Goal: Task Accomplishment & Management: Complete application form

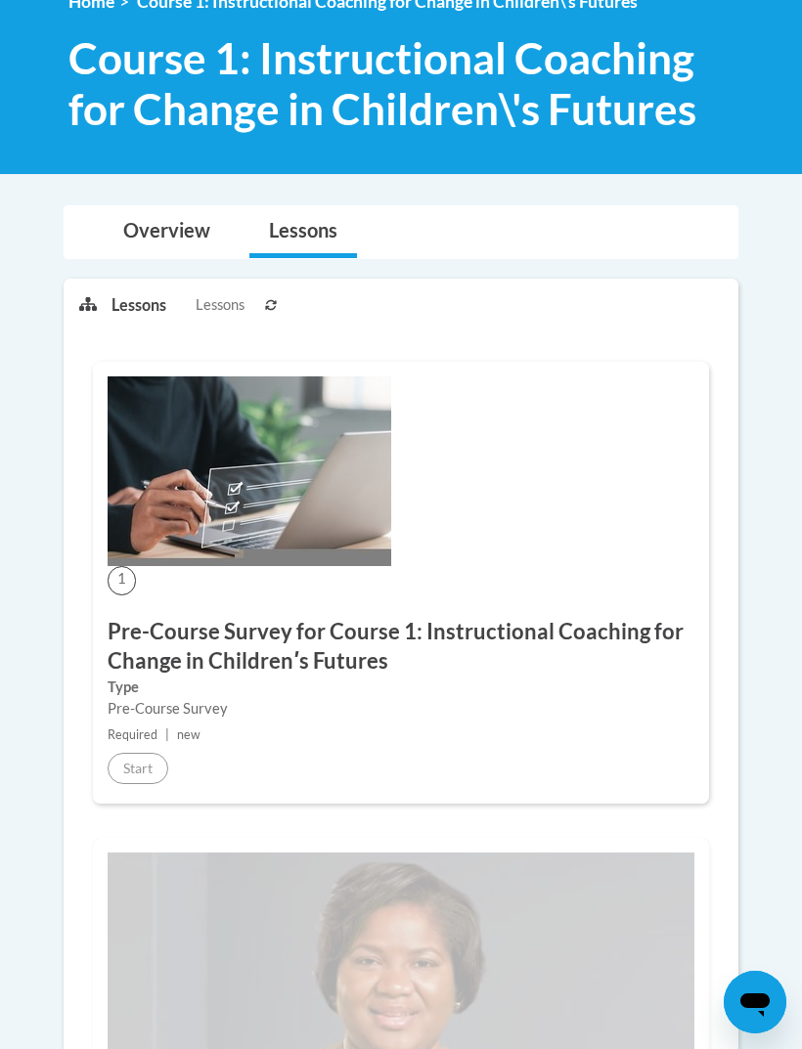
scroll to position [342, 0]
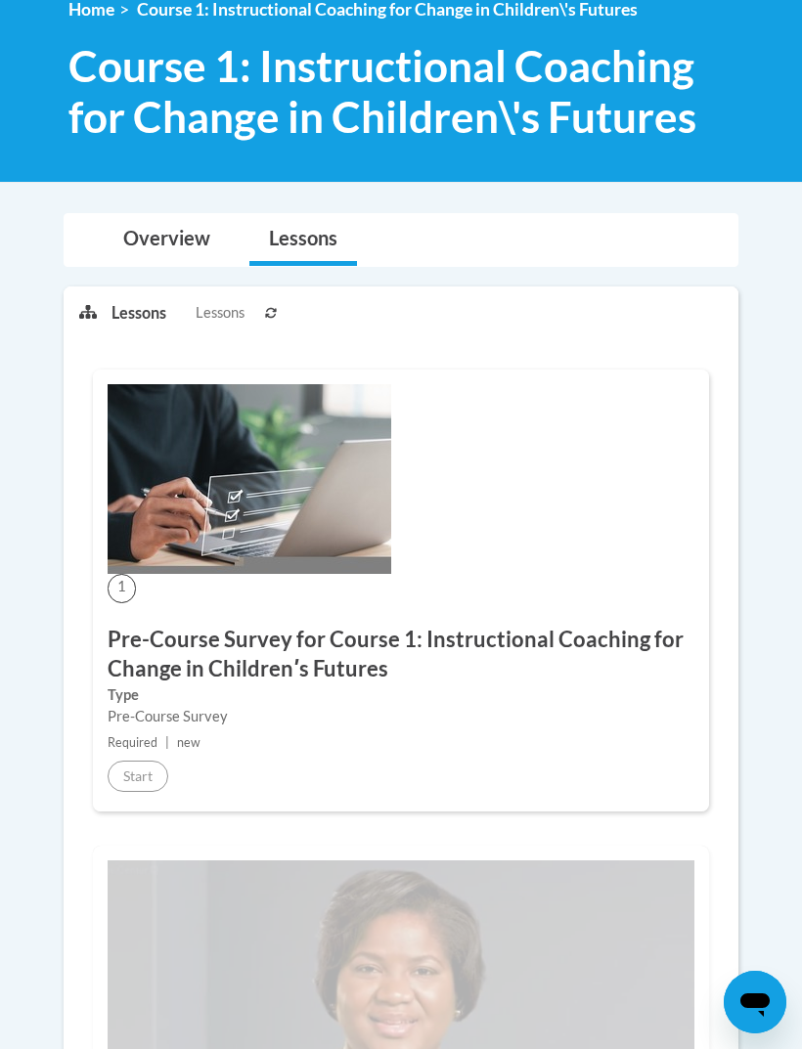
click at [104, 250] on link "Overview" at bounding box center [167, 240] width 126 height 52
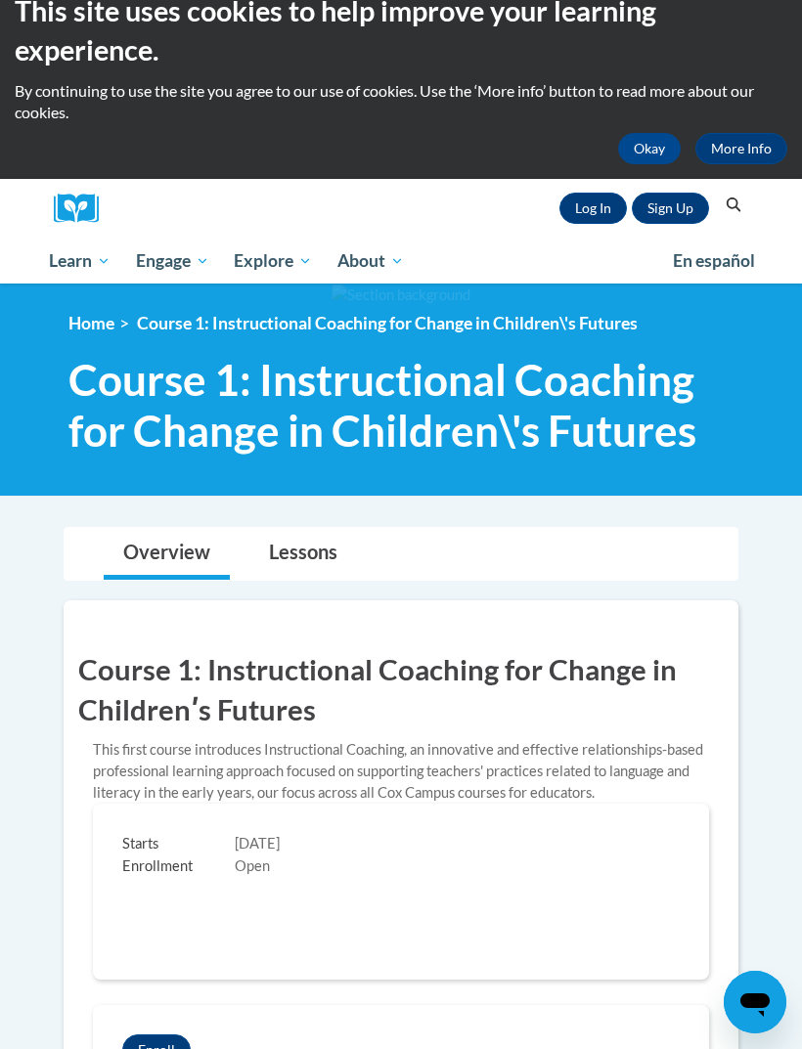
scroll to position [29, 0]
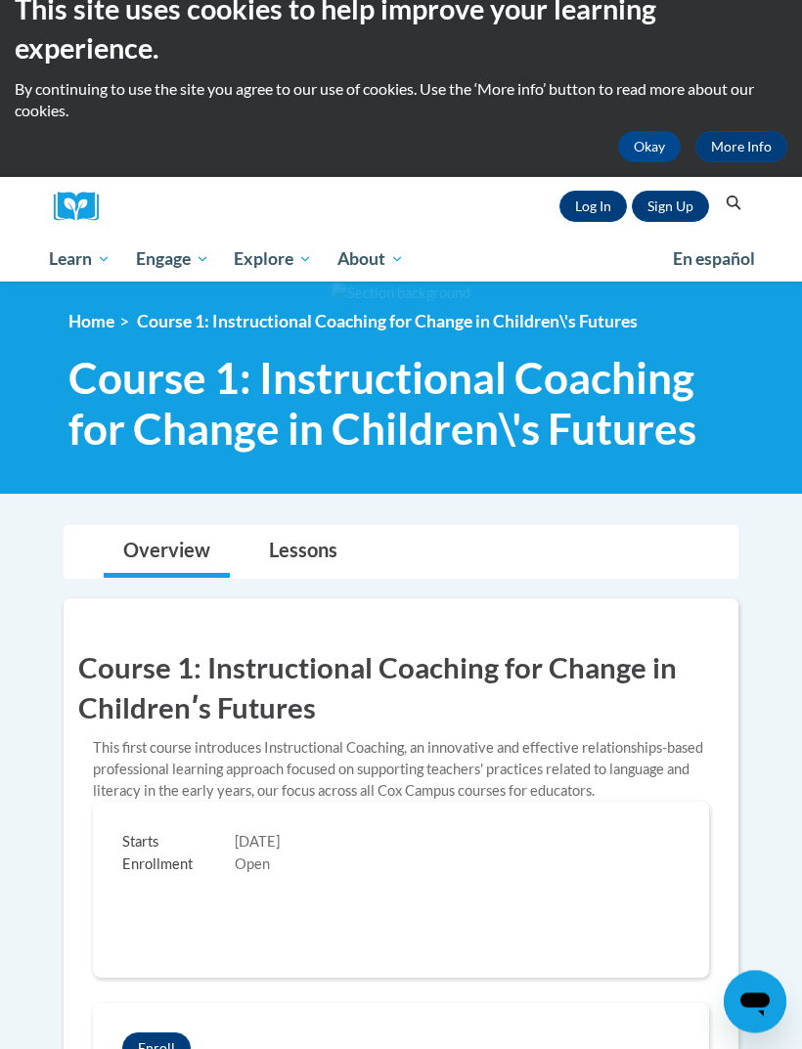
click at [271, 545] on link "Lessons" at bounding box center [303, 553] width 108 height 52
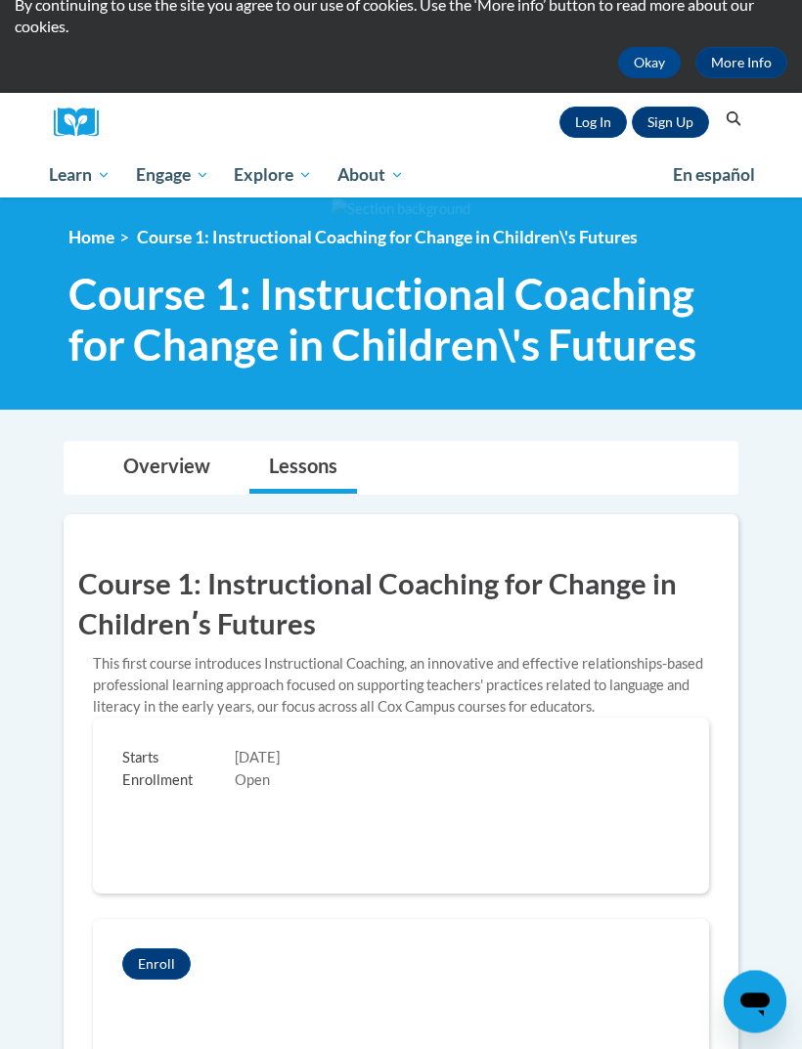
scroll to position [0, 0]
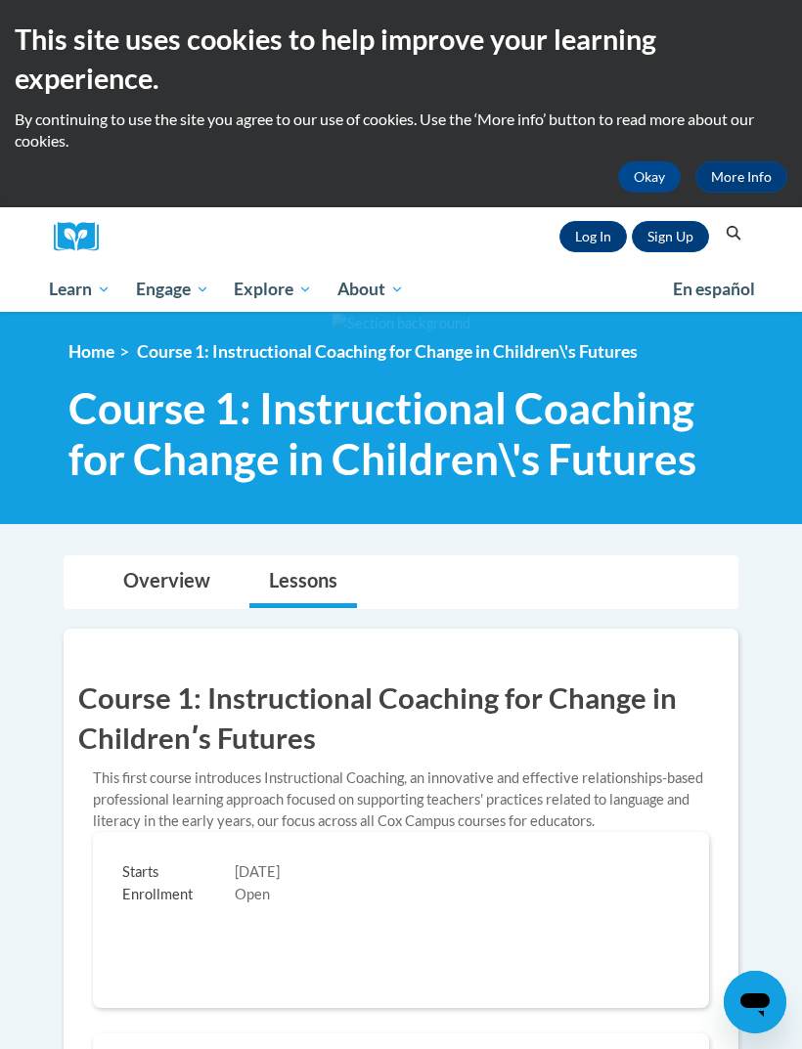
click at [583, 242] on link "Log In" at bounding box center [592, 236] width 67 height 31
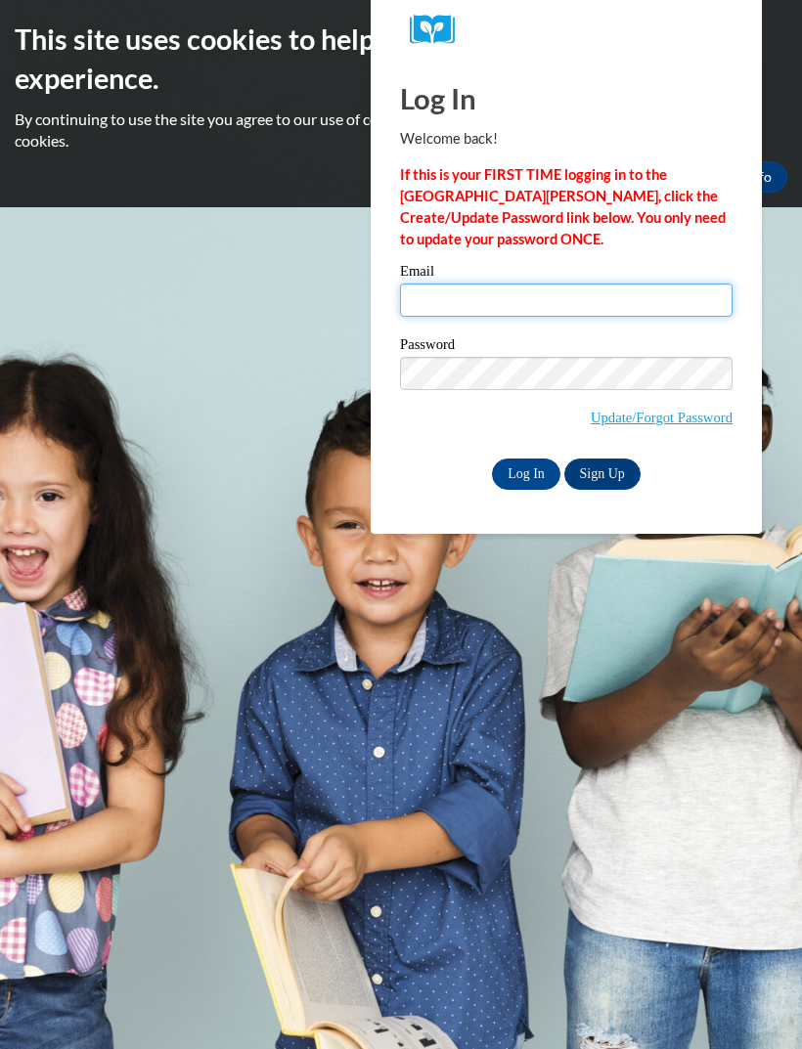
click at [456, 308] on input "Email" at bounding box center [566, 299] width 332 height 33
type input "bridgetfox39@gmail.com"
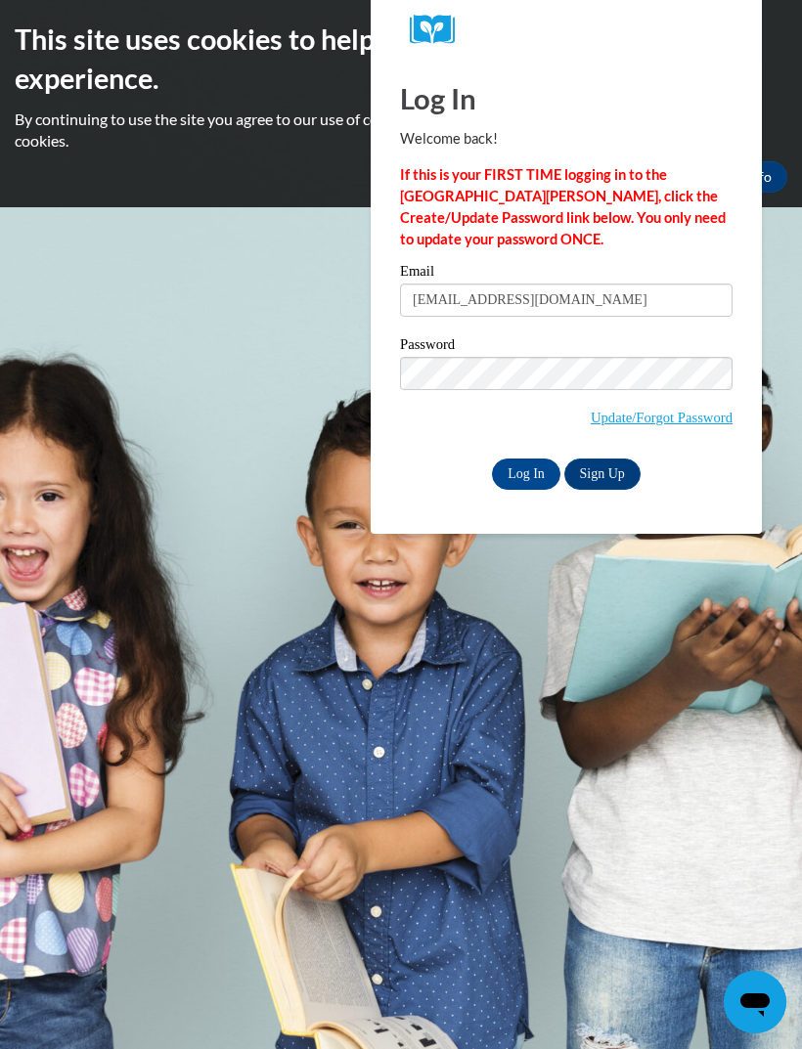
click at [526, 472] on input "Log In" at bounding box center [526, 473] width 68 height 31
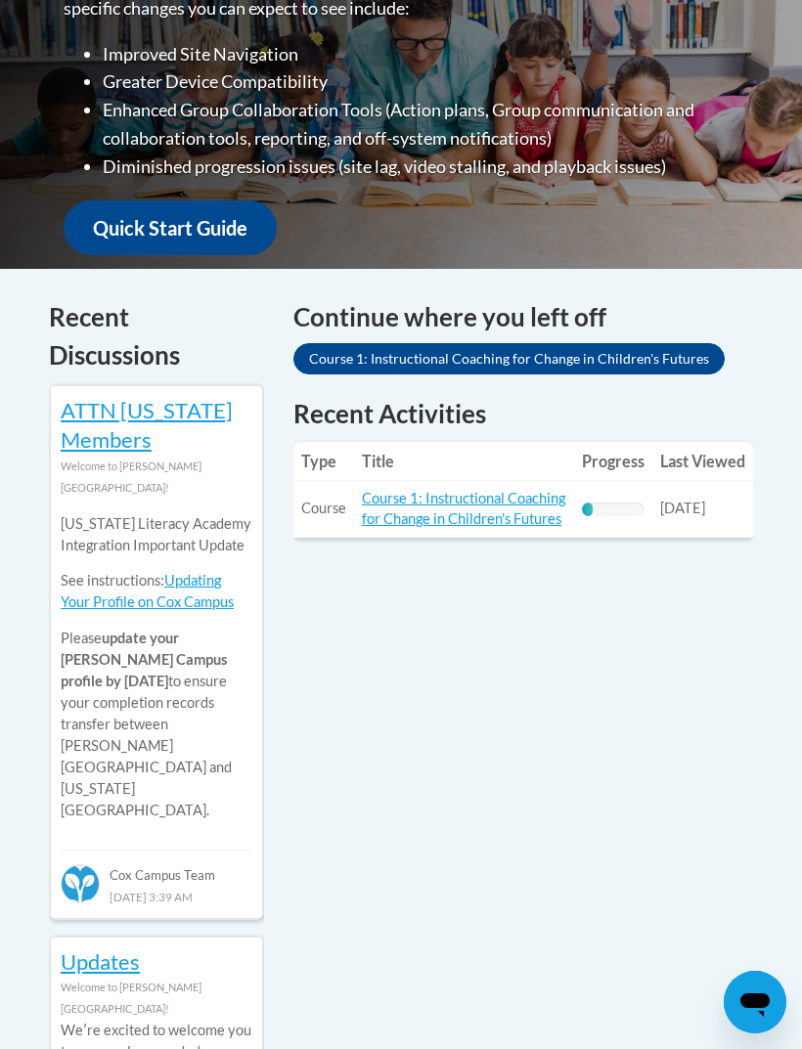
scroll to position [672, 0]
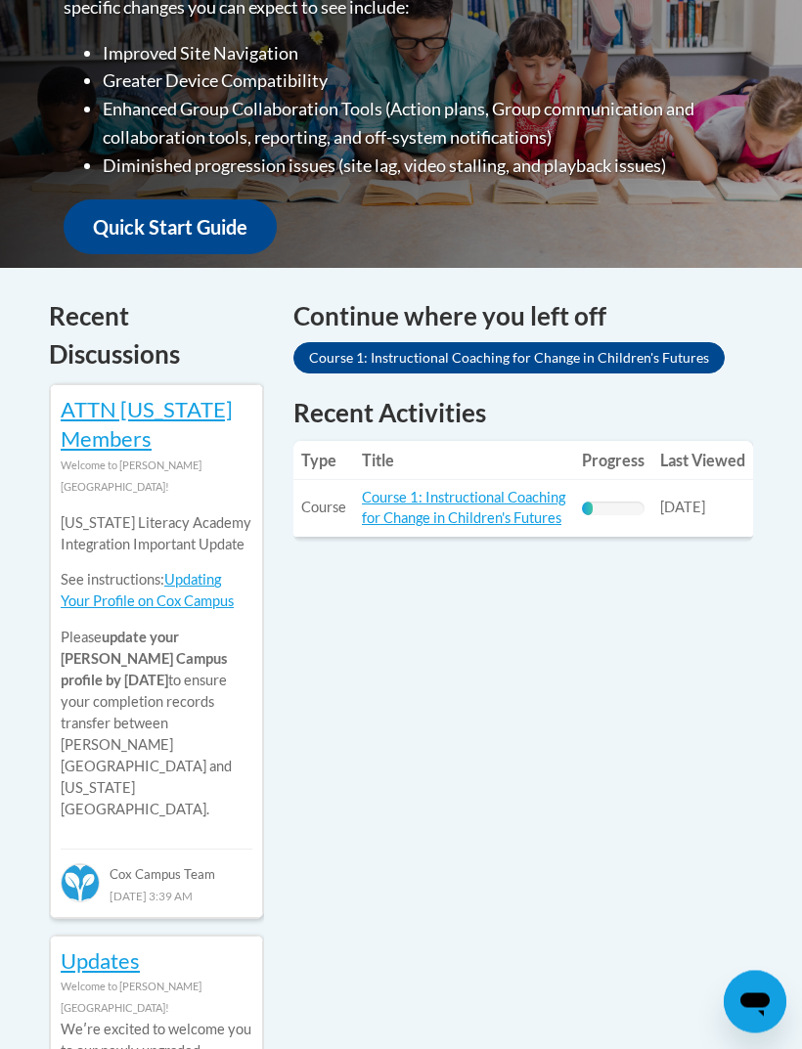
click at [415, 515] on link "Course 1: Instructional Coaching for Change in Children's Futures" at bounding box center [463, 508] width 203 height 37
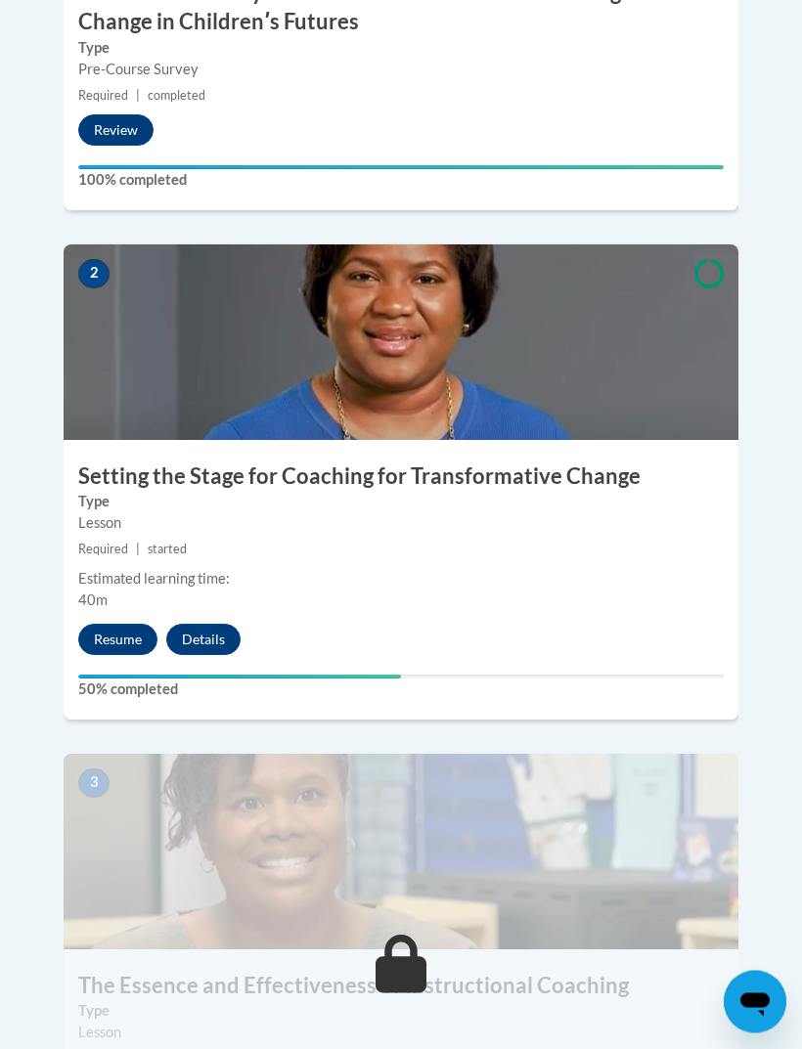
click at [105, 625] on button "Resume" at bounding box center [117, 640] width 79 height 31
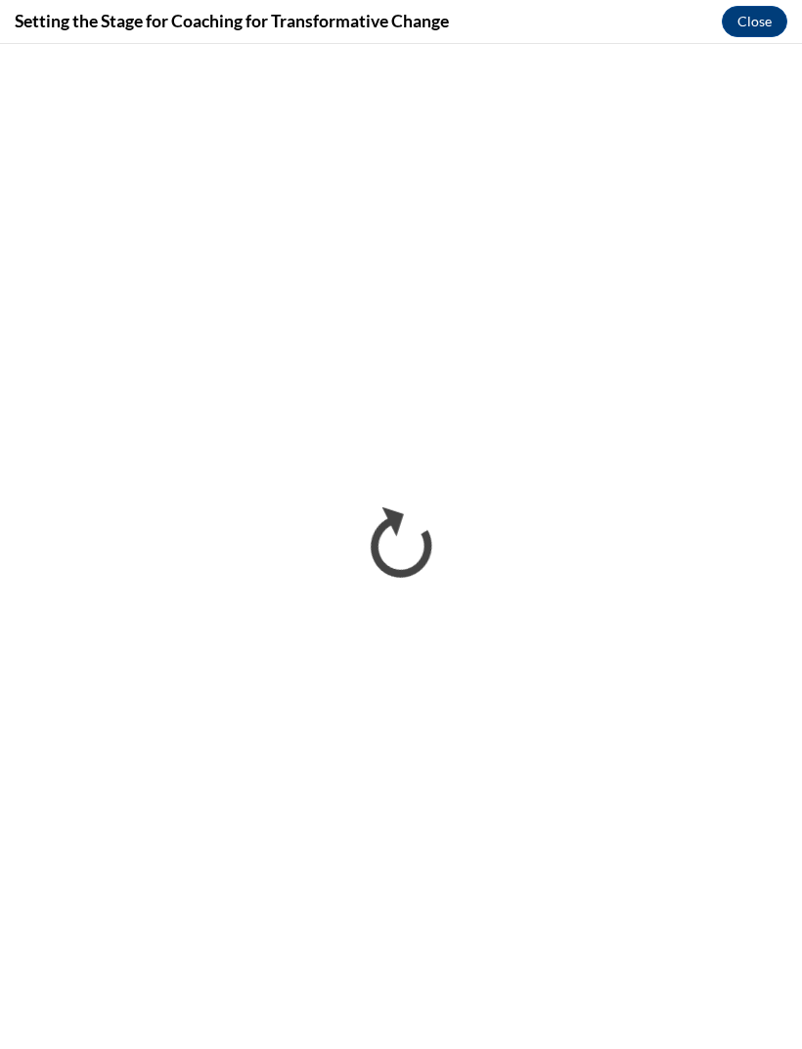
scroll to position [782, 0]
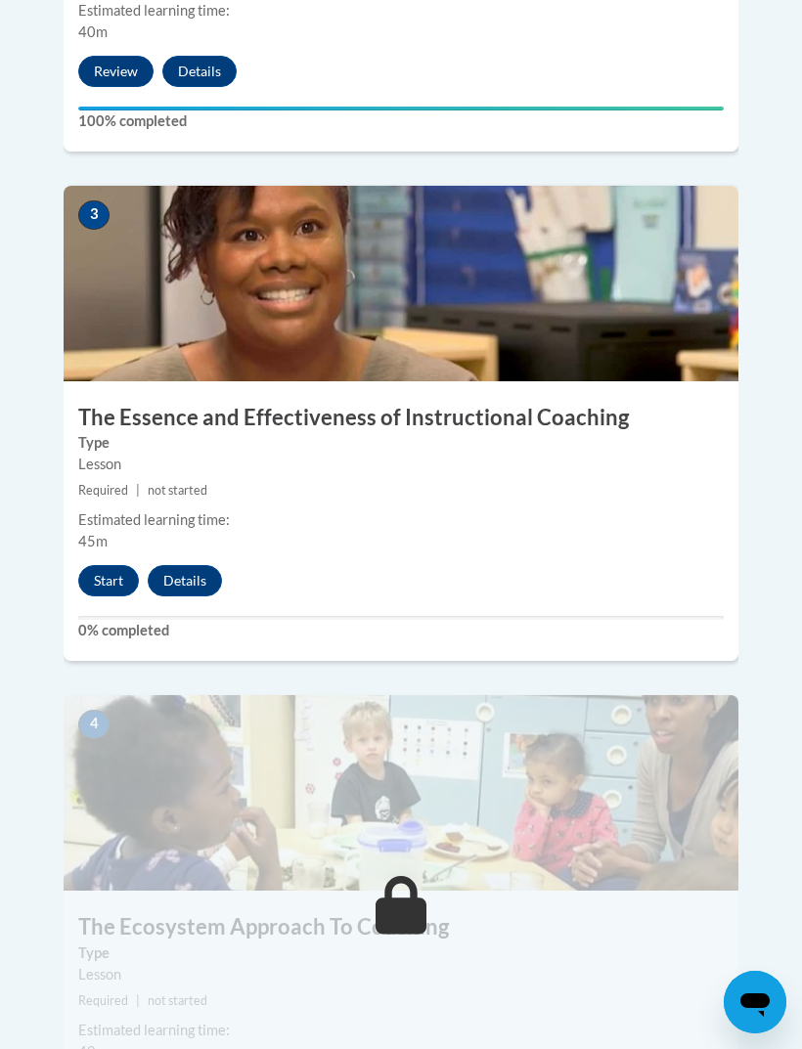
scroll to position [1682, 0]
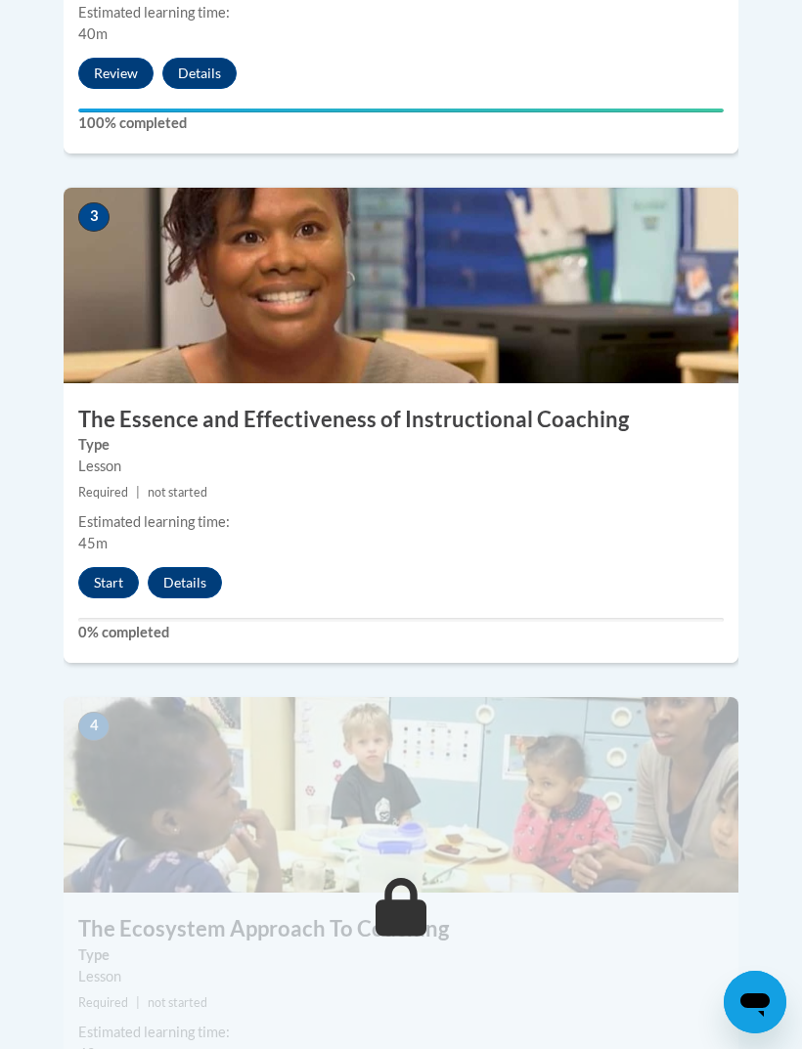
click at [119, 567] on button "Start" at bounding box center [108, 582] width 61 height 31
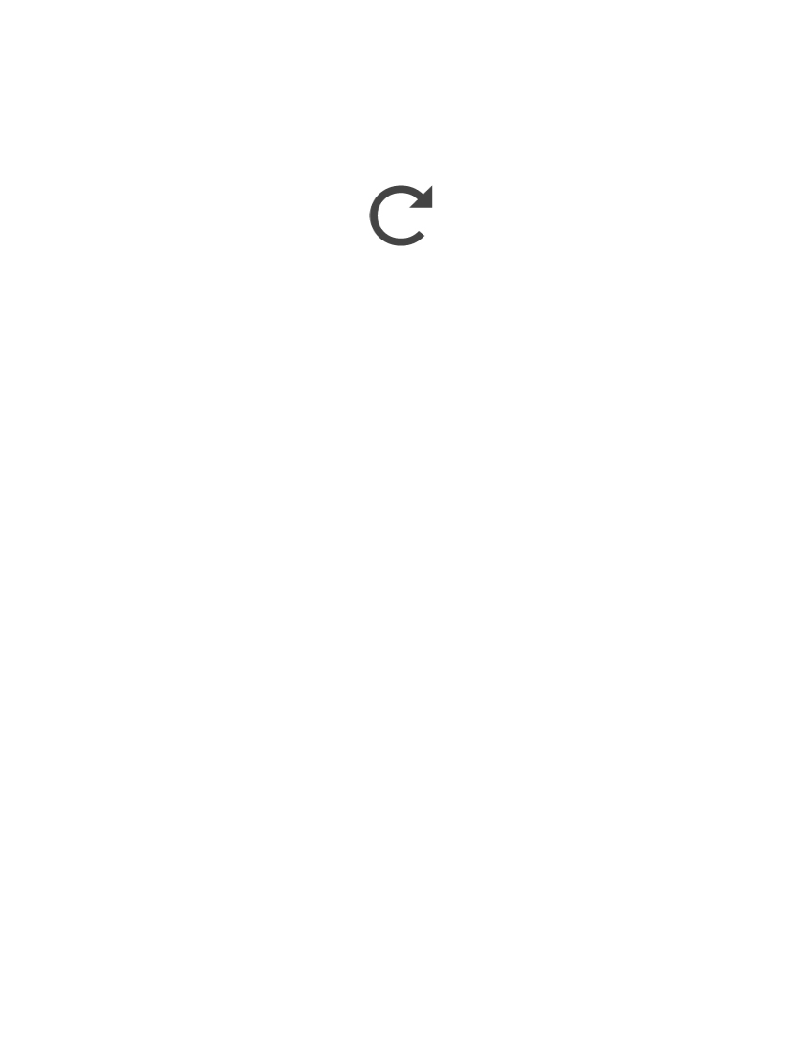
scroll to position [2819, 0]
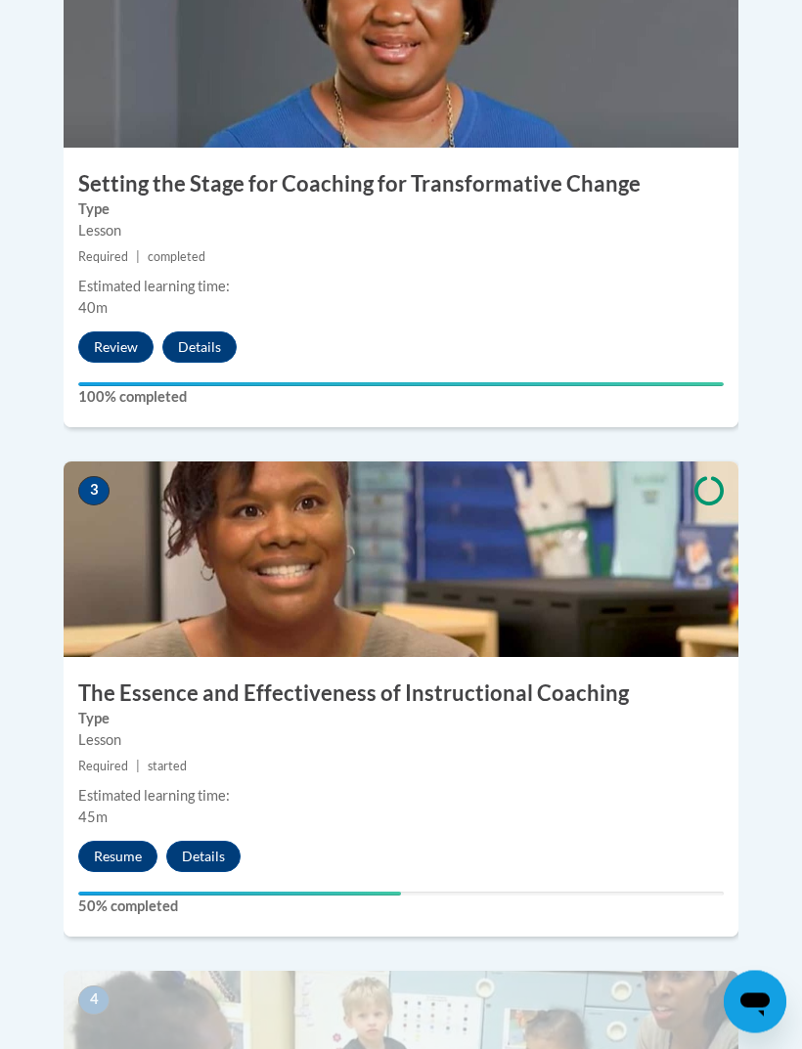
scroll to position [1407, 0]
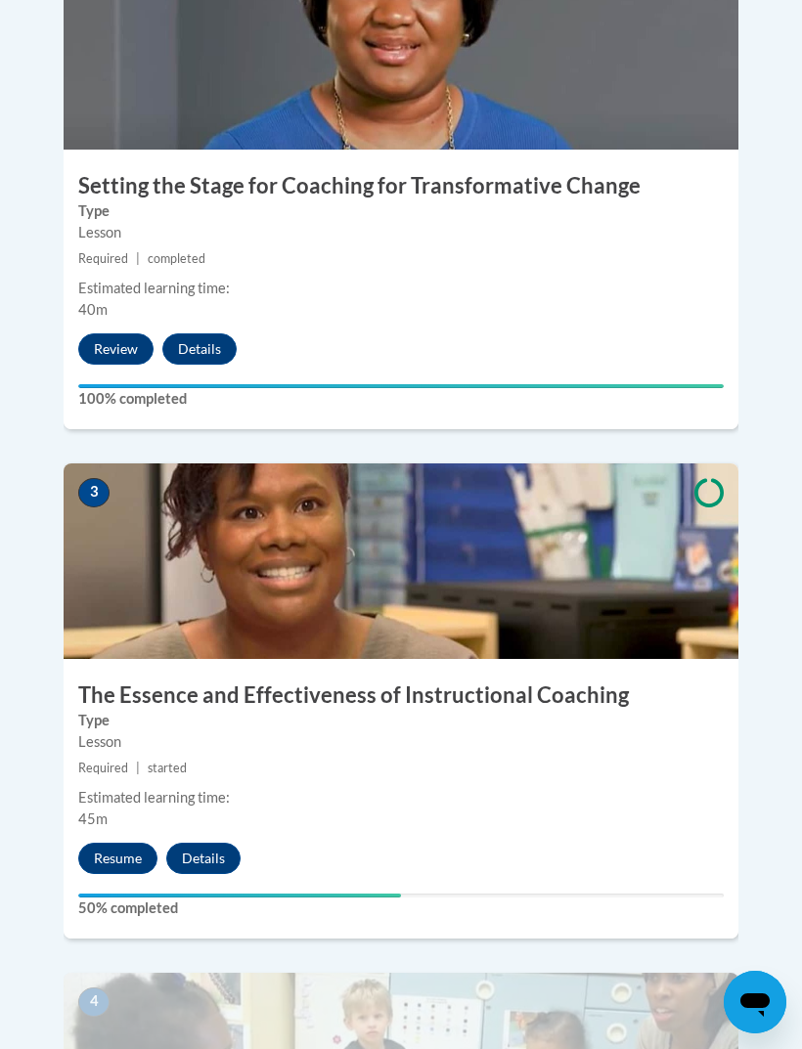
click at [97, 843] on button "Resume" at bounding box center [117, 858] width 79 height 31
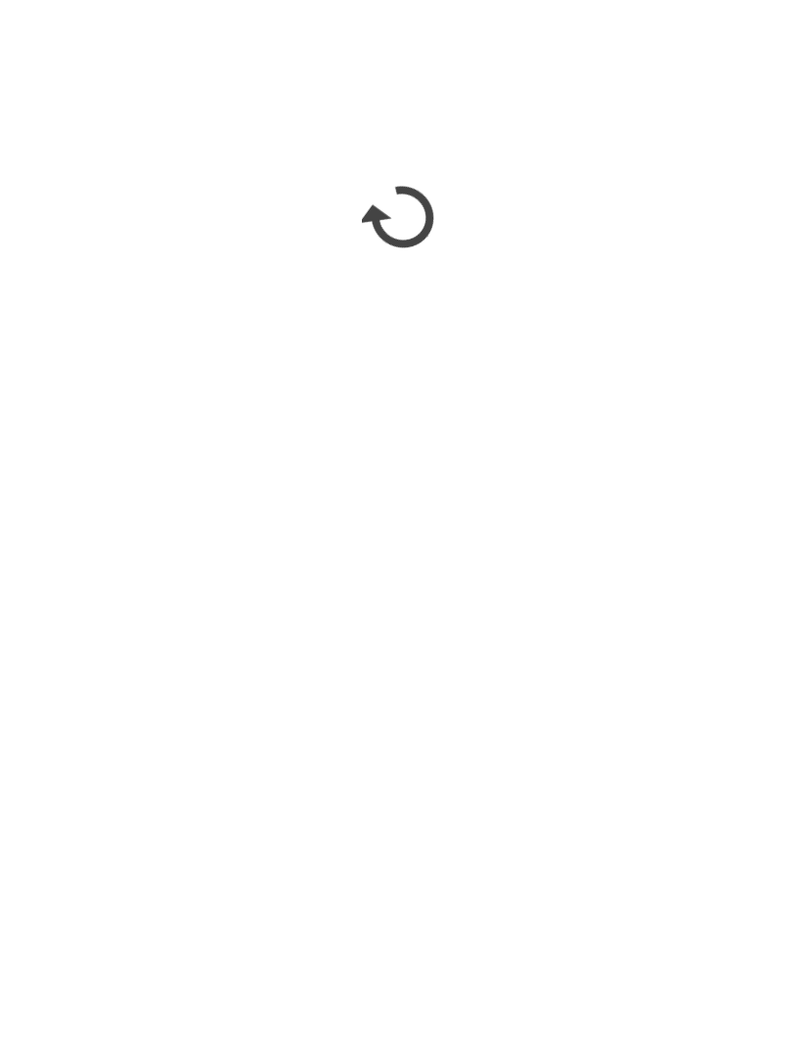
scroll to position [2220, 0]
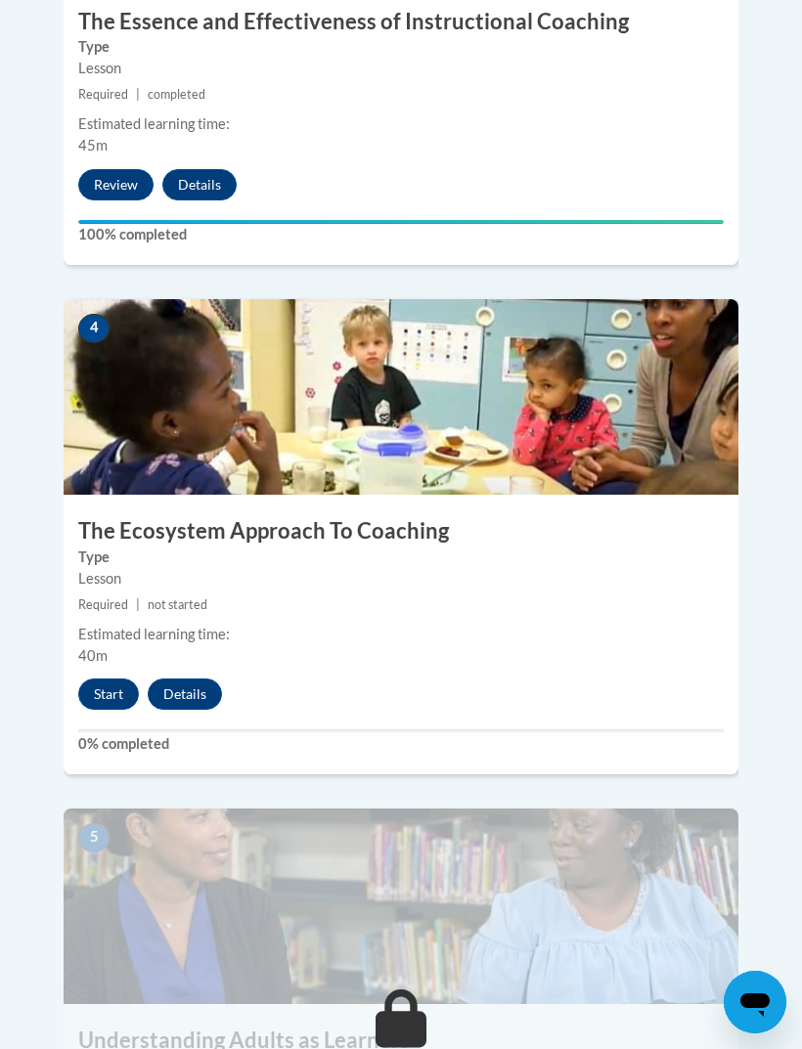
scroll to position [2063, 0]
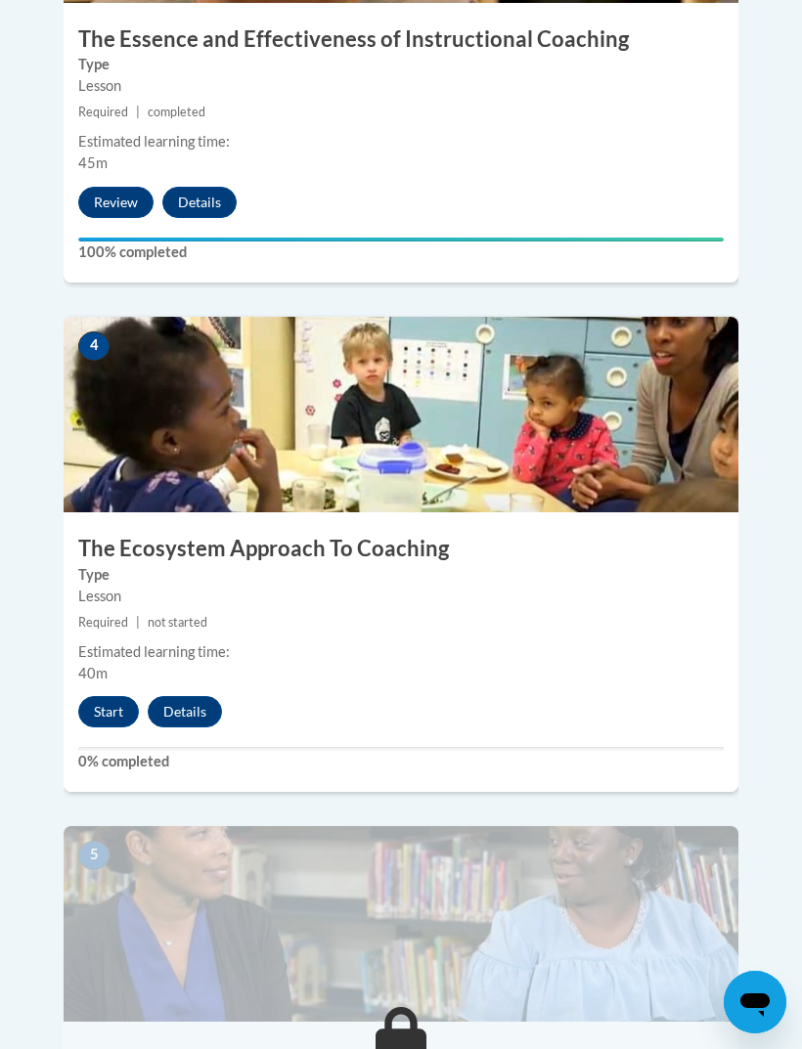
click at [101, 696] on button "Start" at bounding box center [108, 711] width 61 height 31
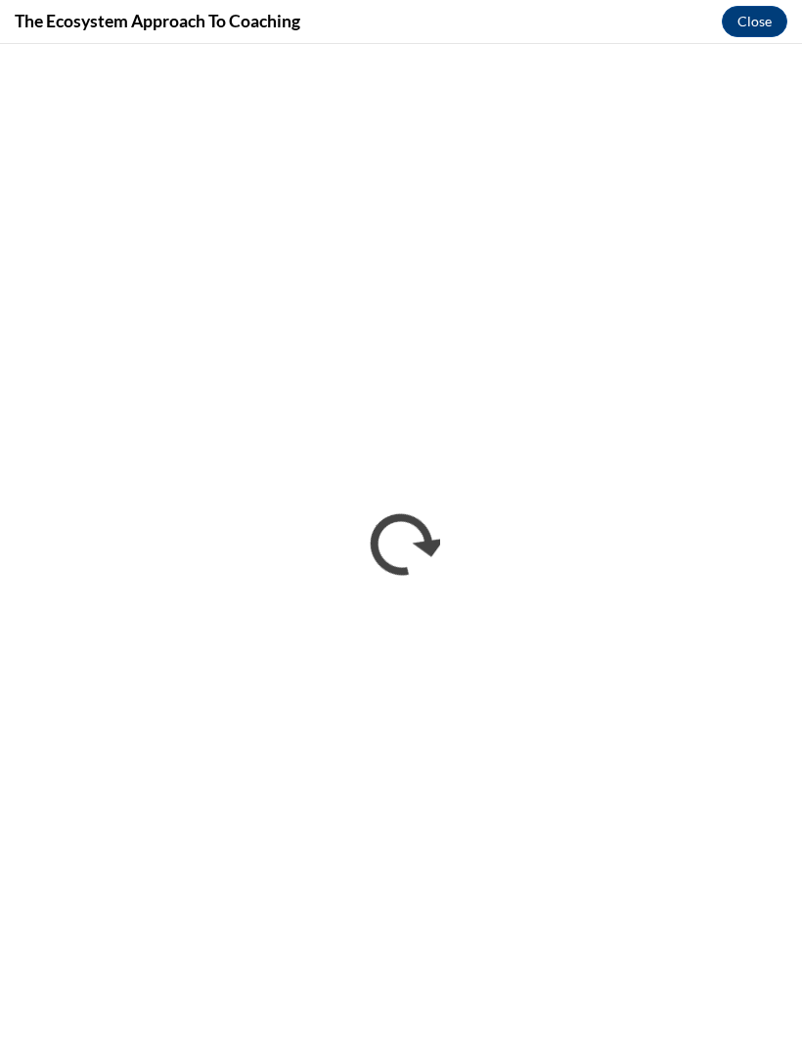
scroll to position [0, 0]
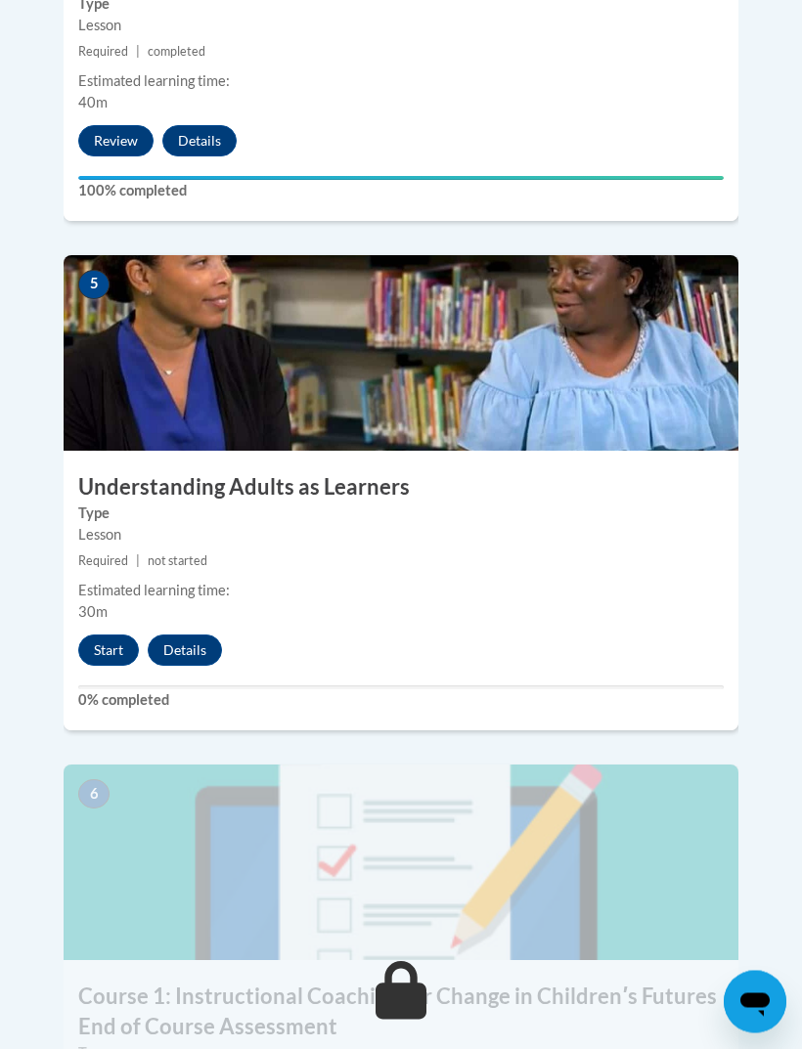
click at [92, 635] on button "Start" at bounding box center [108, 650] width 61 height 31
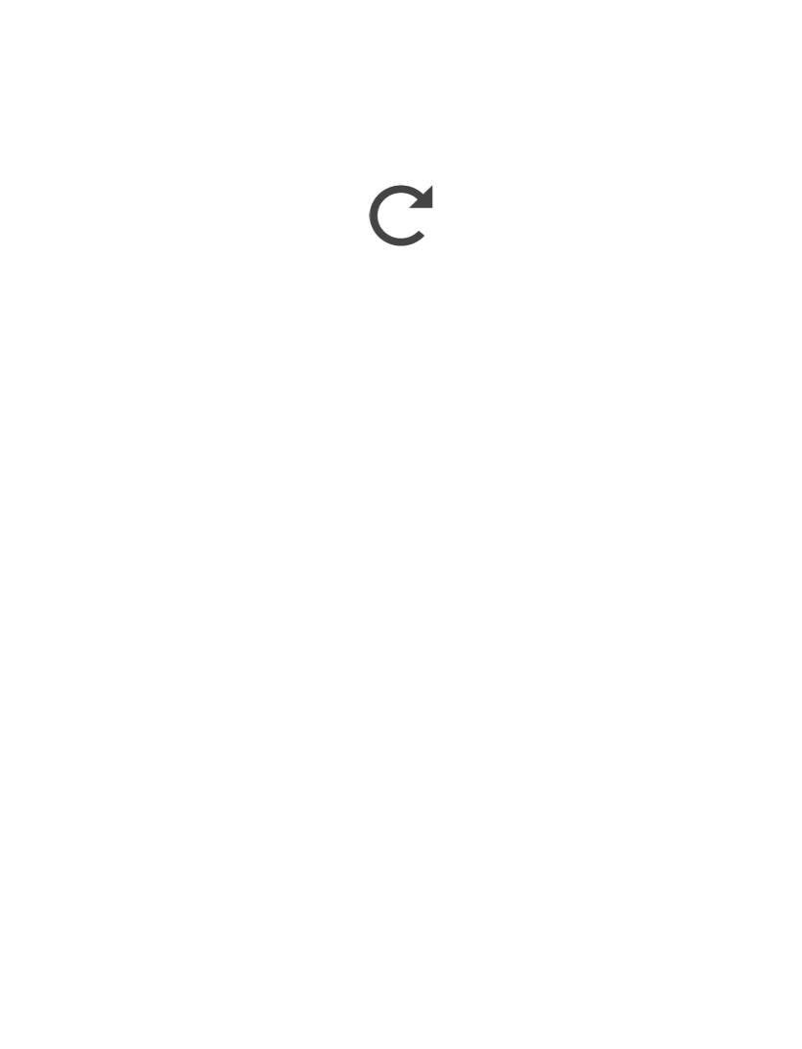
scroll to position [2874, 0]
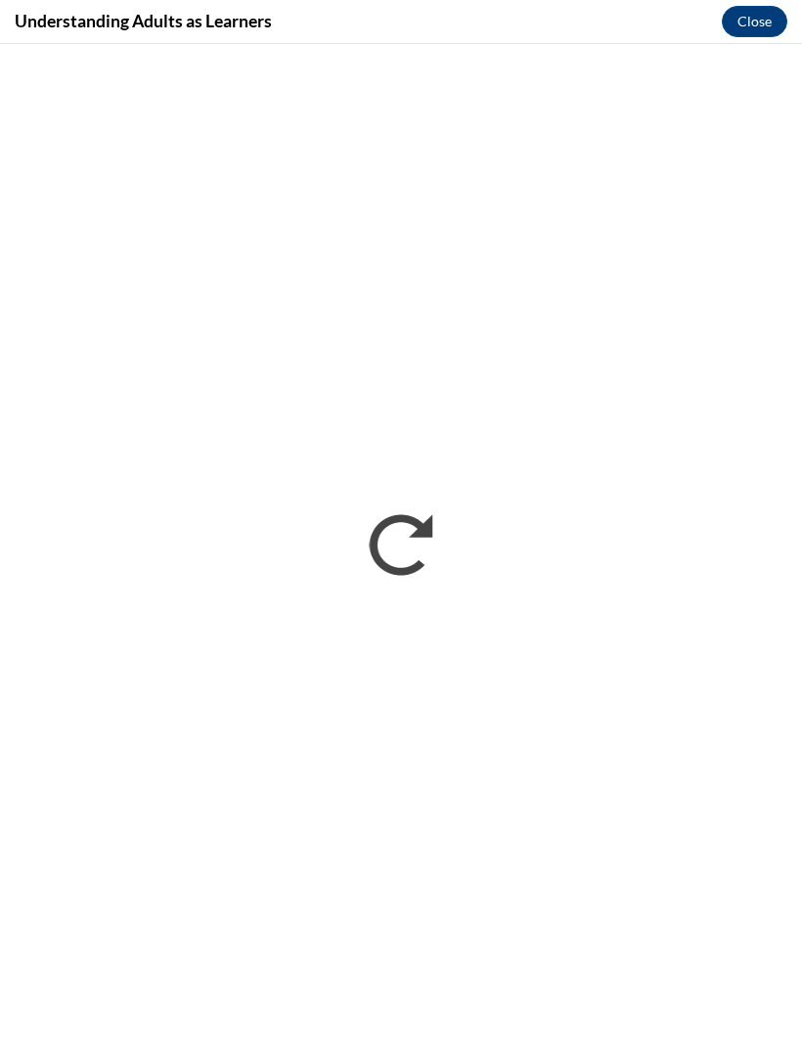
click at [739, 17] on button "Close" at bounding box center [753, 21] width 65 height 31
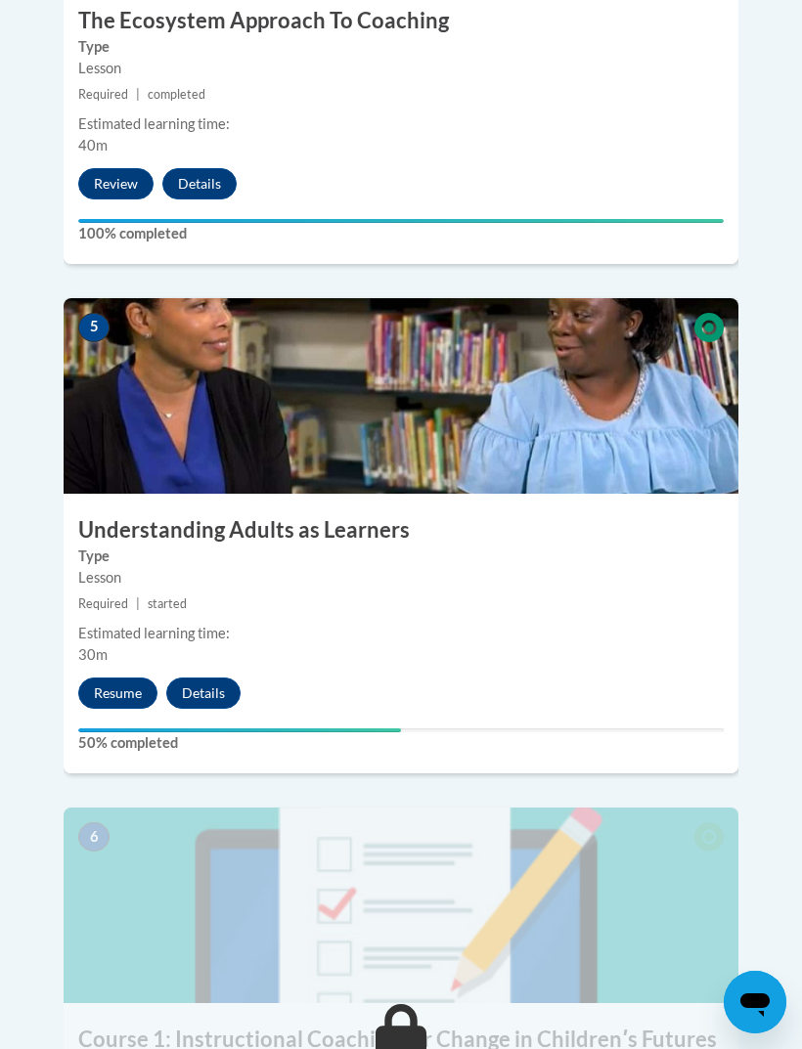
scroll to position [2590, 0]
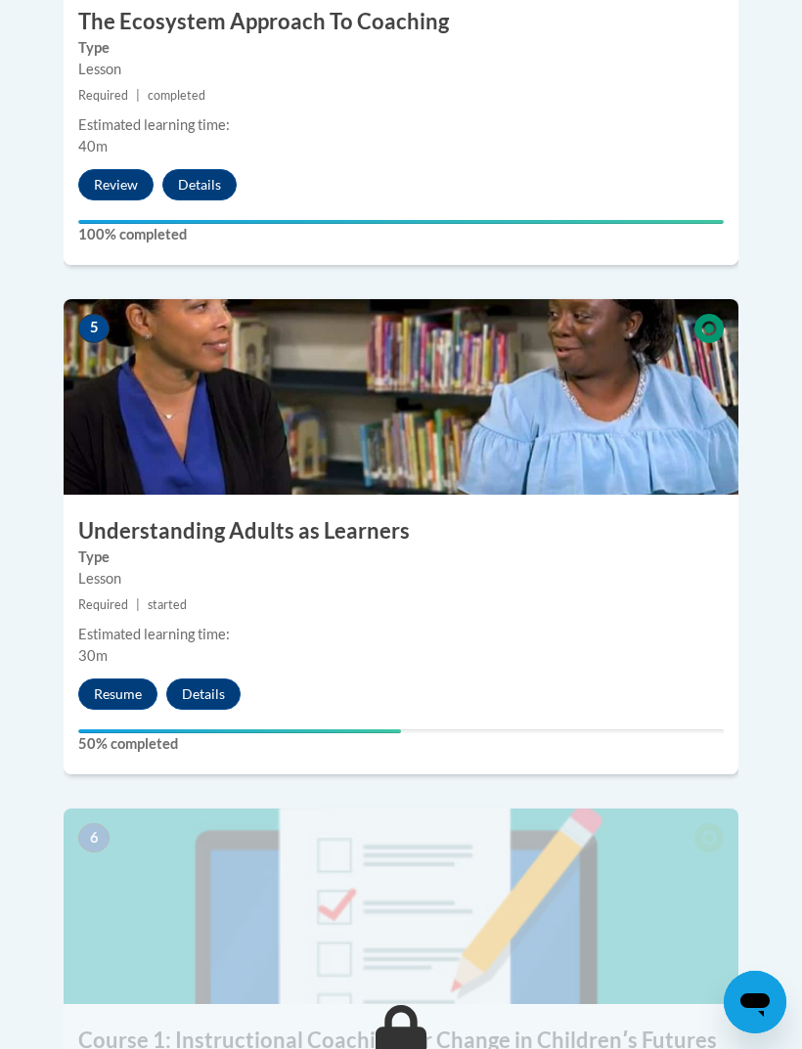
click at [122, 678] on button "Resume" at bounding box center [117, 693] width 79 height 31
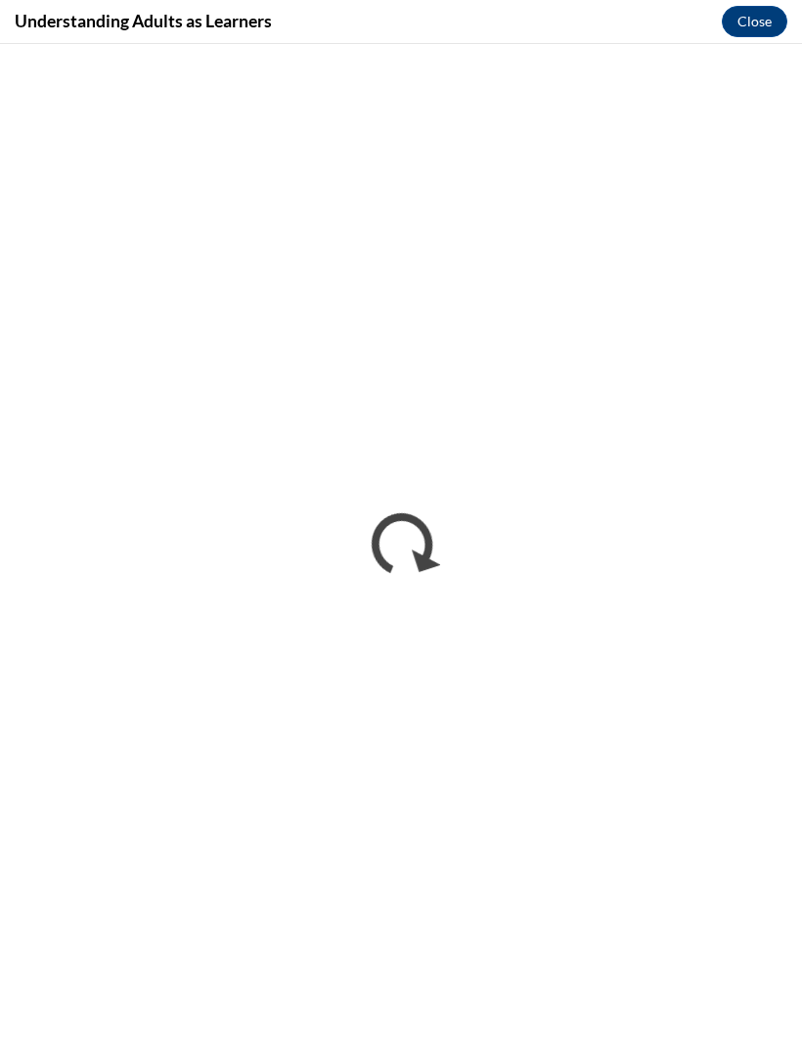
scroll to position [0, 0]
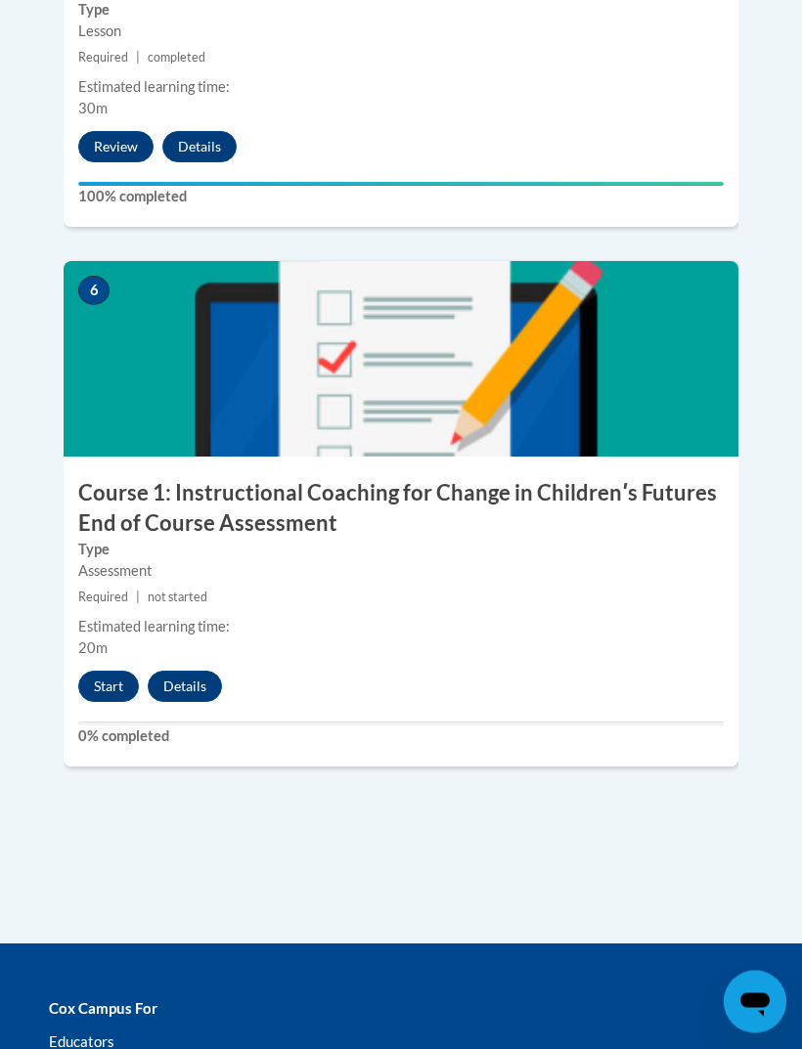
scroll to position [3138, 0]
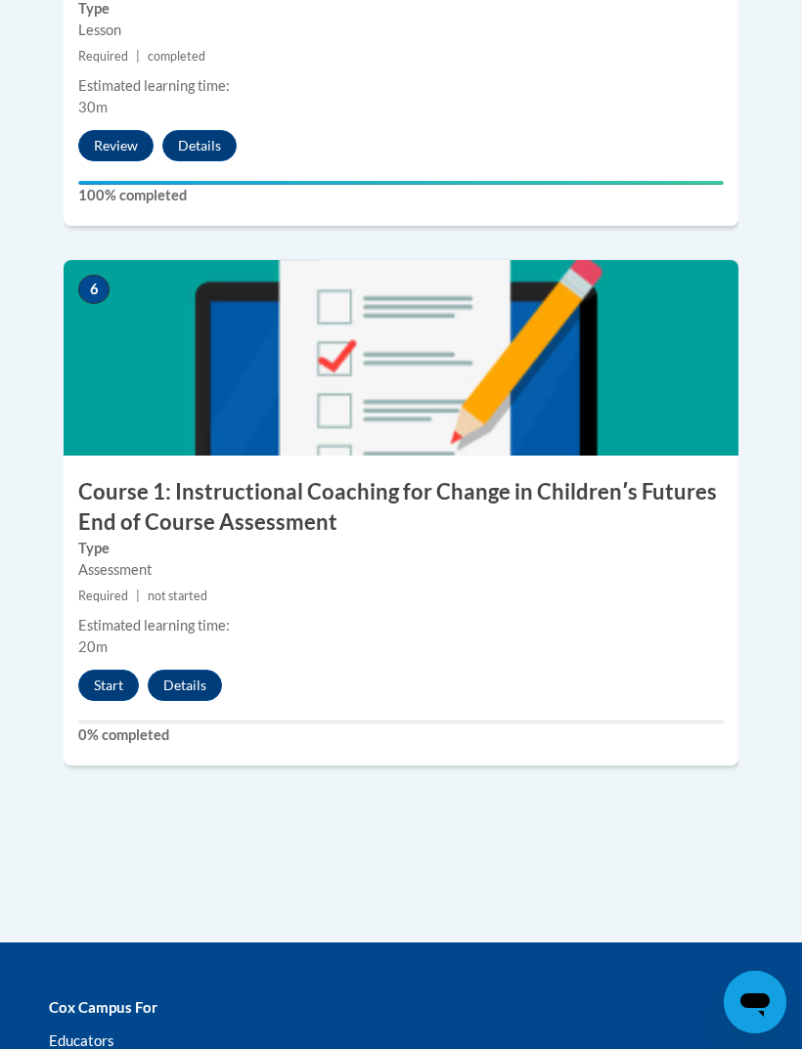
click at [116, 670] on button "Start" at bounding box center [108, 685] width 61 height 31
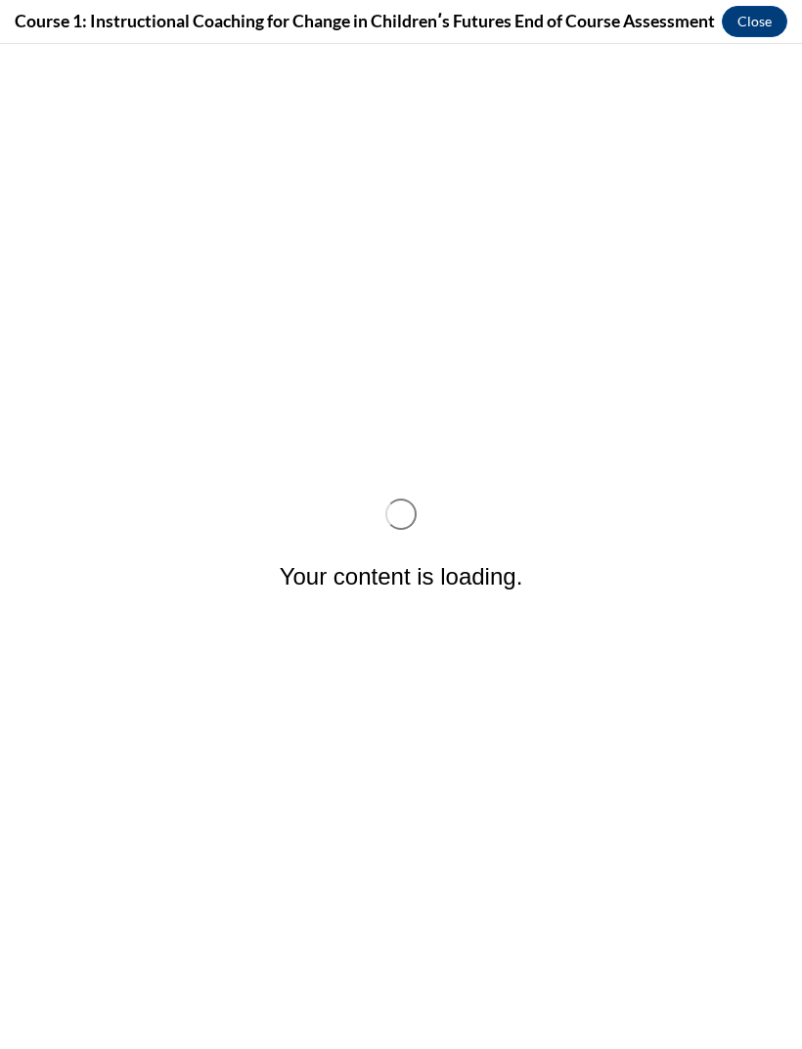
scroll to position [0, 0]
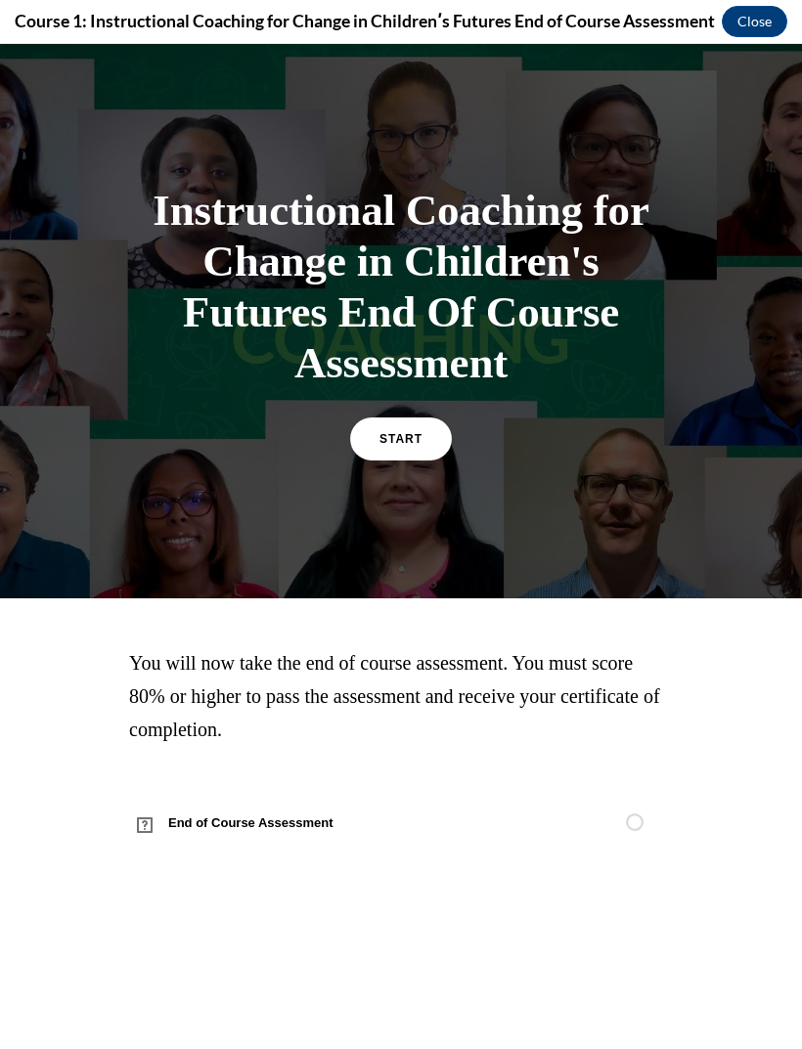
click at [399, 434] on span "START" at bounding box center [400, 439] width 43 height 14
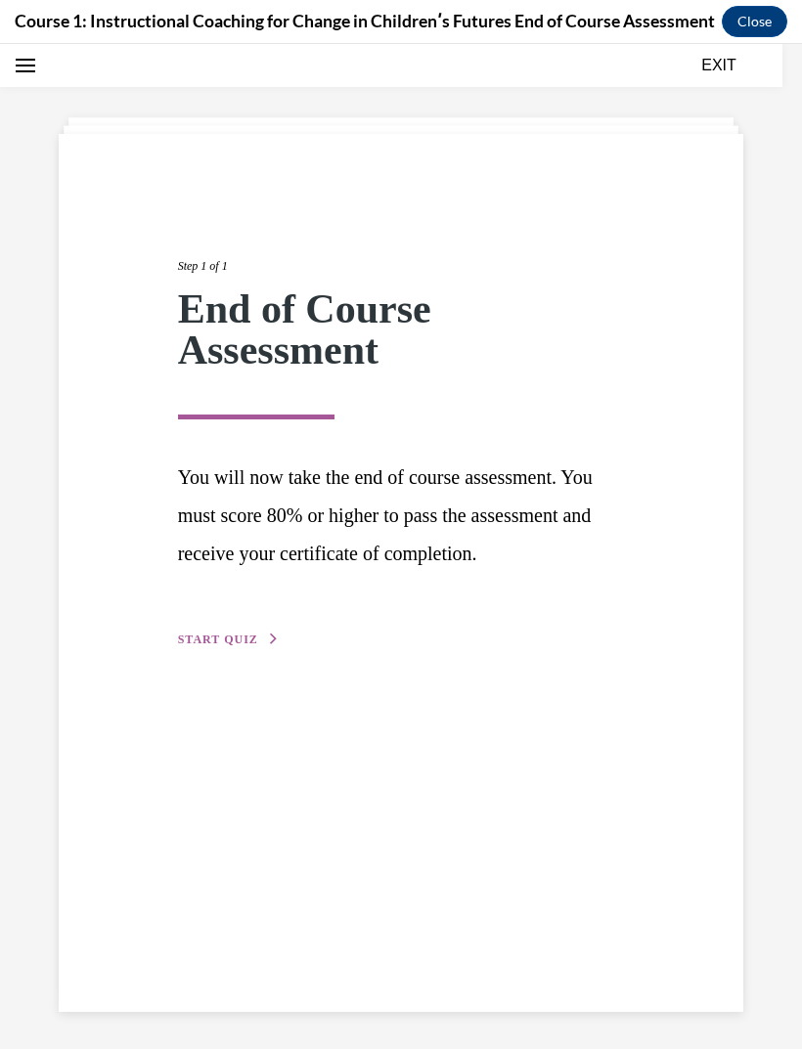
click at [215, 646] on span "START QUIZ" at bounding box center [218, 639] width 80 height 14
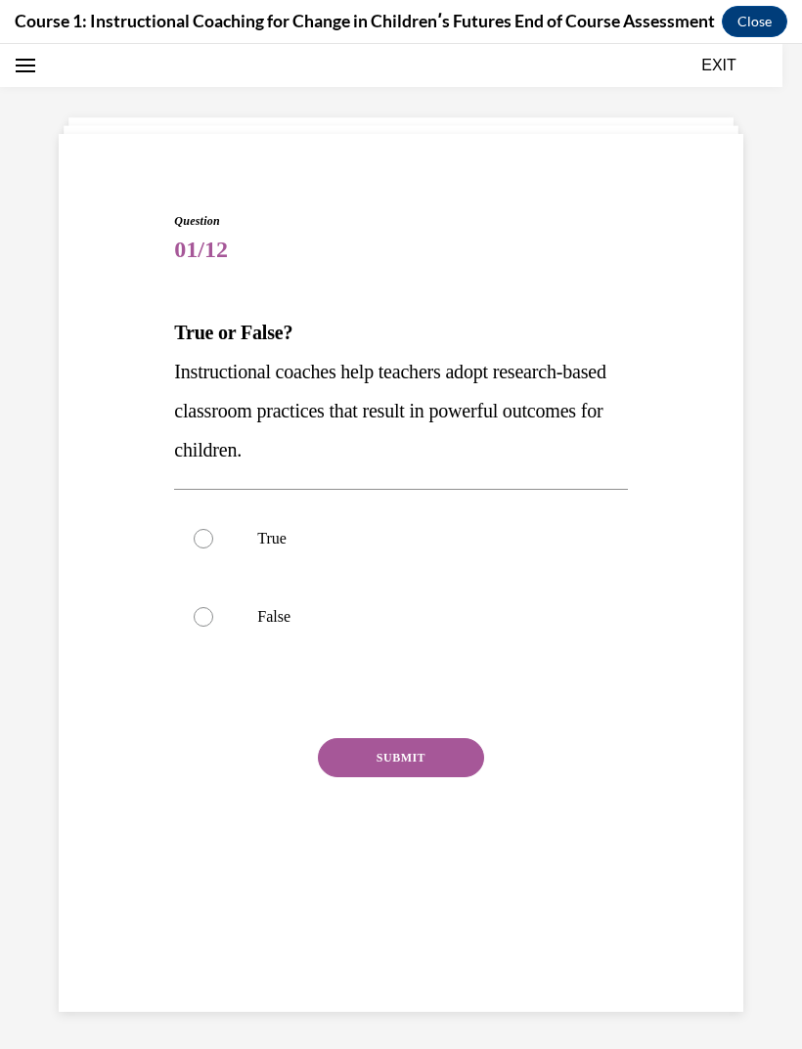
click at [211, 524] on label "True" at bounding box center [400, 539] width 453 height 78
click at [211, 529] on input "True" at bounding box center [204, 539] width 20 height 20
radio input "true"
click at [375, 755] on button "SUBMIT" at bounding box center [401, 757] width 166 height 39
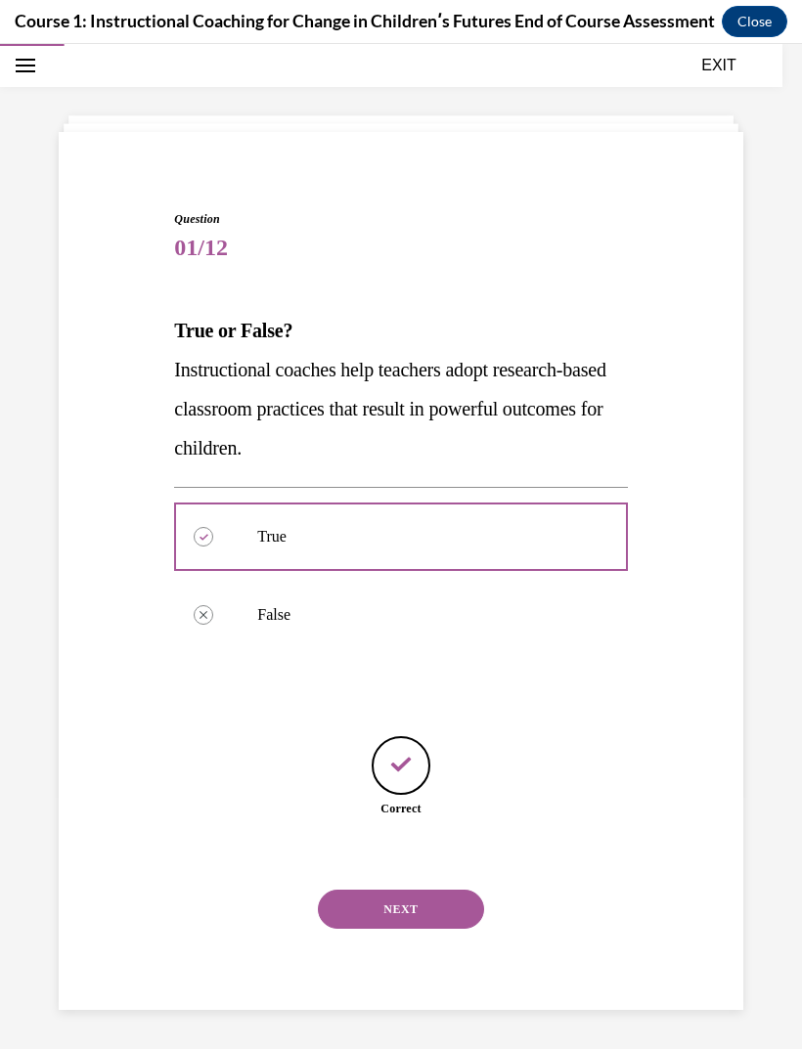
scroll to position [2, 0]
click at [400, 890] on button "NEXT" at bounding box center [401, 909] width 166 height 39
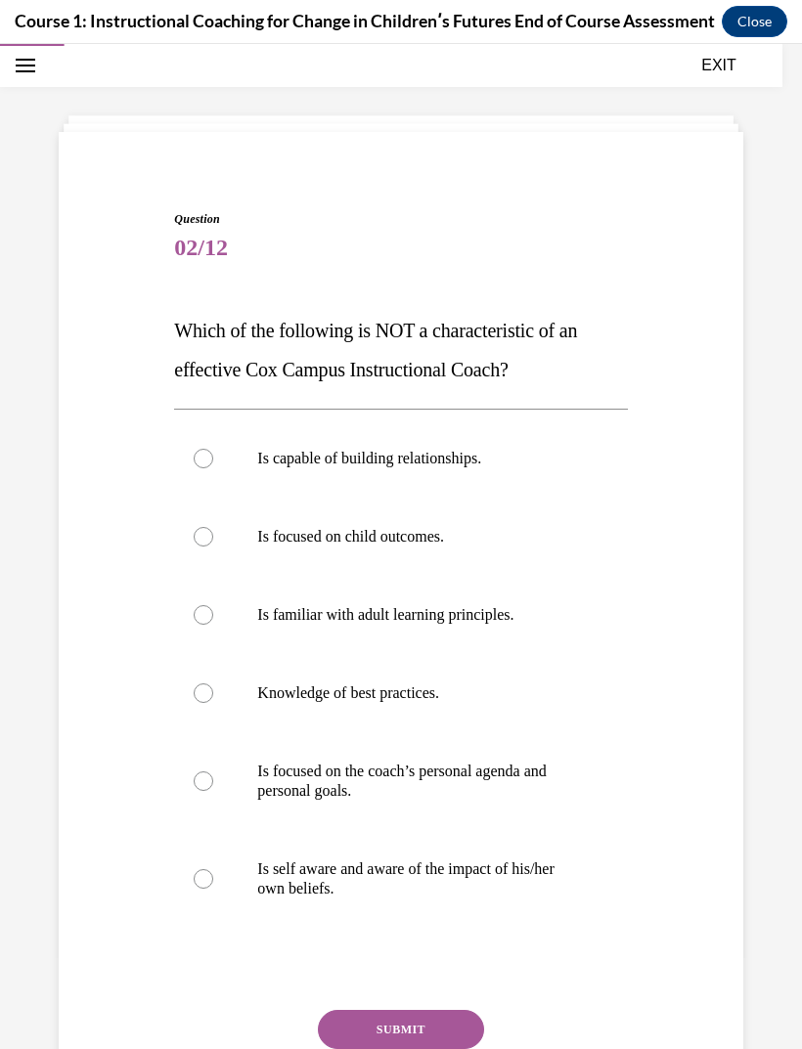
click at [192, 541] on label "Is focused on child outcomes." at bounding box center [400, 537] width 453 height 78
click at [194, 541] on input "Is focused on child outcomes." at bounding box center [204, 537] width 20 height 20
radio input "true"
click at [196, 784] on div at bounding box center [204, 781] width 20 height 20
click at [196, 784] on input "Is focused on the coach’s personal agenda and personal goals." at bounding box center [204, 781] width 20 height 20
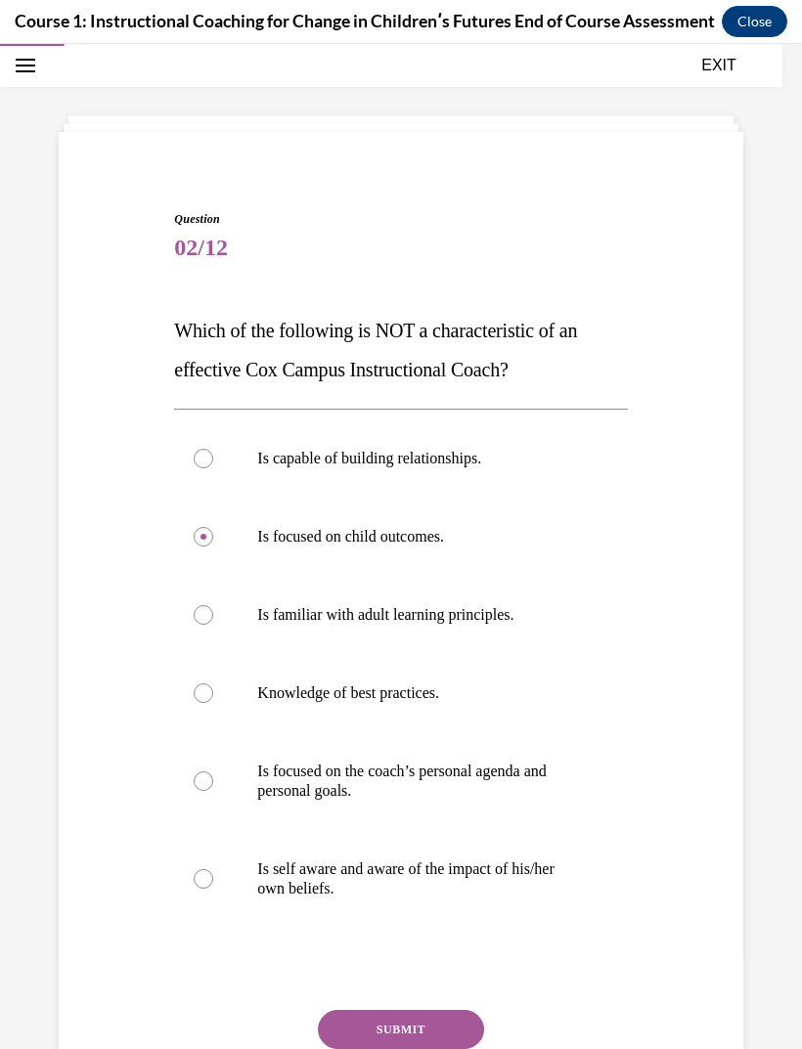
radio input "true"
click at [377, 1030] on button "SUBMIT" at bounding box center [401, 1029] width 166 height 39
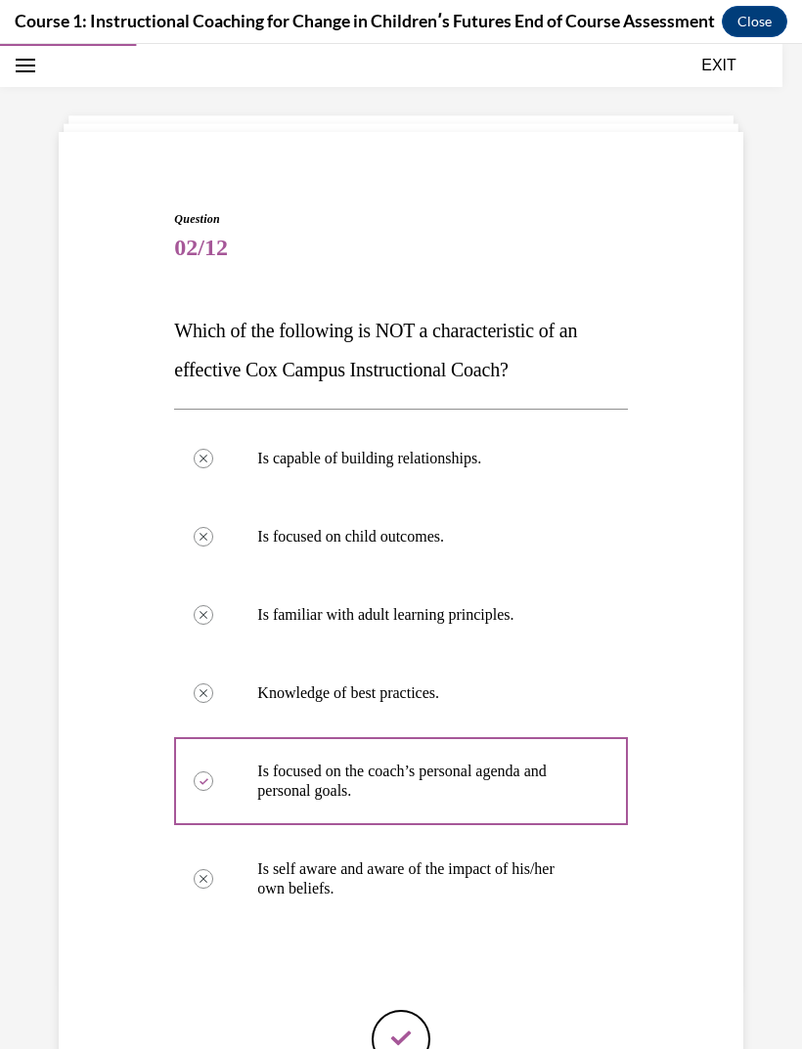
scroll to position [23, 0]
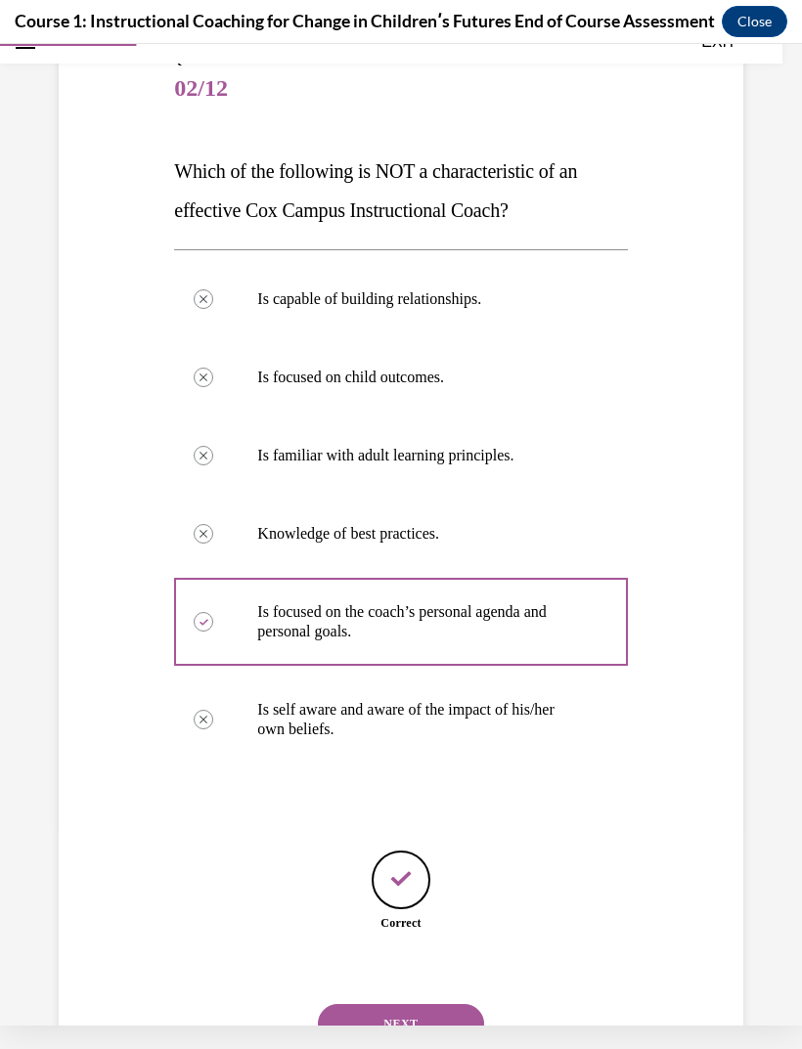
click at [385, 1005] on button "NEXT" at bounding box center [401, 1023] width 166 height 39
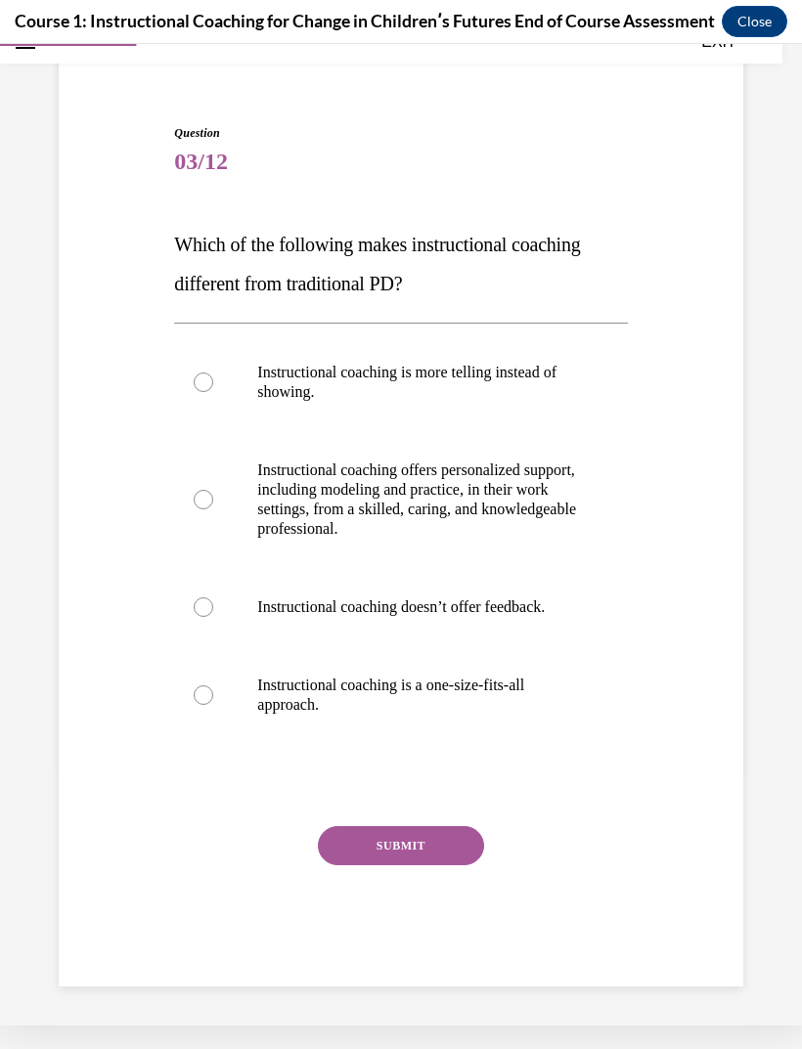
scroll to position [2, 0]
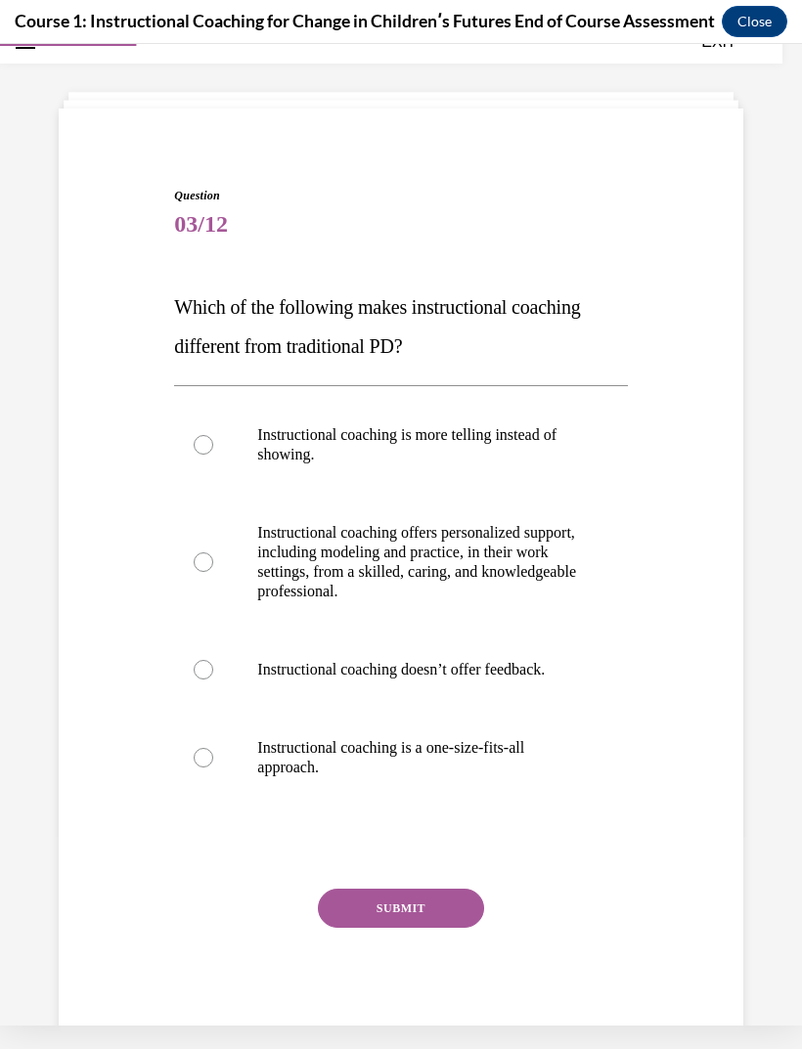
click at [203, 568] on div at bounding box center [204, 562] width 20 height 20
click at [203, 568] on input "Instructional coaching offers personalized support, including modeling and prac…" at bounding box center [204, 562] width 20 height 20
radio input "true"
click at [390, 919] on button "SUBMIT" at bounding box center [401, 908] width 166 height 39
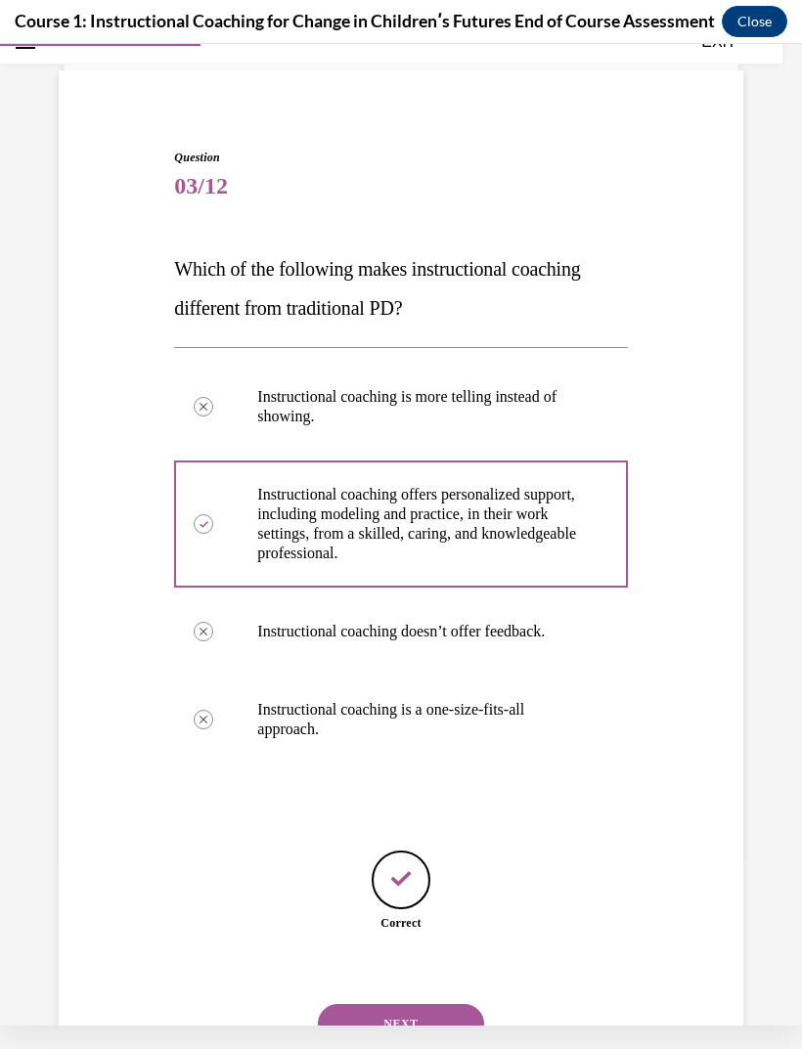
click at [395, 1005] on button "NEXT" at bounding box center [401, 1023] width 166 height 39
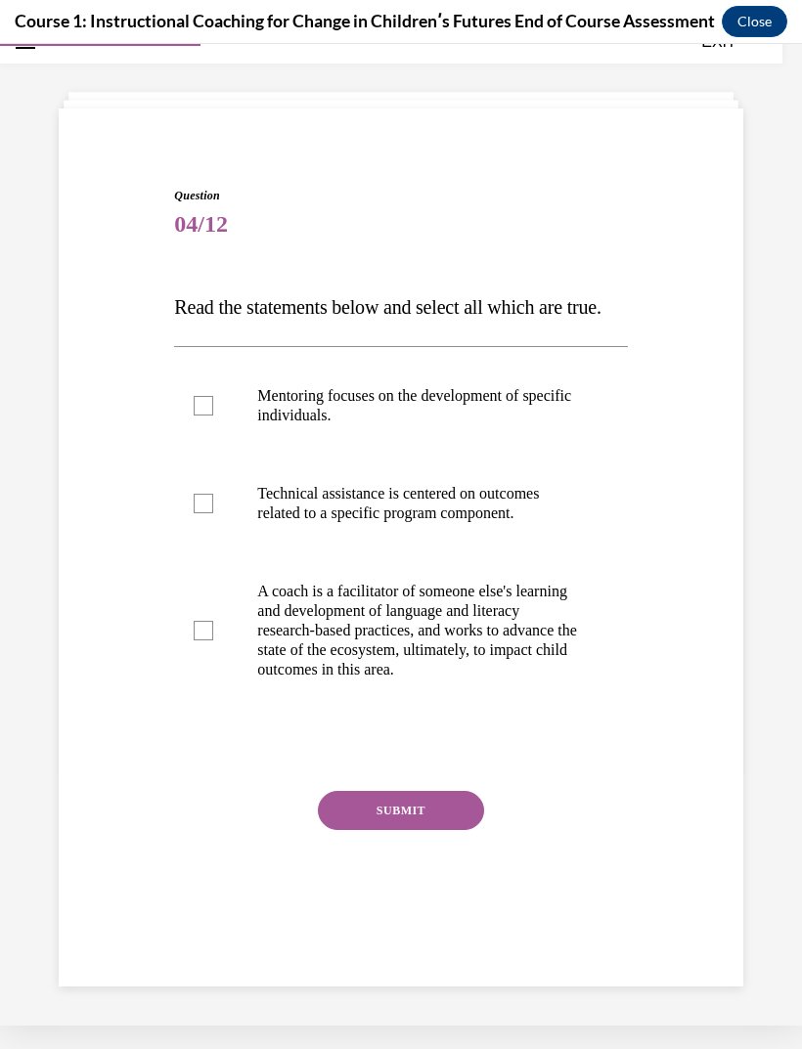
click at [208, 455] on label "Mentoring focuses on the development of specific individuals." at bounding box center [400, 406] width 453 height 98
click at [208, 415] on input "Mentoring focuses on the development of specific individuals." at bounding box center [204, 406] width 20 height 20
checkbox input "true"
click at [198, 552] on label "Technical assistance is centered on outcomes related to a specific program comp…" at bounding box center [400, 504] width 453 height 98
click at [198, 513] on input "Technical assistance is centered on outcomes related to a specific program comp…" at bounding box center [204, 504] width 20 height 20
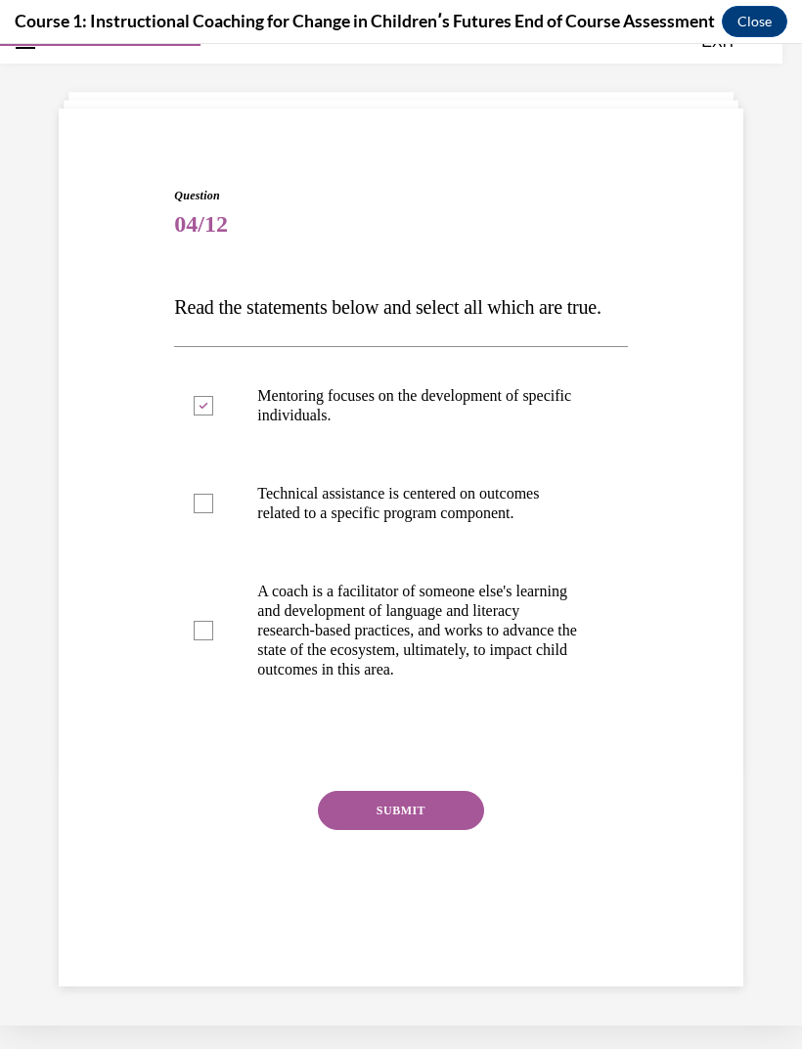
checkbox input "true"
click at [189, 657] on label "A coach is a facilitator of someone else's learning and development of language…" at bounding box center [400, 630] width 453 height 156
click at [194, 640] on input "A coach is a facilitator of someone else's learning and development of language…" at bounding box center [204, 631] width 20 height 20
checkbox input "true"
click at [375, 830] on button "SUBMIT" at bounding box center [401, 810] width 166 height 39
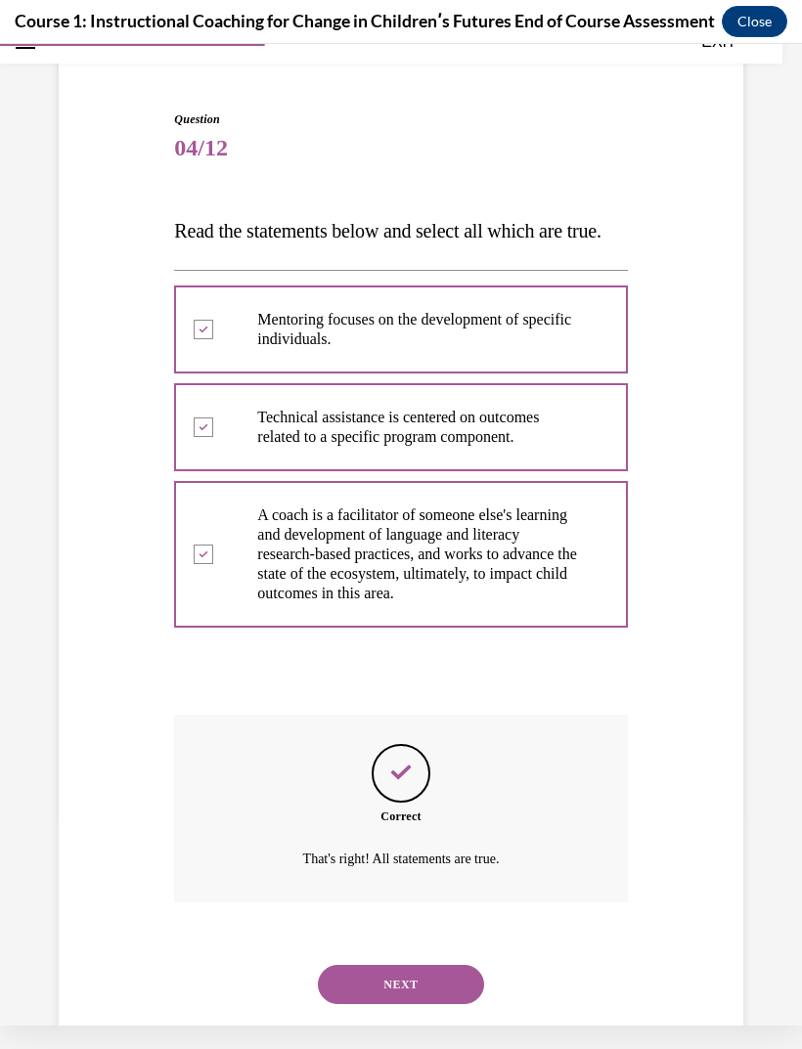
scroll to position [77, 0]
click at [387, 1001] on button "NEXT" at bounding box center [401, 985] width 166 height 39
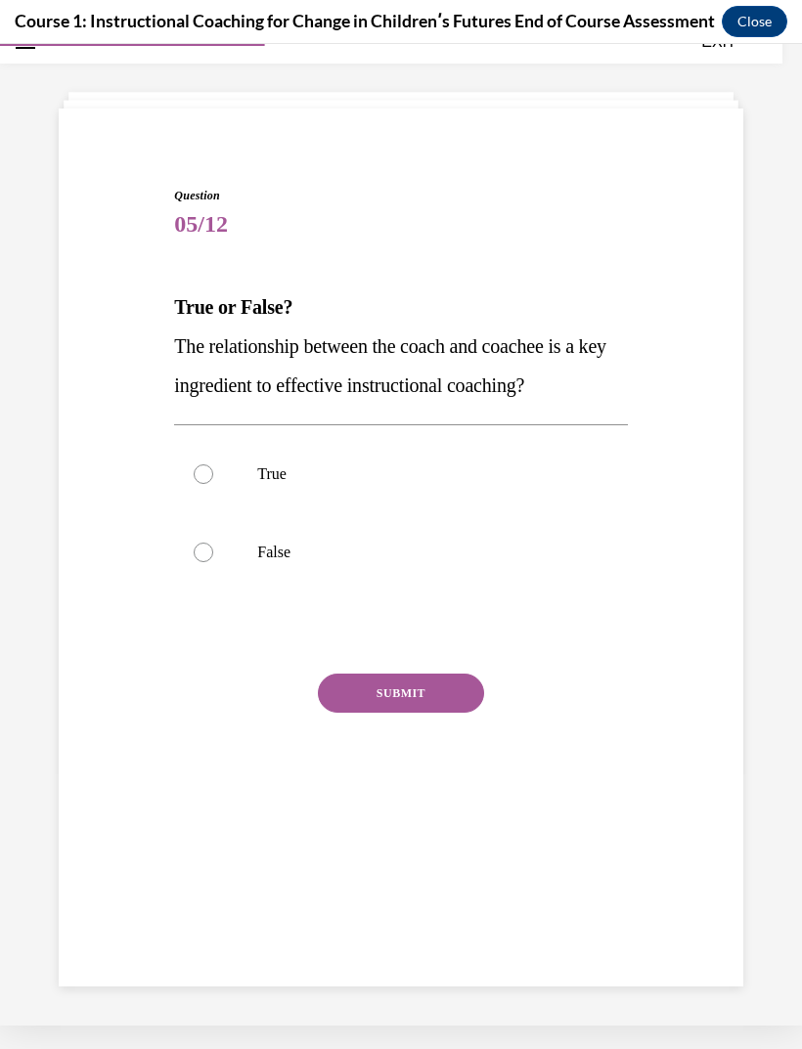
scroll to position [2, 0]
click at [197, 469] on div at bounding box center [204, 474] width 20 height 20
click at [197, 469] on input "True" at bounding box center [204, 474] width 20 height 20
radio input "true"
click at [379, 697] on button "SUBMIT" at bounding box center [401, 693] width 166 height 39
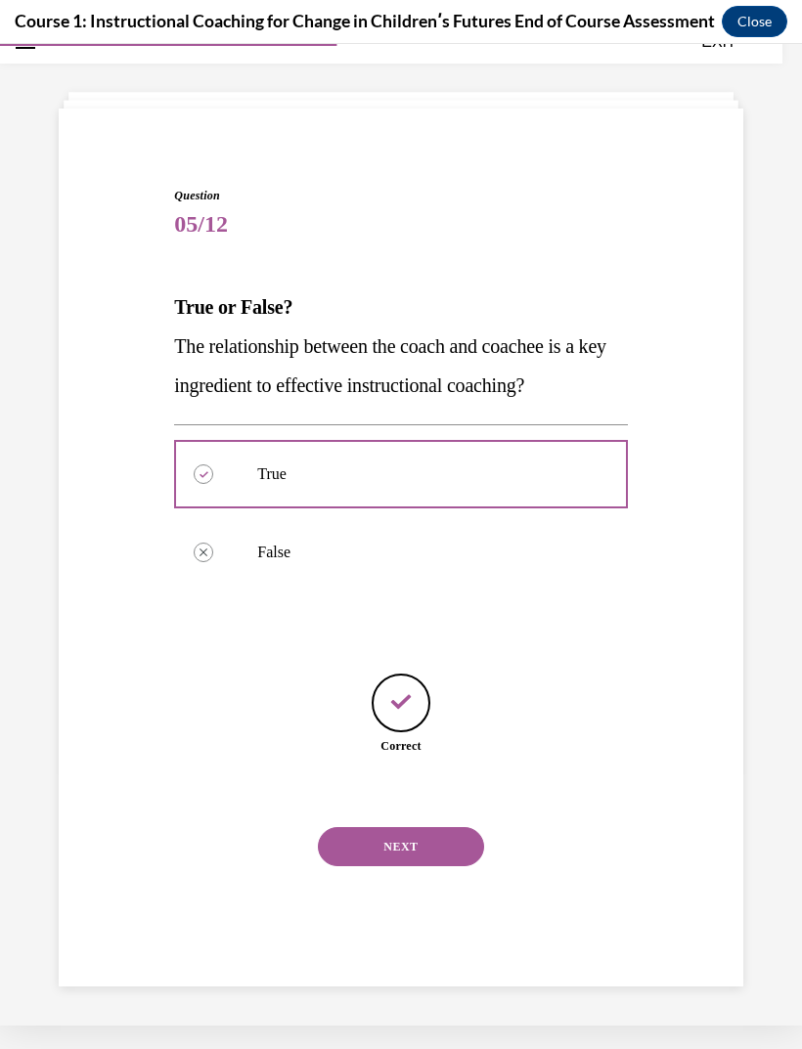
click at [390, 827] on button "NEXT" at bounding box center [401, 846] width 166 height 39
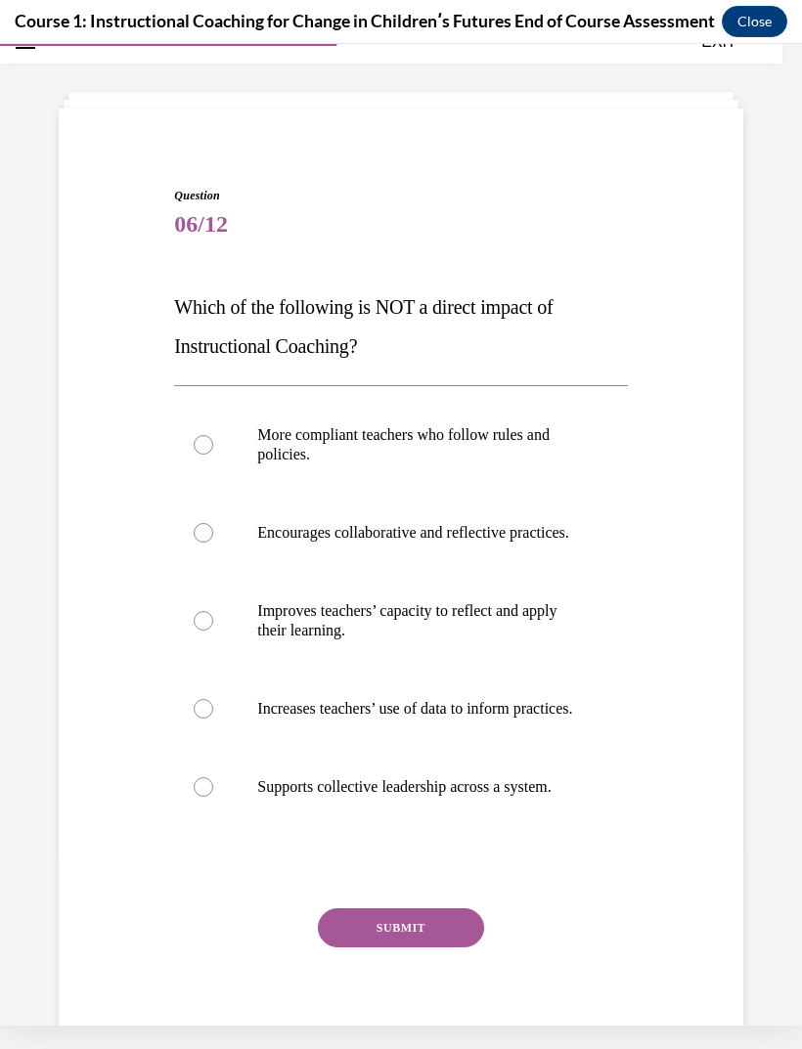
click at [217, 437] on label "More compliant teachers who follow rules and policies." at bounding box center [400, 445] width 453 height 98
click at [213, 437] on input "More compliant teachers who follow rules and policies." at bounding box center [204, 445] width 20 height 20
radio input "true"
click at [384, 947] on button "SUBMIT" at bounding box center [401, 927] width 166 height 39
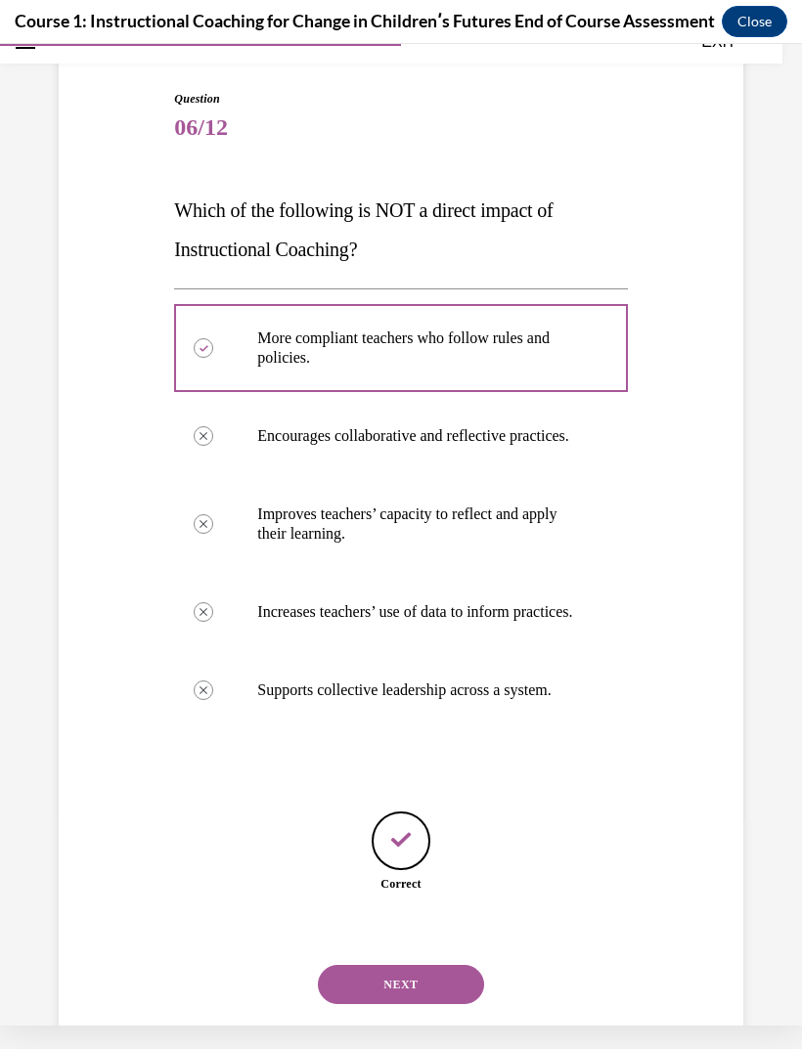
click at [370, 984] on button "NEXT" at bounding box center [401, 984] width 166 height 39
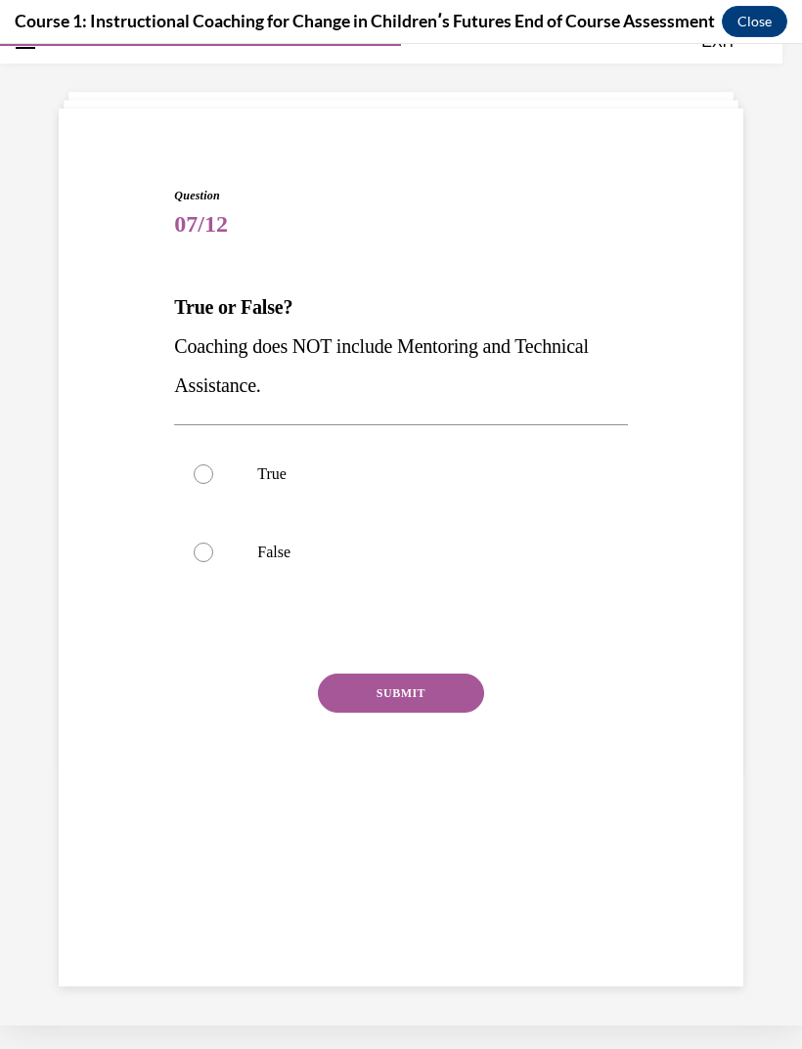
click at [227, 528] on label "False" at bounding box center [400, 552] width 453 height 78
click at [213, 543] on input "False" at bounding box center [204, 553] width 20 height 20
radio input "true"
click at [376, 689] on button "SUBMIT" at bounding box center [401, 693] width 166 height 39
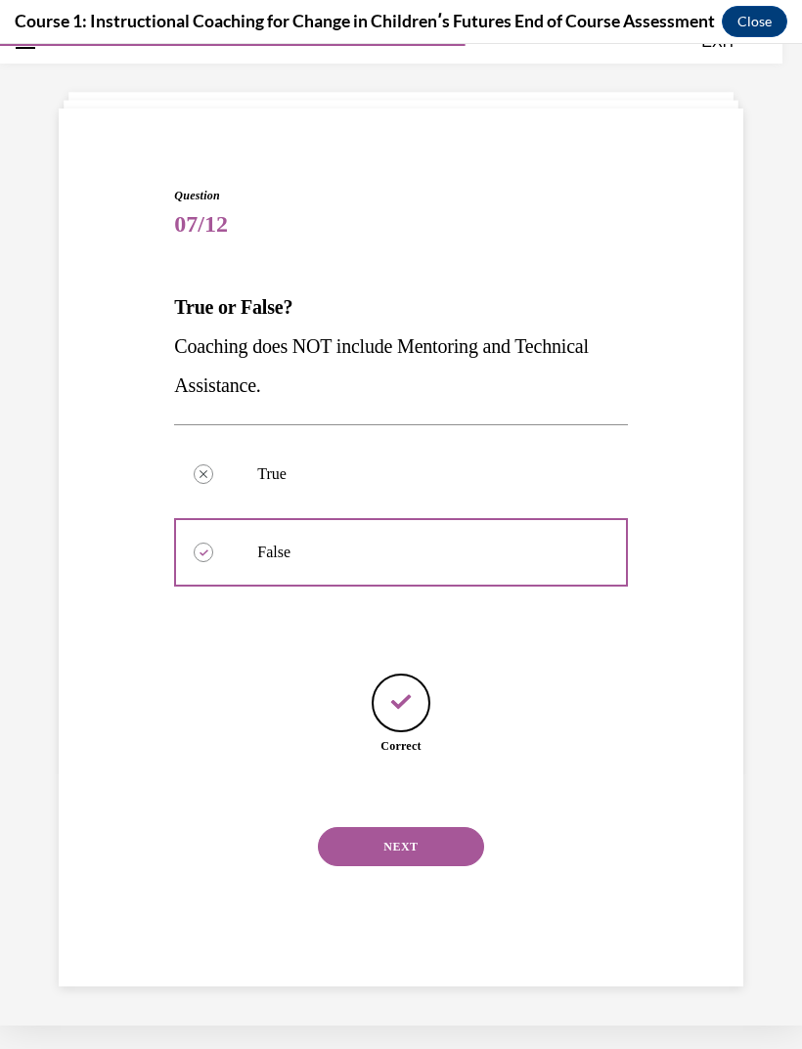
click at [394, 827] on button "NEXT" at bounding box center [401, 846] width 166 height 39
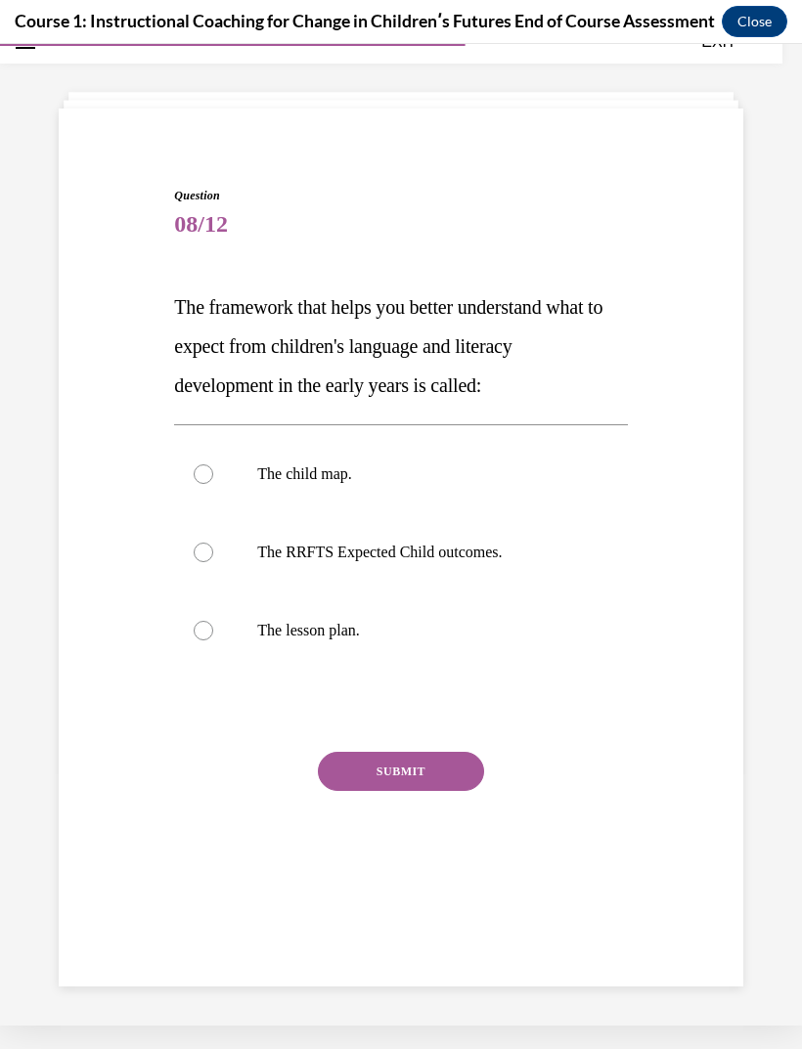
click at [235, 550] on label "The RRFTS Expected Child outcomes." at bounding box center [400, 552] width 453 height 78
click at [213, 550] on input "The RRFTS Expected Child outcomes." at bounding box center [204, 553] width 20 height 20
radio input "true"
click at [387, 760] on button "SUBMIT" at bounding box center [401, 771] width 166 height 39
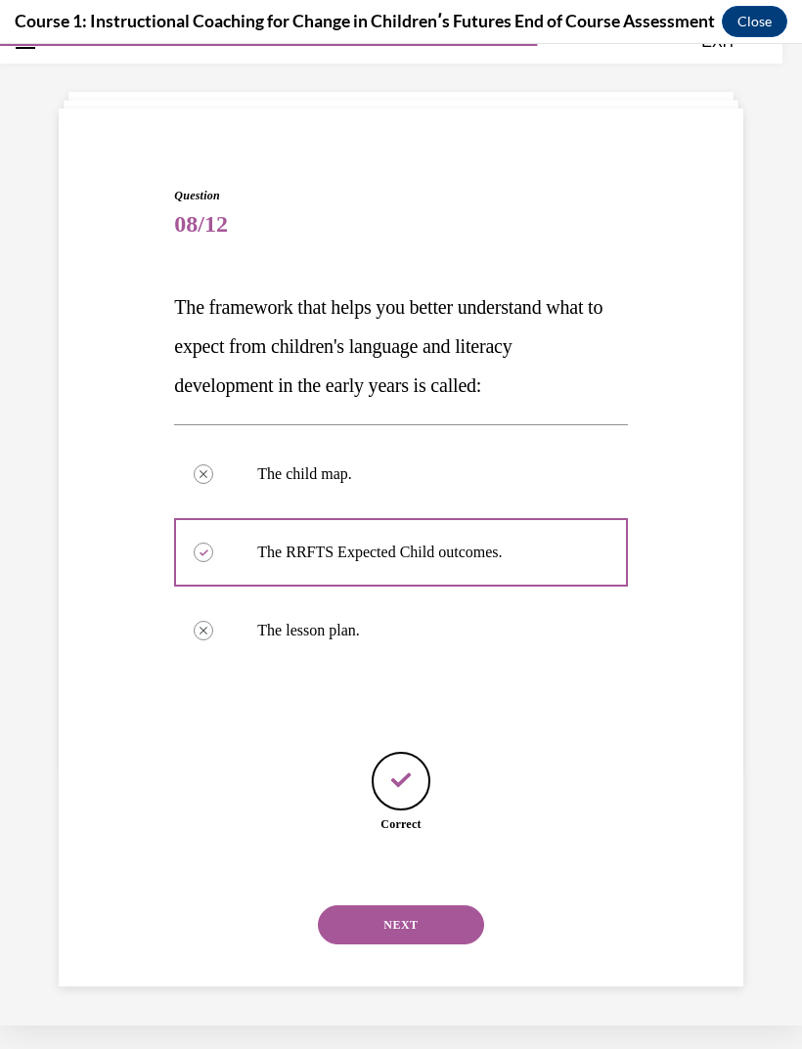
click at [376, 910] on button "NEXT" at bounding box center [401, 924] width 166 height 39
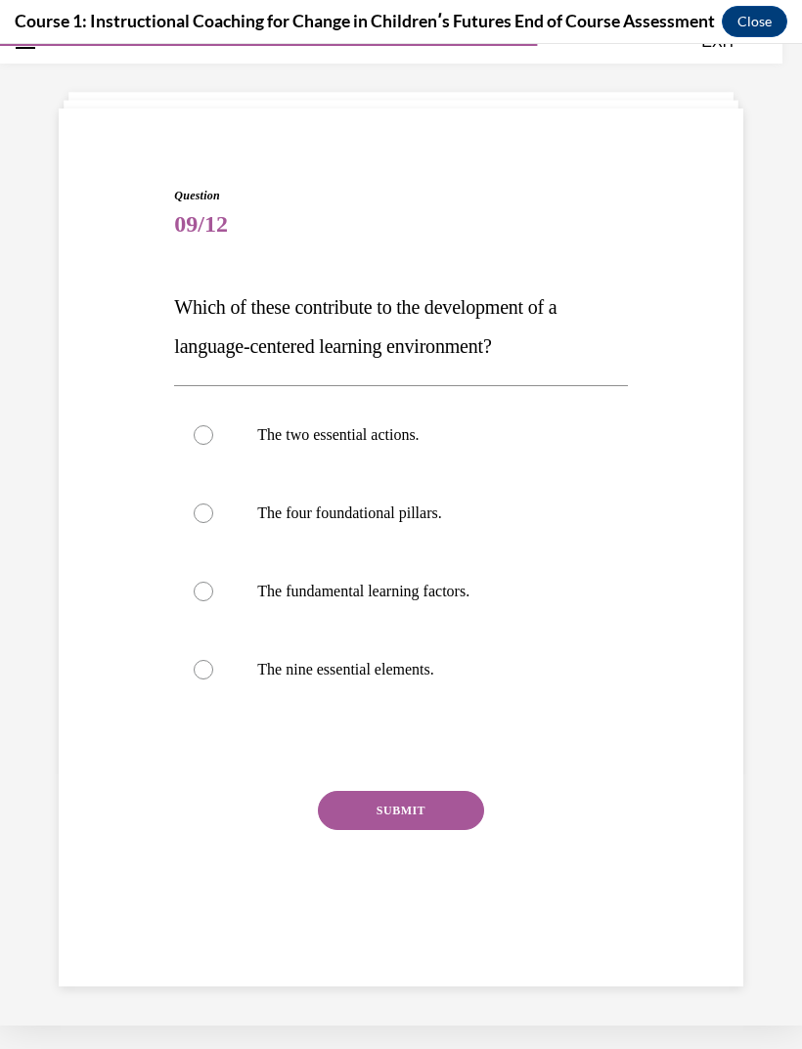
click at [212, 668] on div at bounding box center [204, 670] width 20 height 20
click at [212, 668] on input "The nine essential elements." at bounding box center [204, 670] width 20 height 20
radio input "true"
click at [366, 802] on button "SUBMIT" at bounding box center [401, 810] width 166 height 39
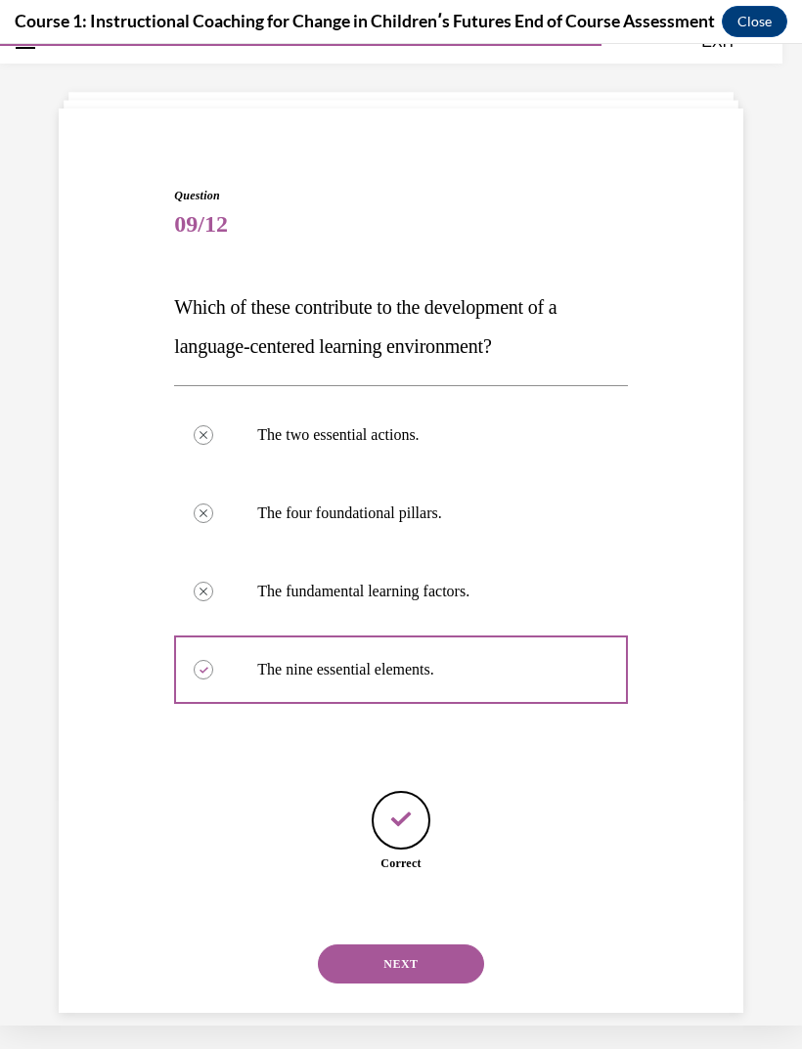
click at [378, 945] on button "NEXT" at bounding box center [401, 963] width 166 height 39
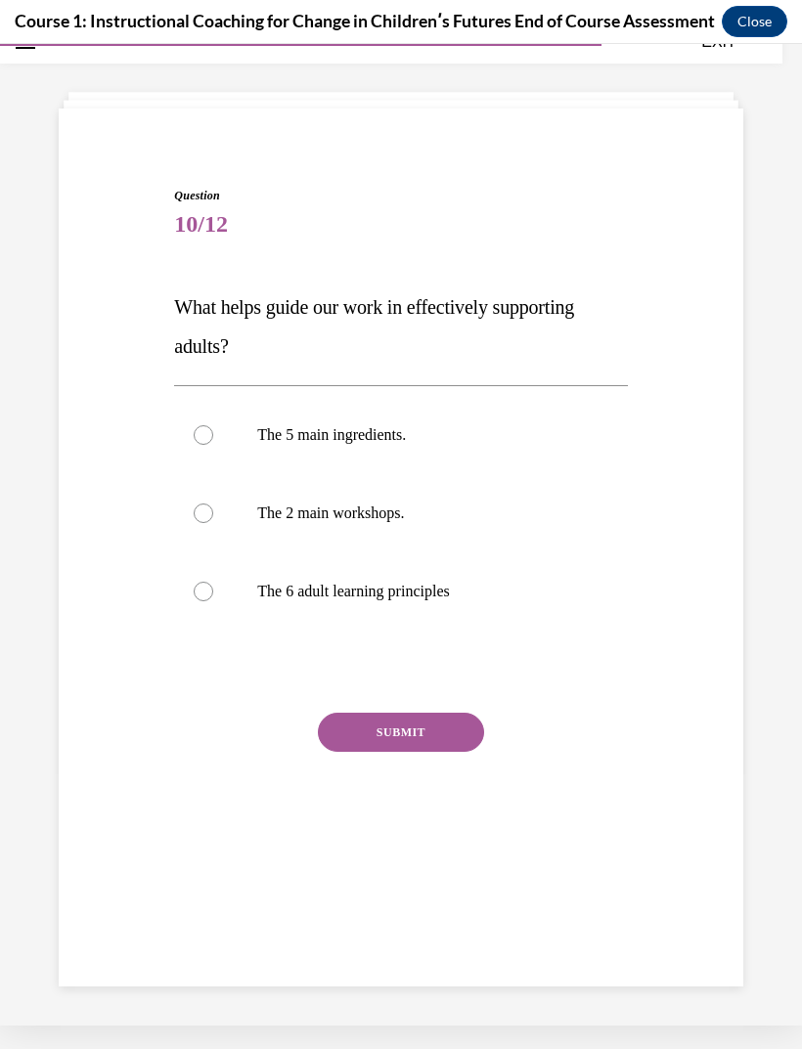
click at [231, 595] on label "The 6 adult learning principles" at bounding box center [400, 591] width 453 height 78
click at [213, 595] on input "The 6 adult learning principles" at bounding box center [204, 592] width 20 height 20
radio input "true"
click at [370, 726] on button "SUBMIT" at bounding box center [401, 732] width 166 height 39
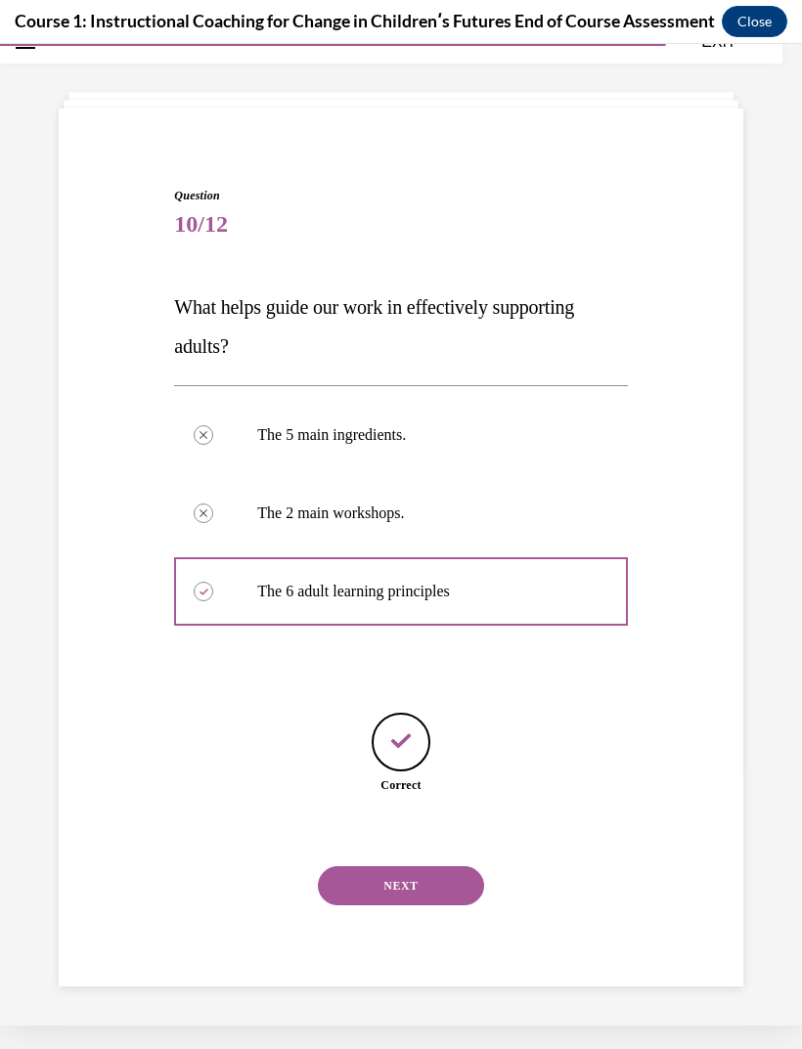
click at [393, 867] on button "NEXT" at bounding box center [401, 885] width 166 height 39
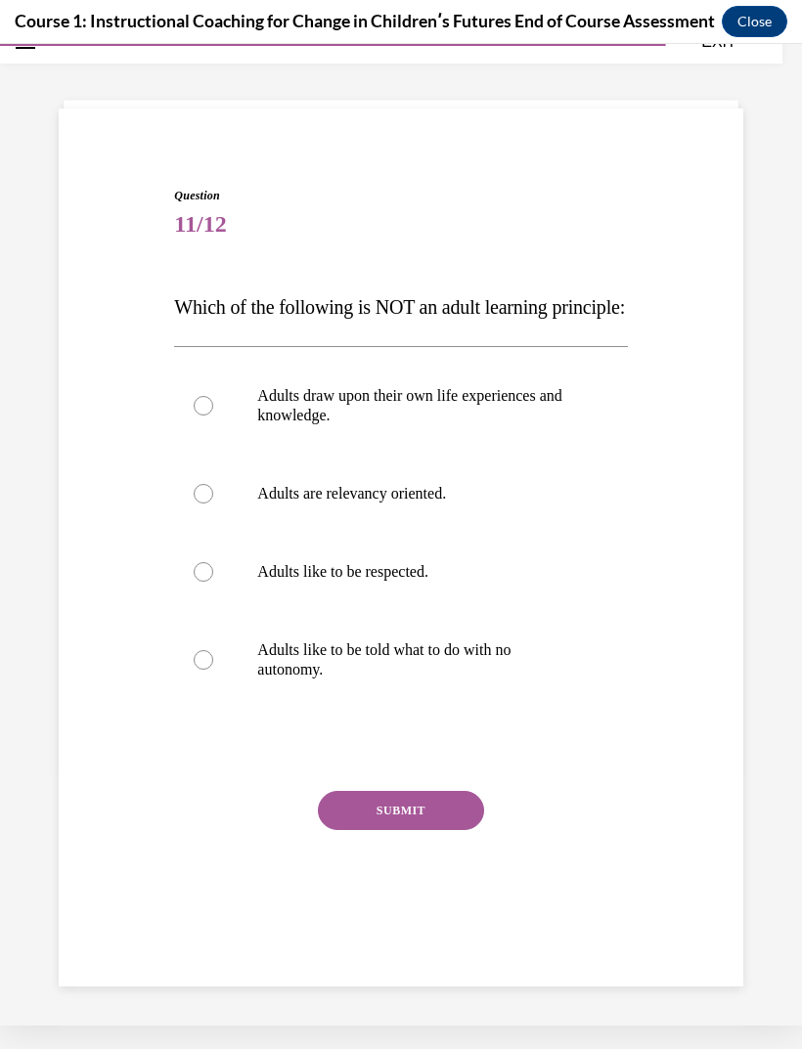
click at [202, 709] on label "Adults like to be told what to do with no autonomy." at bounding box center [400, 660] width 453 height 98
click at [202, 670] on input "Adults like to be told what to do with no autonomy." at bounding box center [204, 660] width 20 height 20
radio input "true"
click at [365, 830] on button "SUBMIT" at bounding box center [401, 810] width 166 height 39
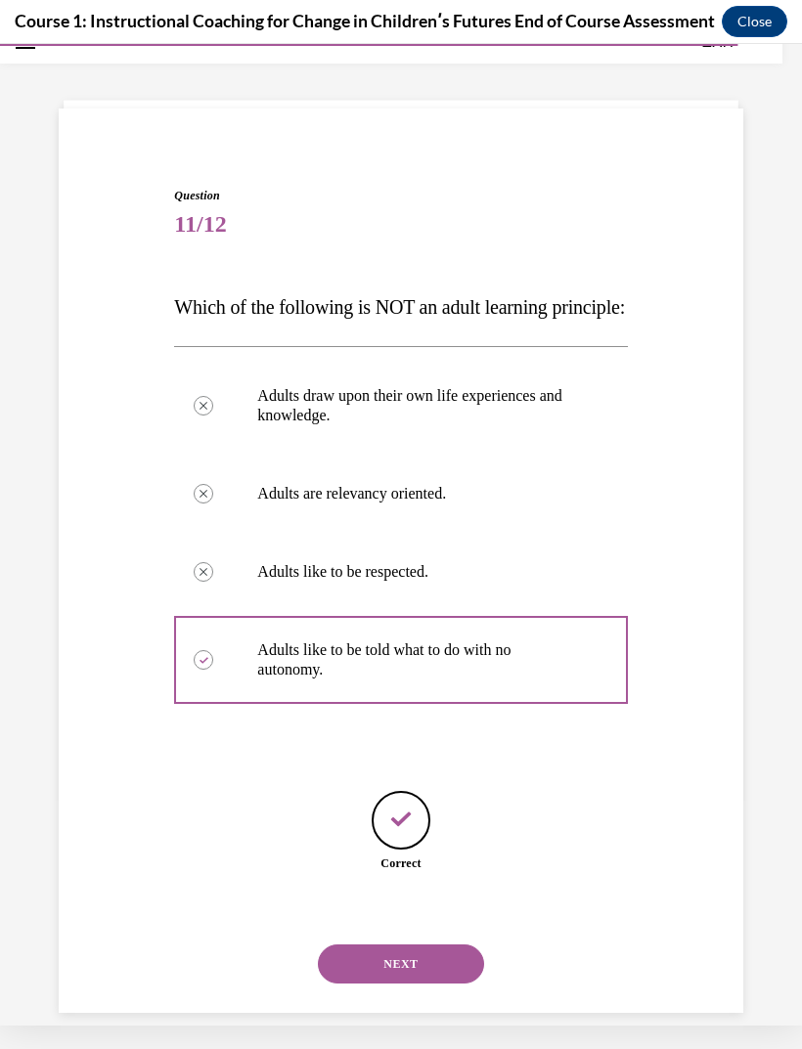
click at [393, 981] on button "NEXT" at bounding box center [401, 963] width 166 height 39
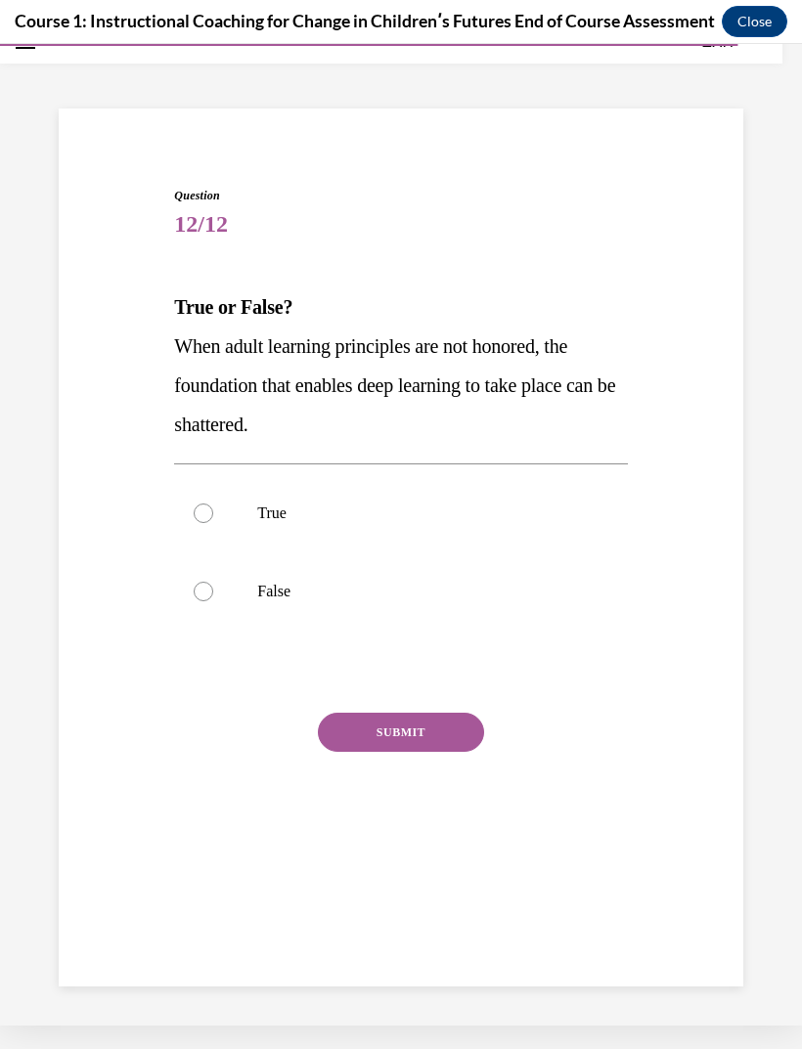
click at [201, 511] on div at bounding box center [204, 513] width 20 height 20
click at [201, 511] on input "True" at bounding box center [204, 513] width 20 height 20
radio input "true"
click at [381, 730] on button "SUBMIT" at bounding box center [401, 732] width 166 height 39
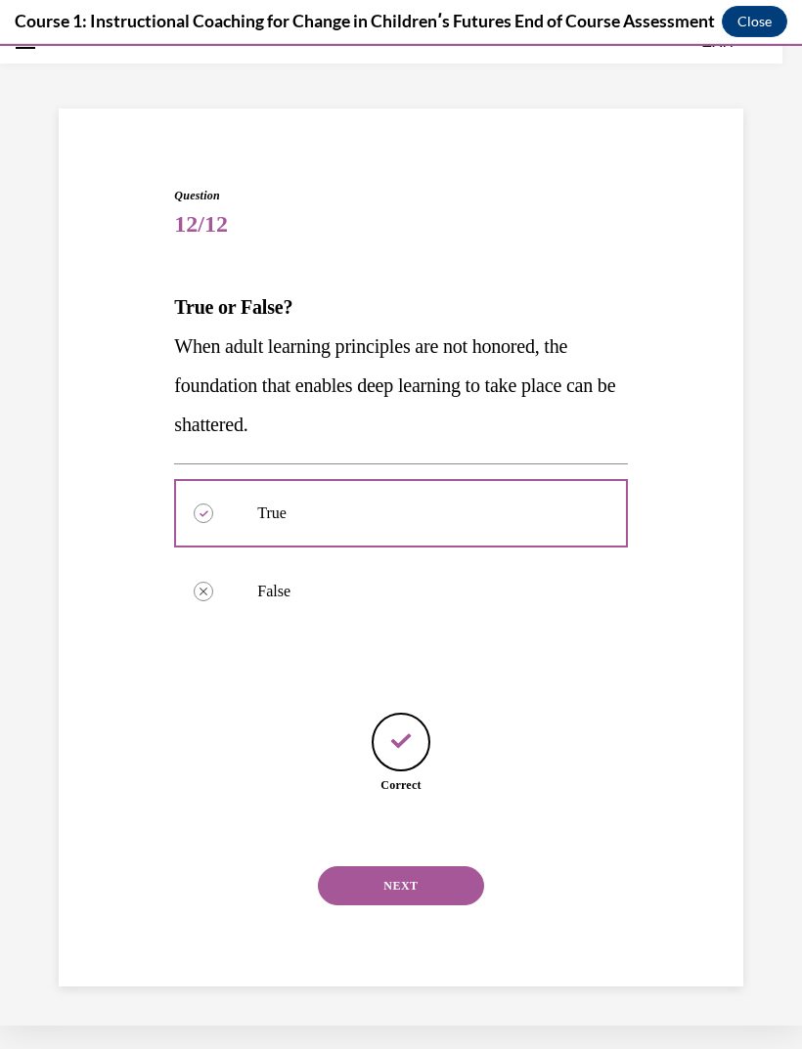
click at [370, 866] on button "NEXT" at bounding box center [401, 885] width 166 height 39
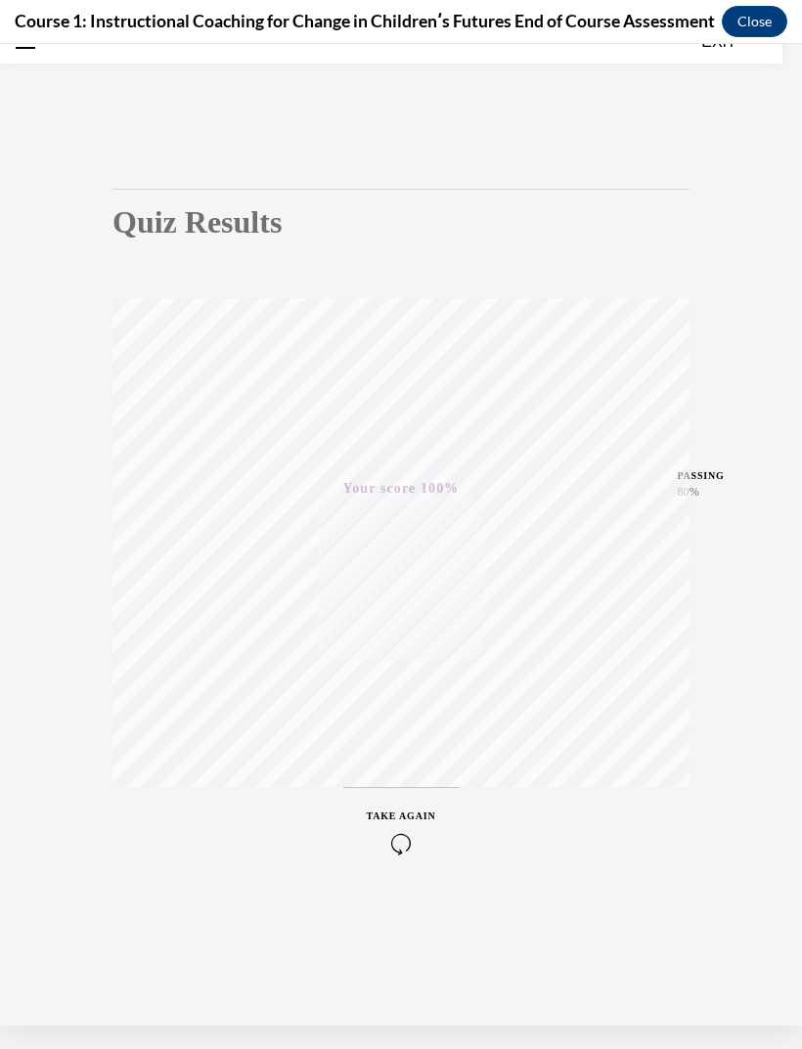
scroll to position [0, 0]
click at [746, 18] on button "Close" at bounding box center [753, 21] width 65 height 31
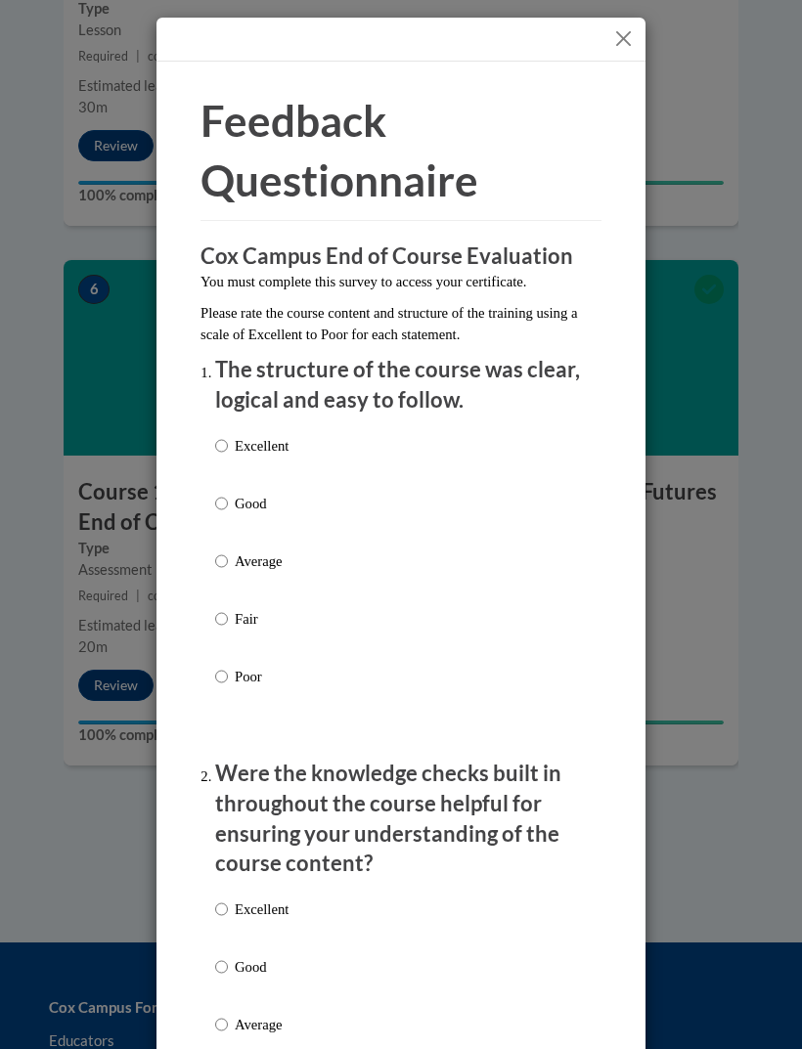
click at [255, 462] on label "Excellent" at bounding box center [251, 461] width 73 height 53
click at [228, 457] on input "Excellent" at bounding box center [221, 446] width 13 height 22
radio input "true"
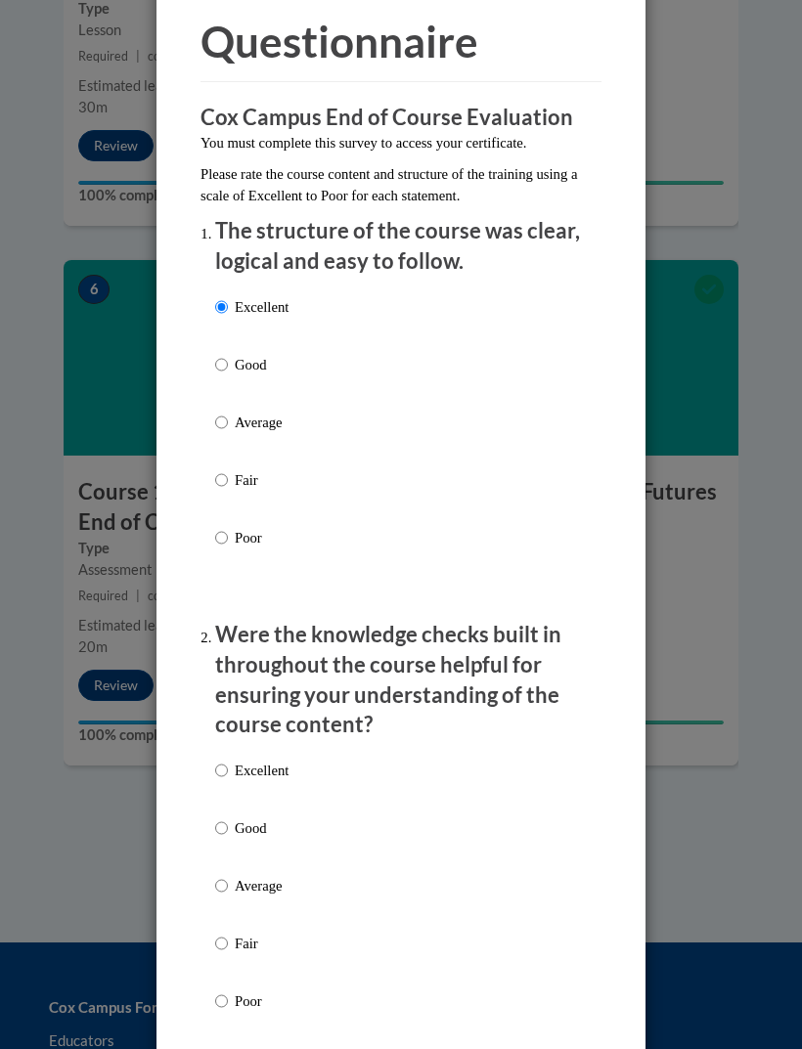
click at [250, 763] on p "Excellent" at bounding box center [262, 771] width 54 height 22
click at [228, 763] on input "Excellent" at bounding box center [221, 771] width 13 height 22
radio input "true"
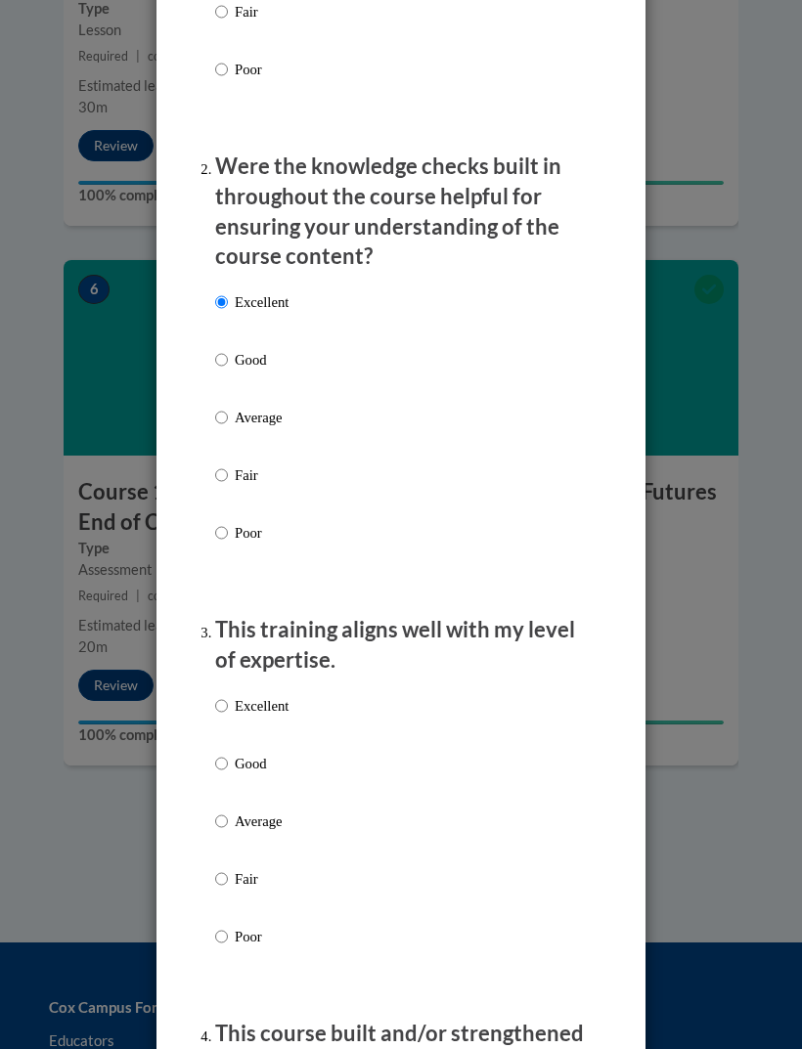
scroll to position [607, 0]
click at [235, 695] on p "Excellent" at bounding box center [262, 706] width 54 height 22
click at [228, 695] on input "Excellent" at bounding box center [221, 706] width 13 height 22
radio input "true"
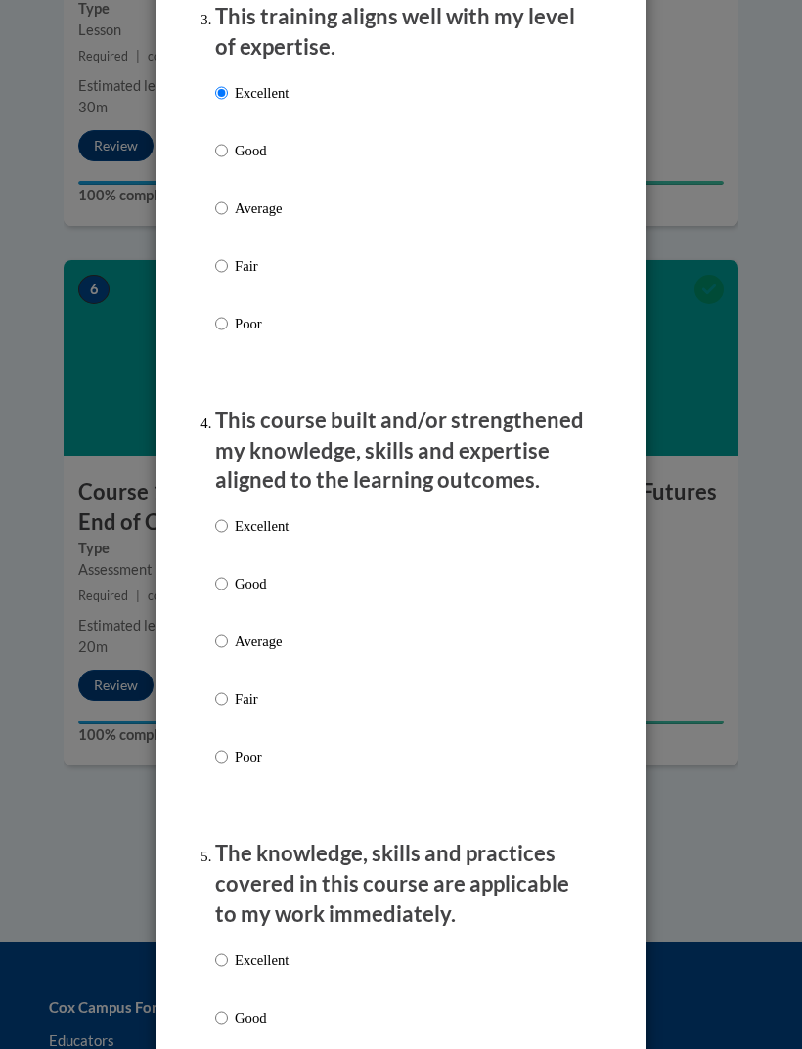
scroll to position [1229, 0]
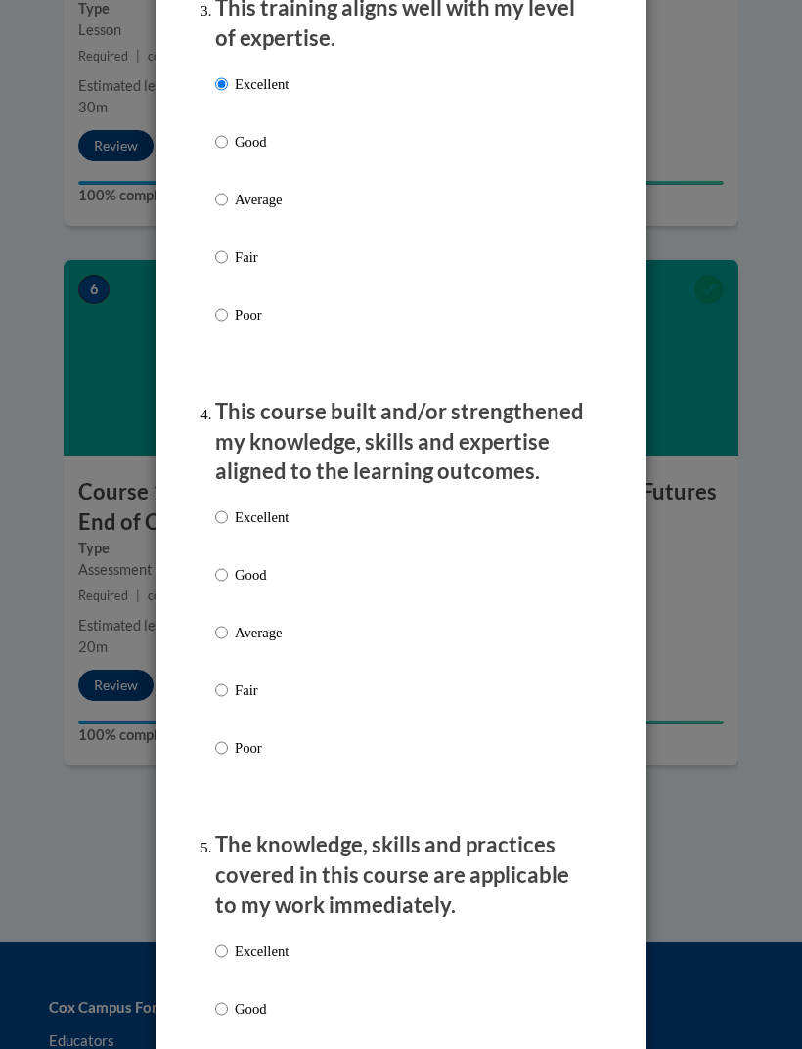
click at [240, 507] on p "Excellent" at bounding box center [262, 517] width 54 height 22
click at [228, 507] on input "Excellent" at bounding box center [221, 517] width 13 height 22
radio input "true"
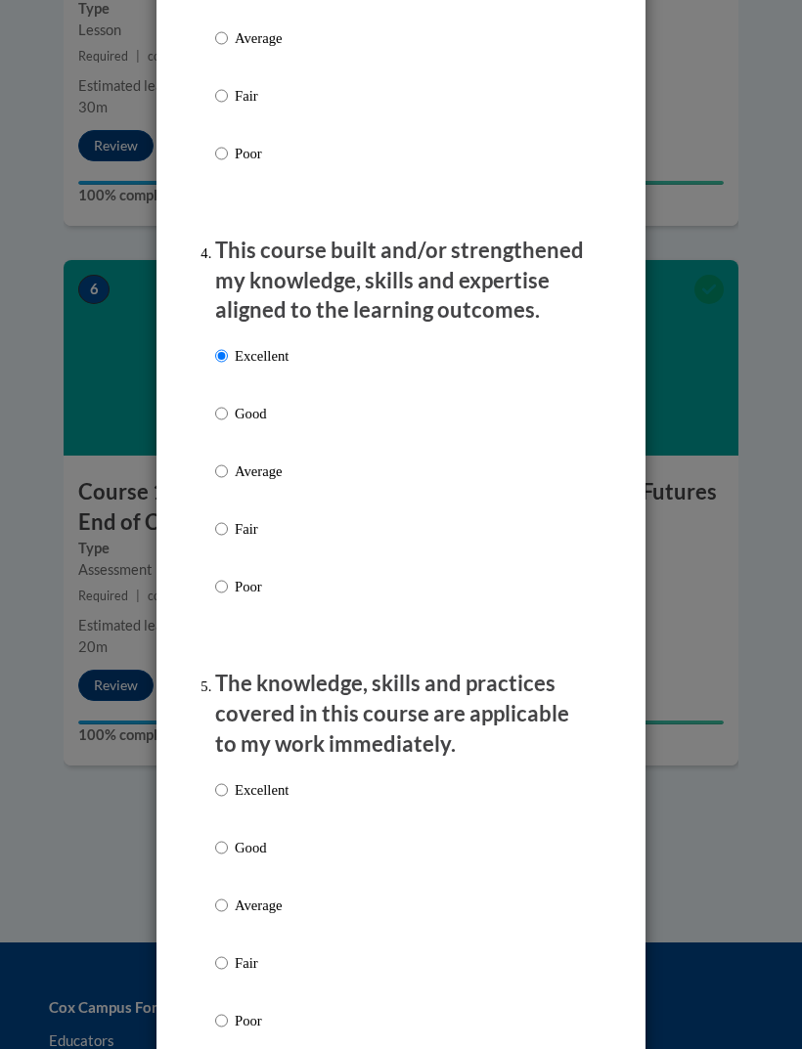
click at [222, 779] on input "Excellent" at bounding box center [221, 790] width 13 height 22
radio input "true"
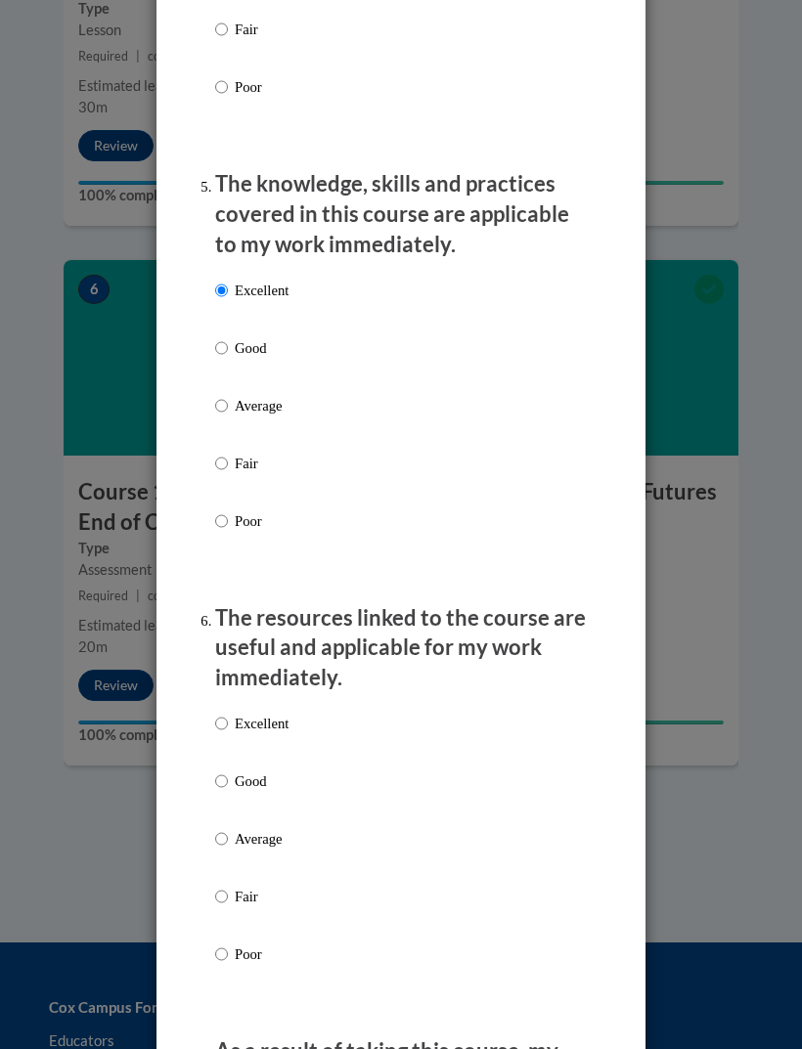
click at [241, 719] on p "Excellent" at bounding box center [262, 724] width 54 height 22
click at [228, 719] on input "Excellent" at bounding box center [221, 724] width 13 height 22
radio input "true"
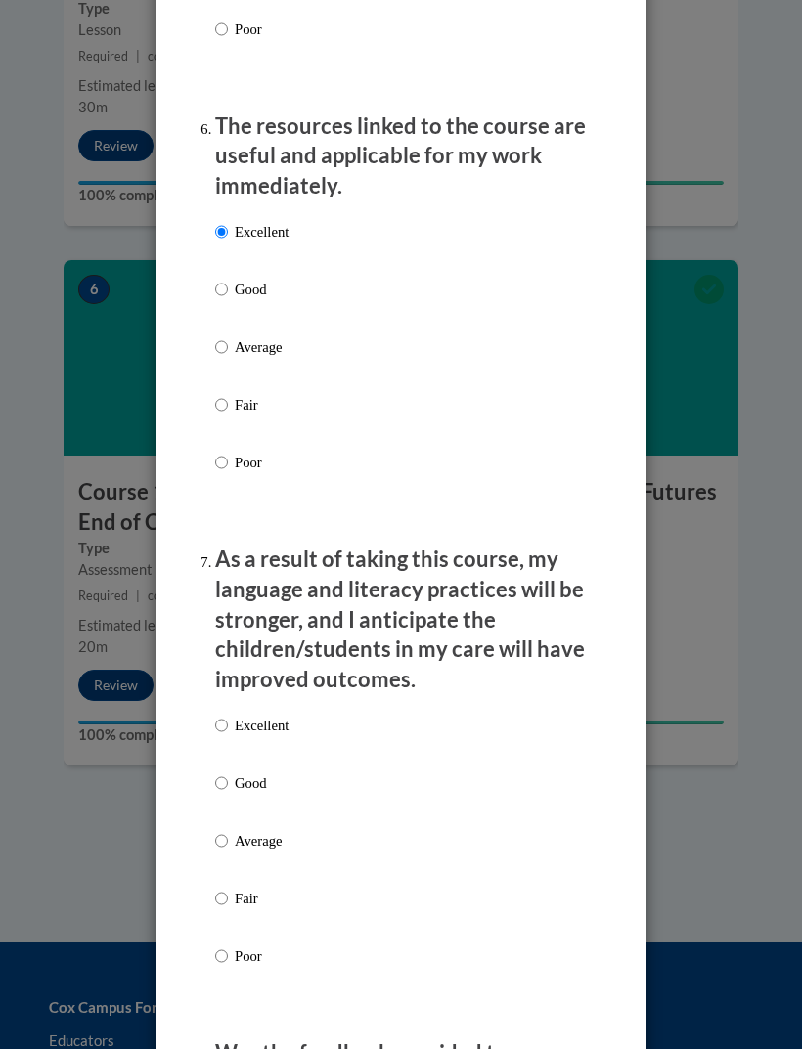
click at [222, 715] on input "Excellent" at bounding box center [221, 726] width 13 height 22
radio input "true"
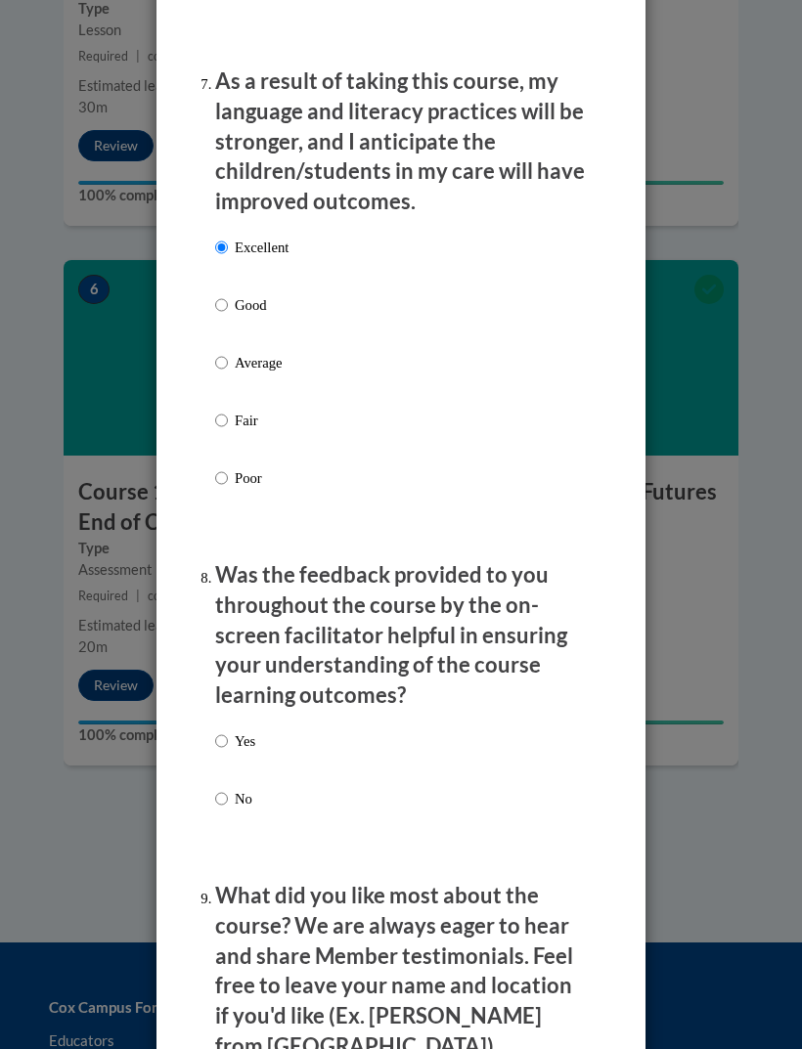
scroll to position [2868, 0]
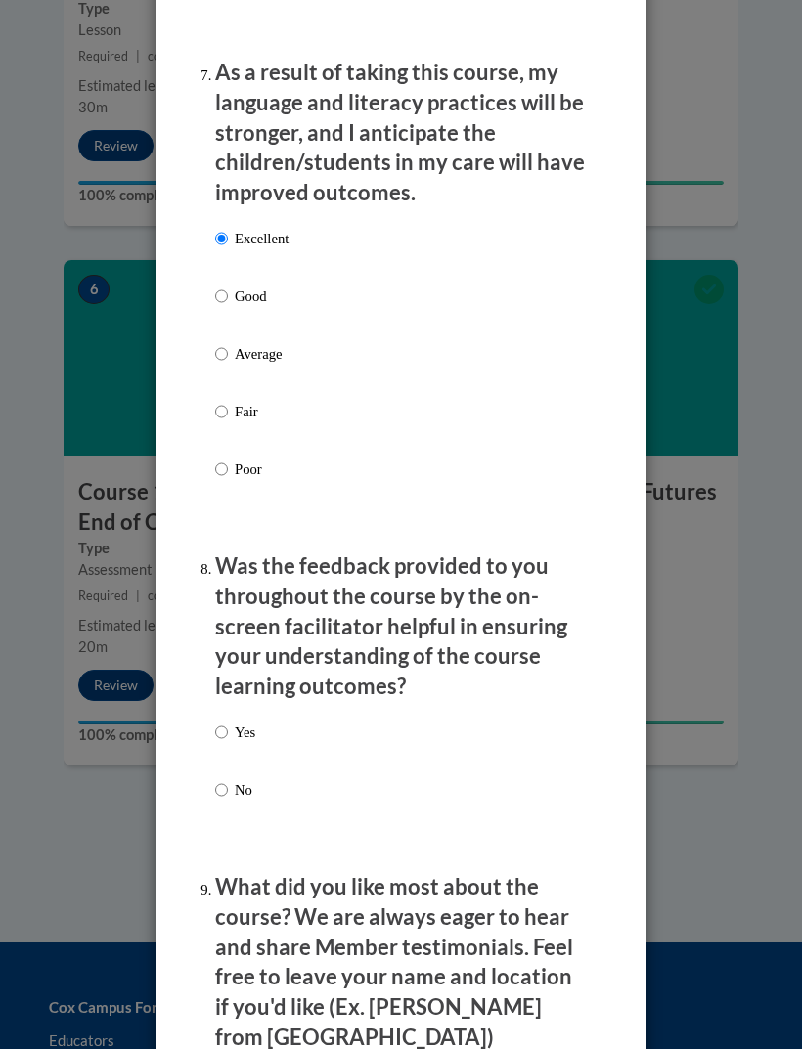
click at [228, 721] on input "Yes" at bounding box center [221, 732] width 13 height 22
radio input "true"
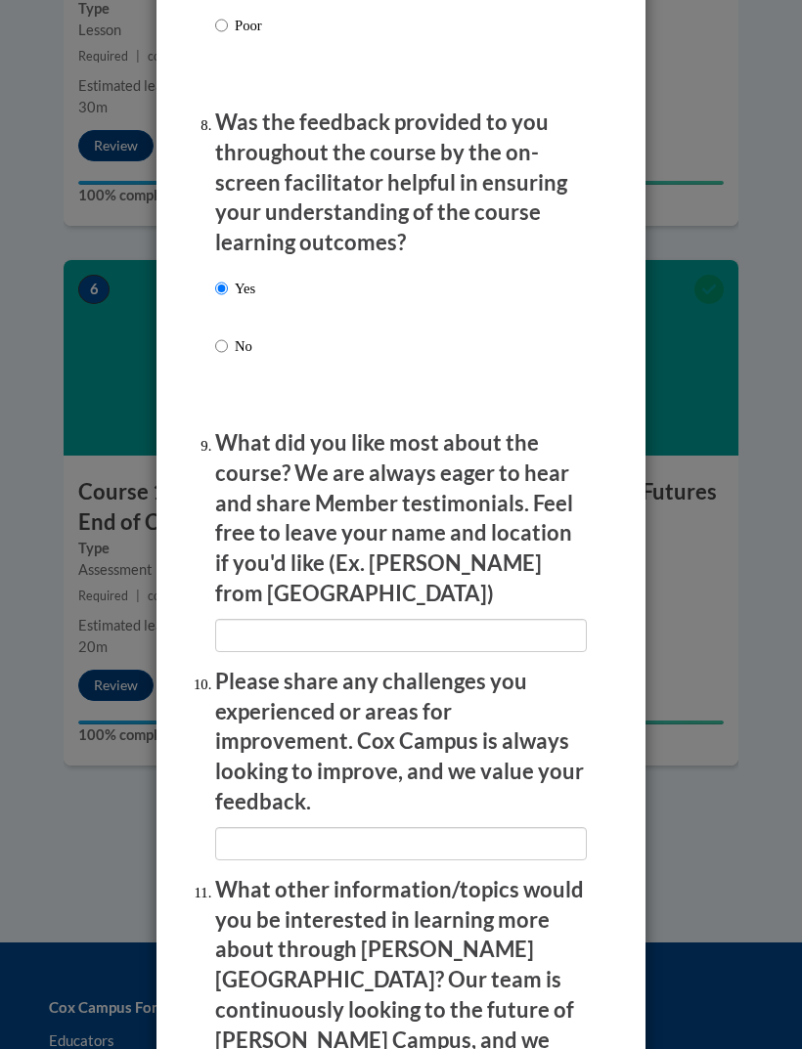
scroll to position [3313, 0]
click at [259, 618] on input "textbox" at bounding box center [400, 634] width 371 height 33
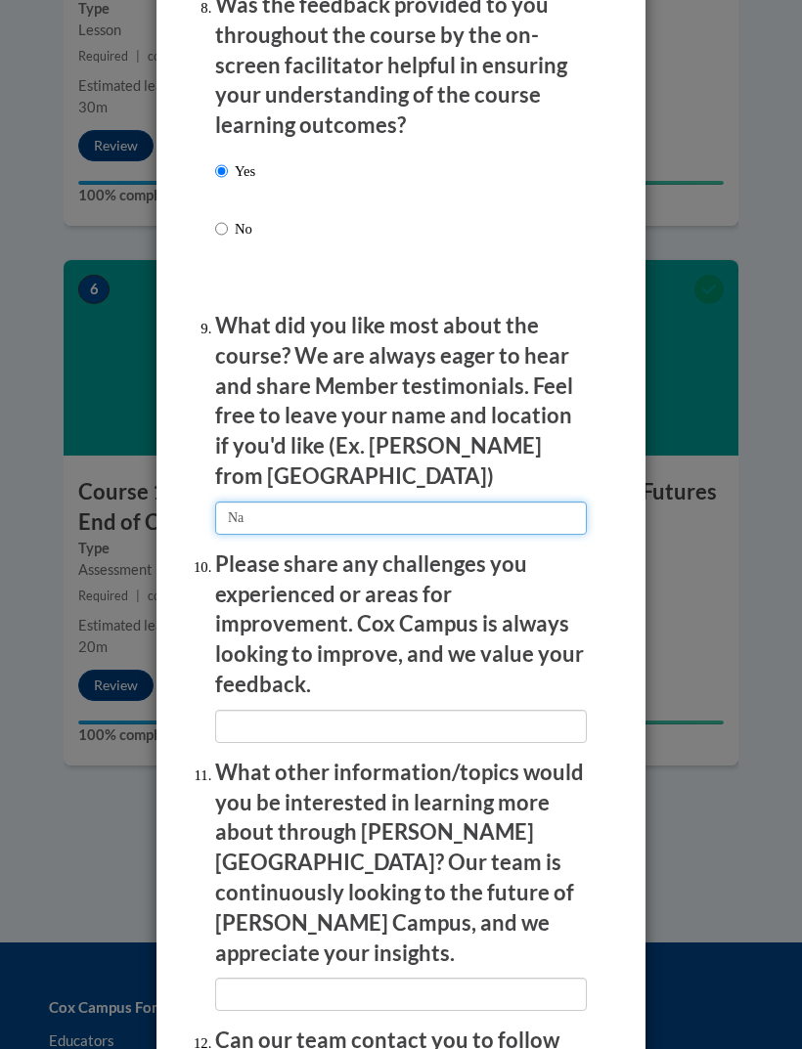
scroll to position [3433, 0]
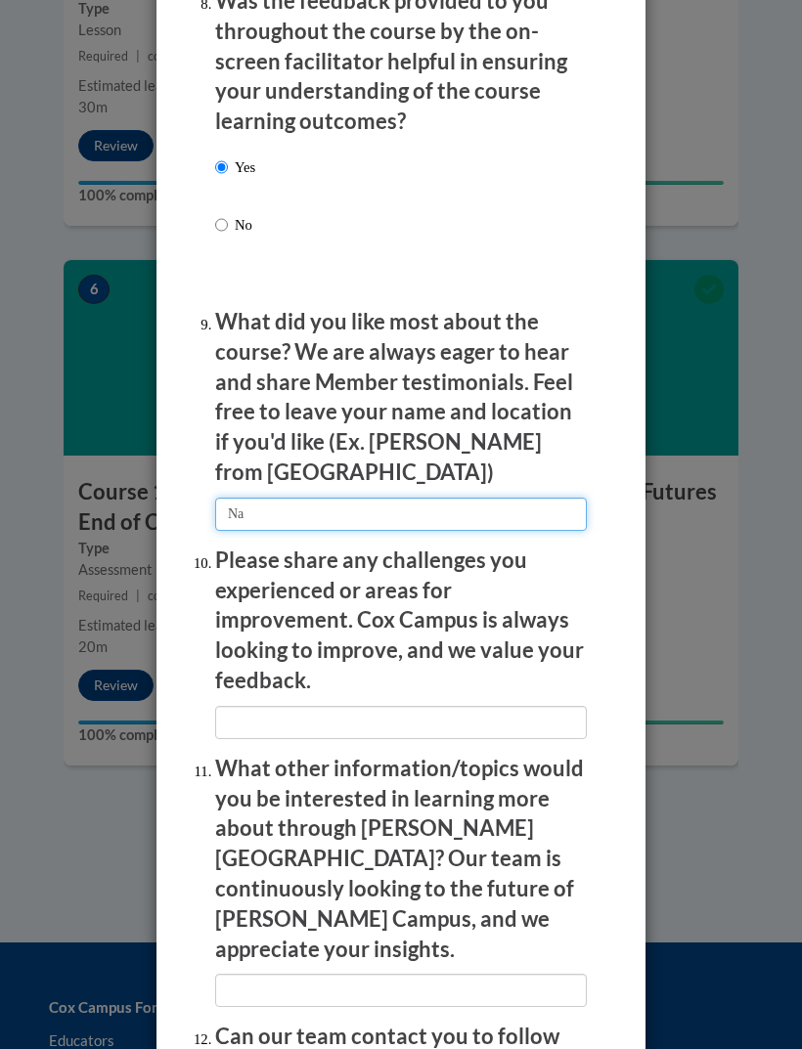
type input "Na"
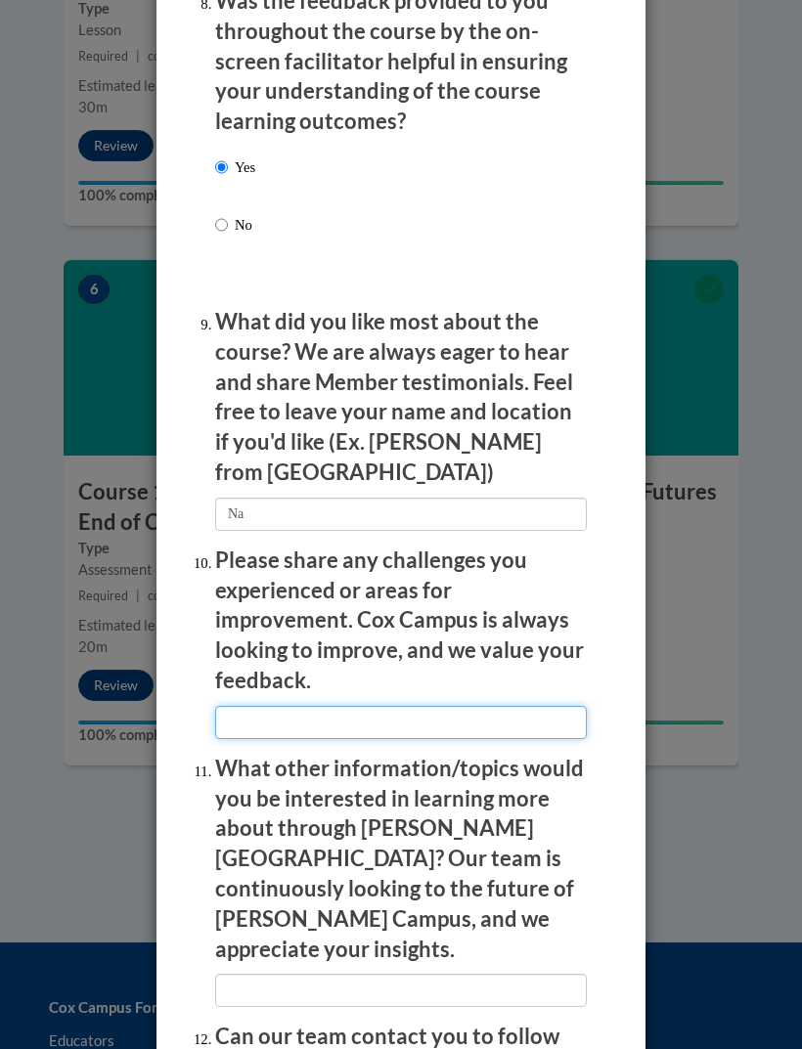
click at [248, 706] on input "textbox" at bounding box center [400, 722] width 371 height 33
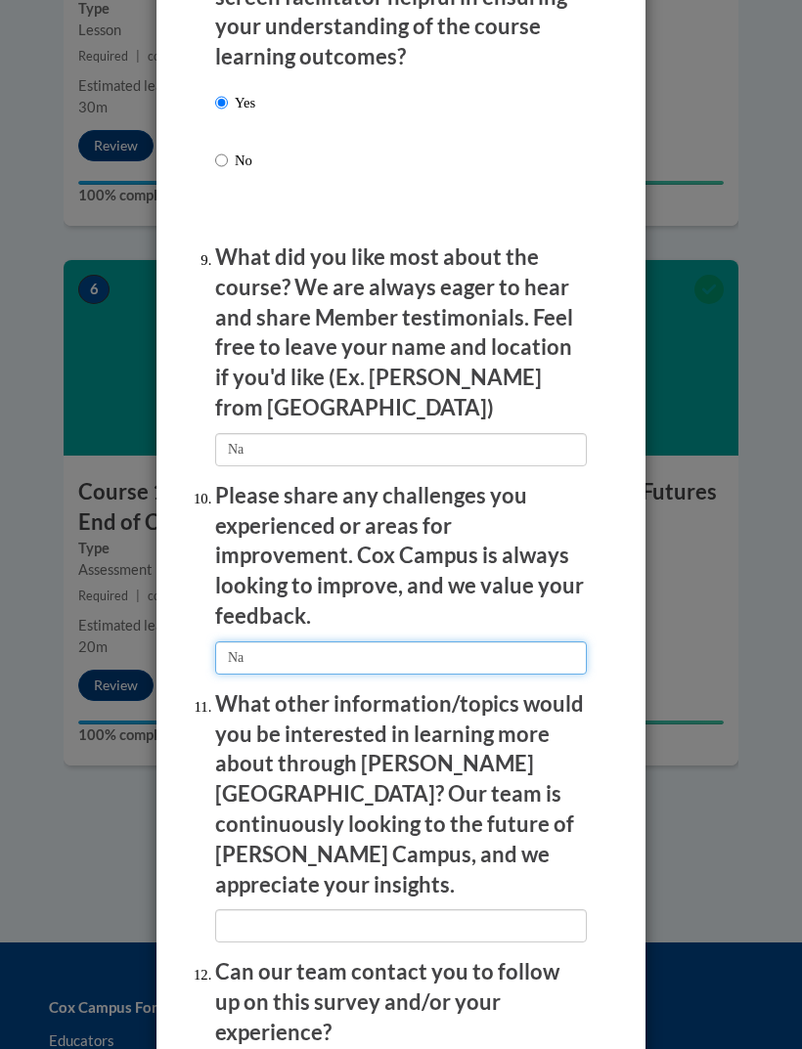
scroll to position [3497, 0]
type input "Na"
click at [692, 692] on div "Feedback Questionnaire Rate Course Comments Cox Campus End of Course Evaluation…" at bounding box center [401, 524] width 802 height 1049
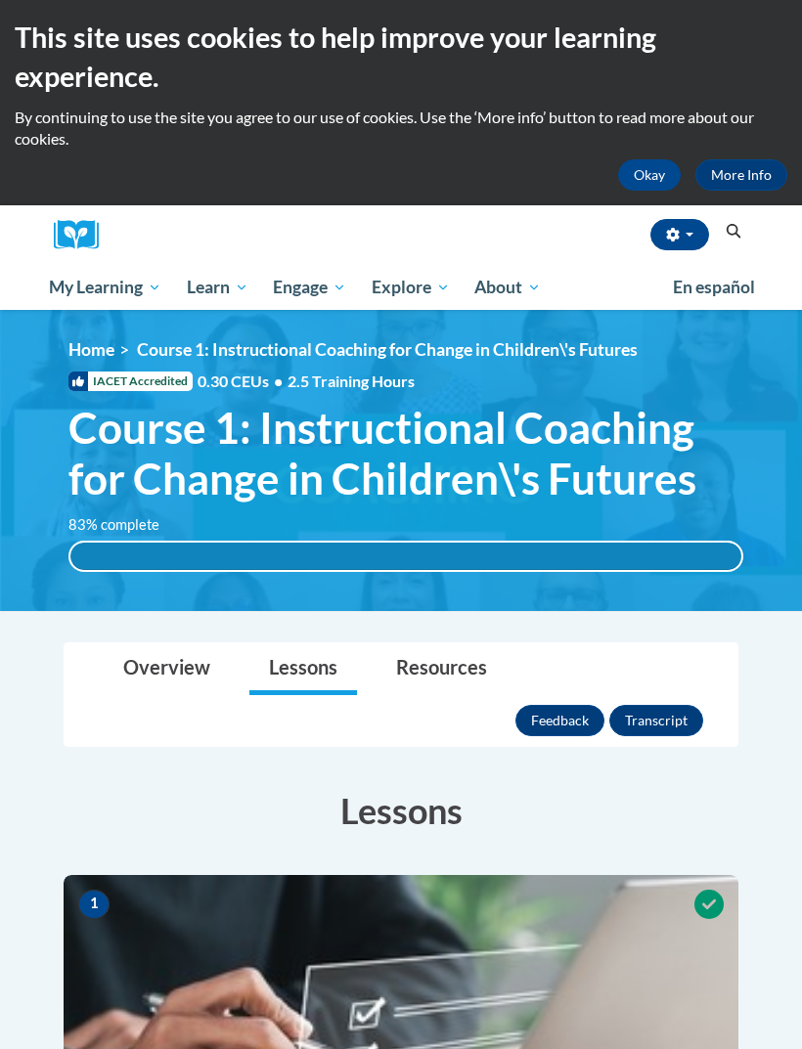
scroll to position [0, 0]
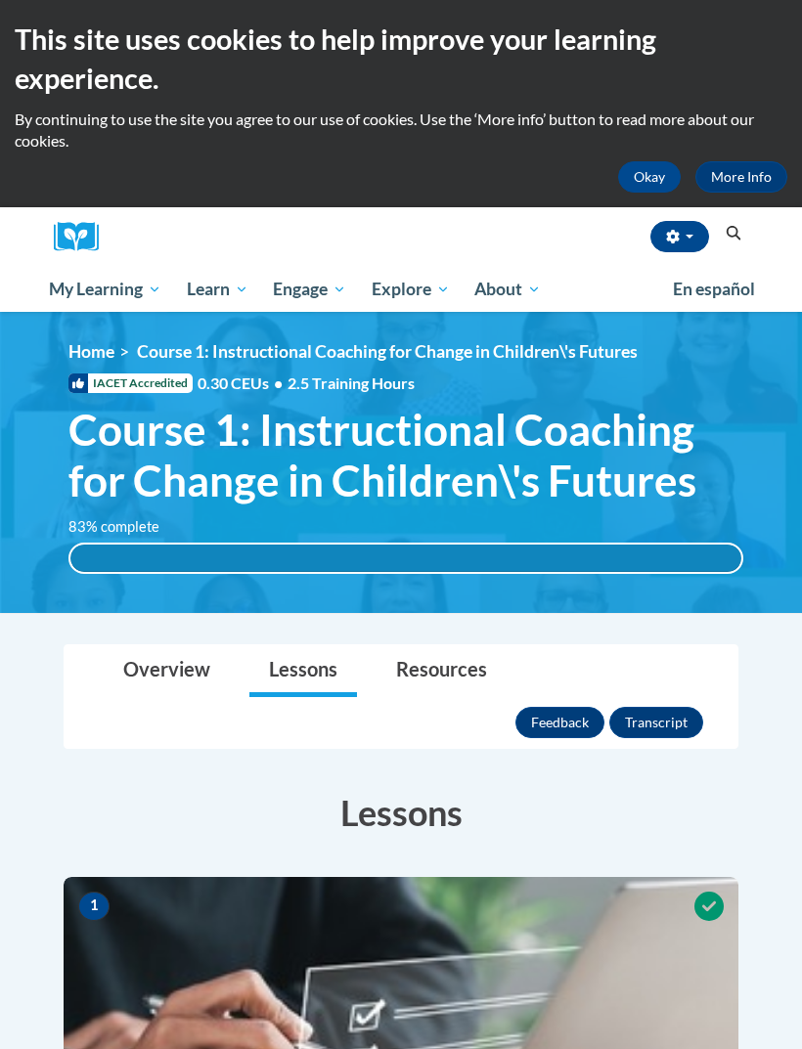
click at [561, 707] on button "Feedback" at bounding box center [559, 722] width 89 height 31
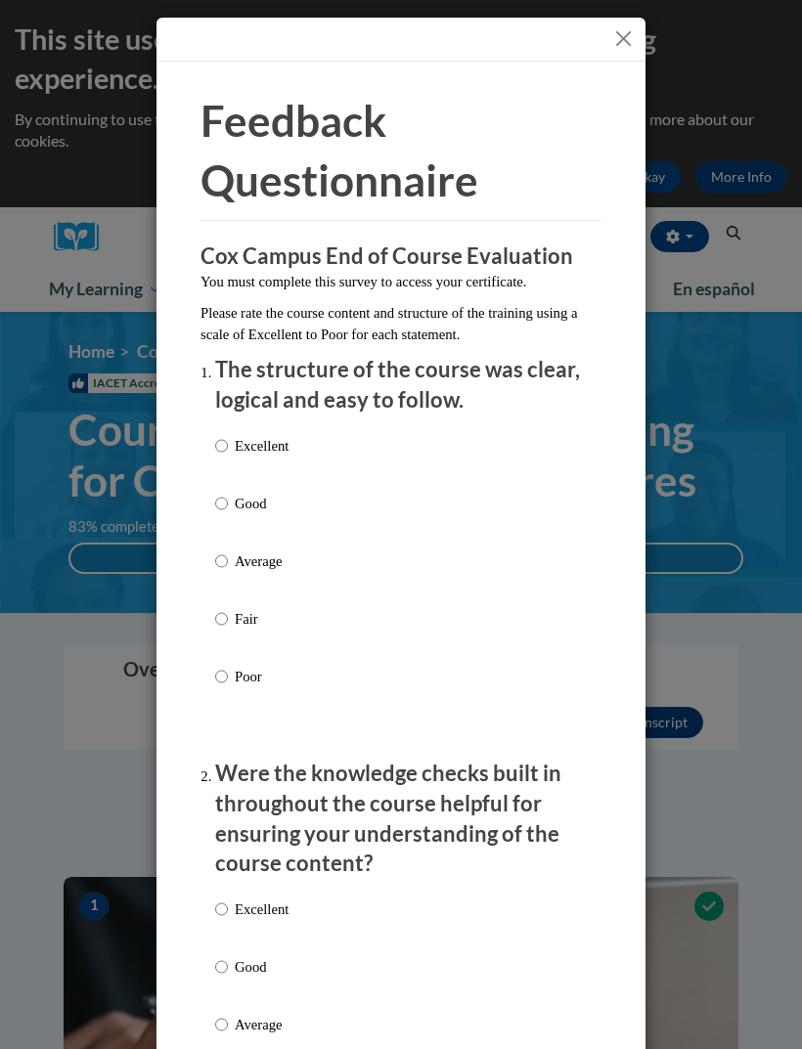
click at [227, 443] on input "Excellent" at bounding box center [221, 446] width 13 height 22
radio input "true"
click at [225, 913] on input "Excellent" at bounding box center [221, 909] width 13 height 22
radio input "true"
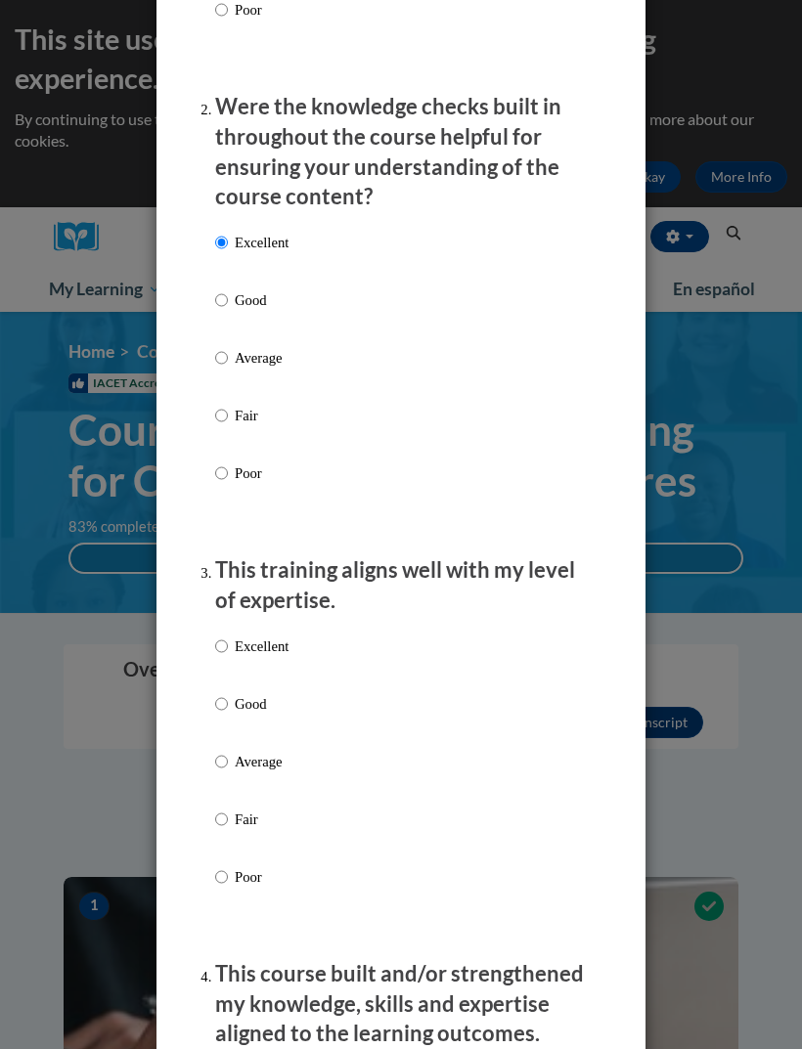
scroll to position [671, 0]
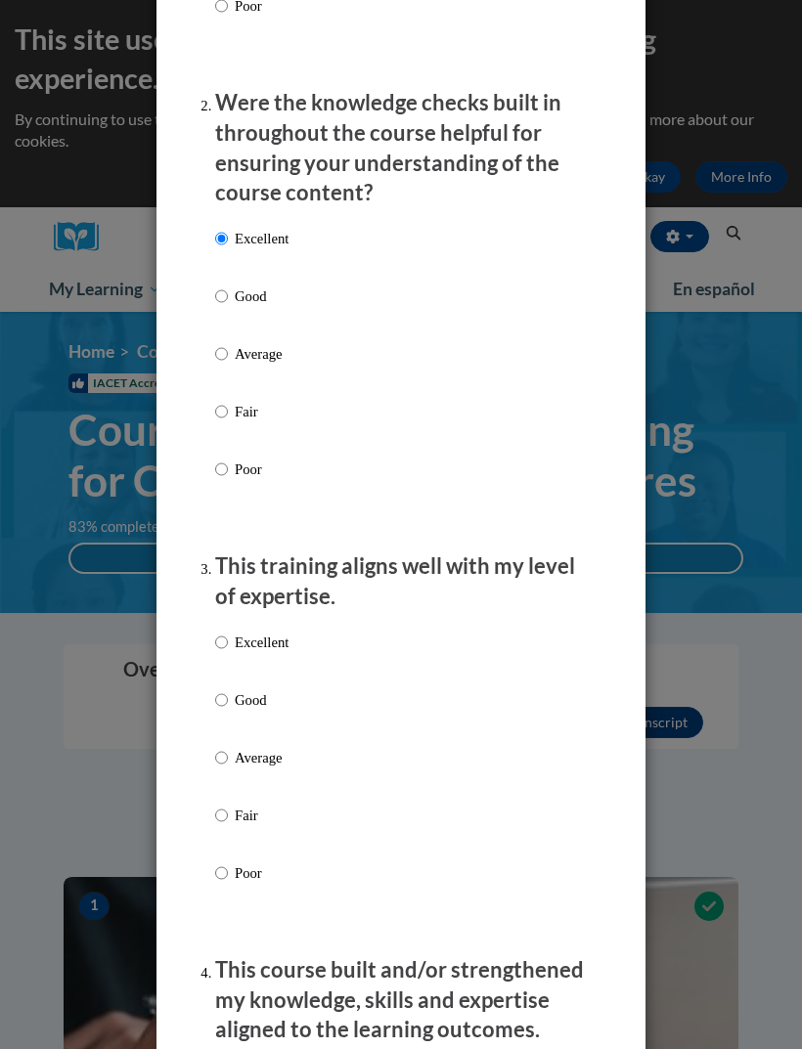
click at [233, 632] on label "Excellent" at bounding box center [251, 658] width 73 height 53
click at [228, 632] on input "Excellent" at bounding box center [221, 643] width 13 height 22
radio input "true"
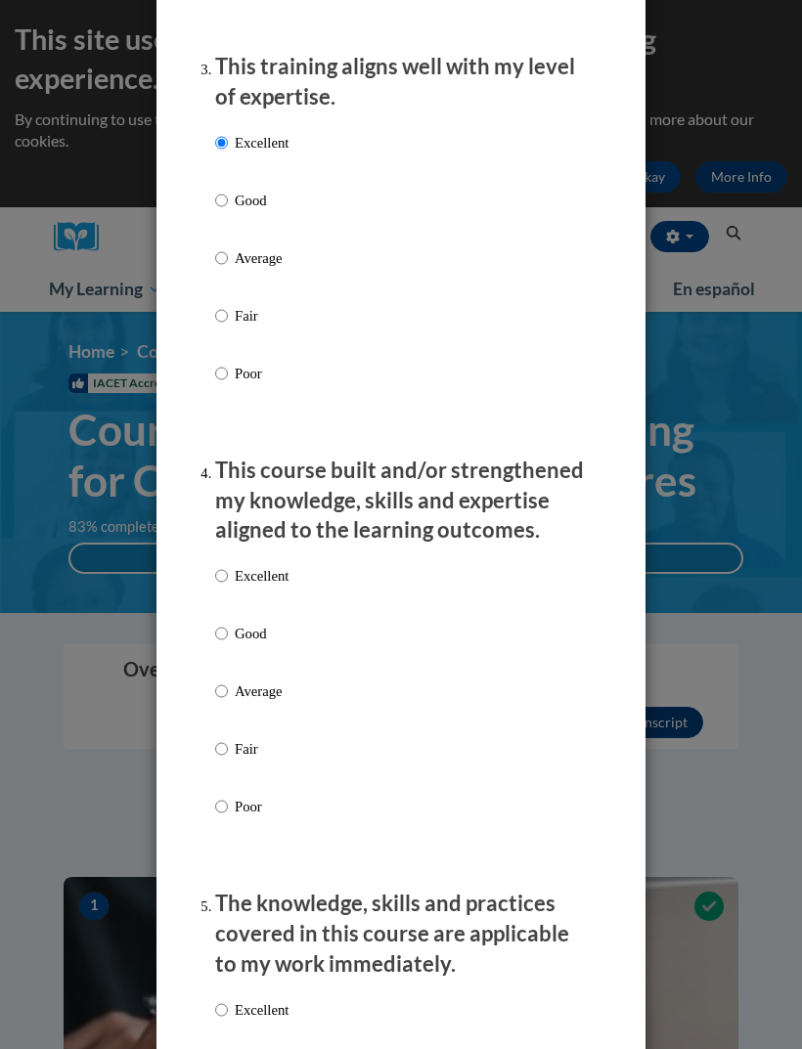
click at [226, 567] on input "Excellent" at bounding box center [221, 576] width 13 height 22
radio input "true"
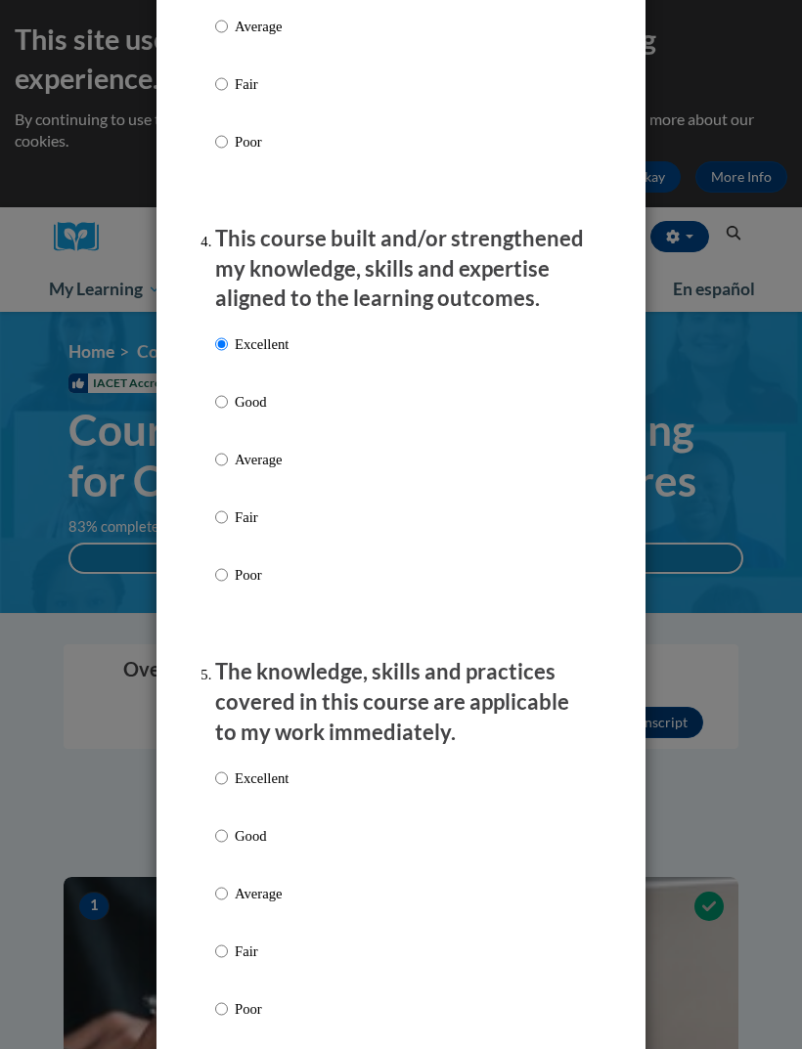
scroll to position [1460, 0]
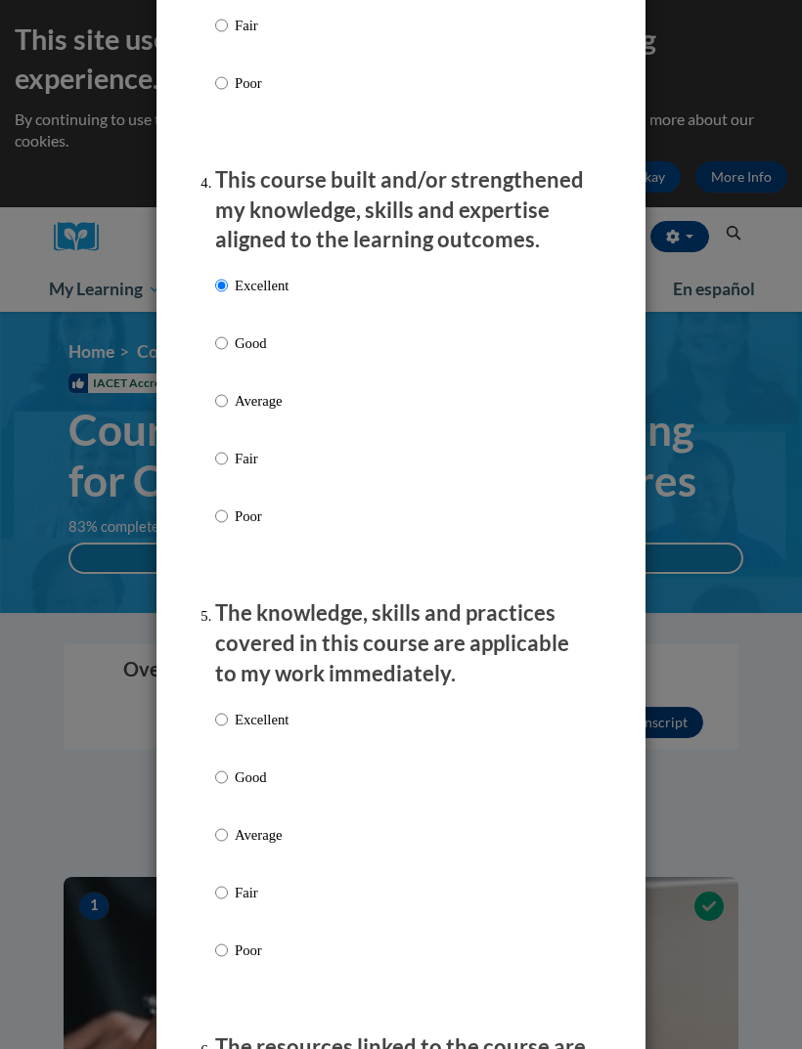
click at [246, 720] on label "Excellent" at bounding box center [251, 735] width 73 height 53
click at [228, 720] on input "Excellent" at bounding box center [221, 720] width 13 height 22
radio input "true"
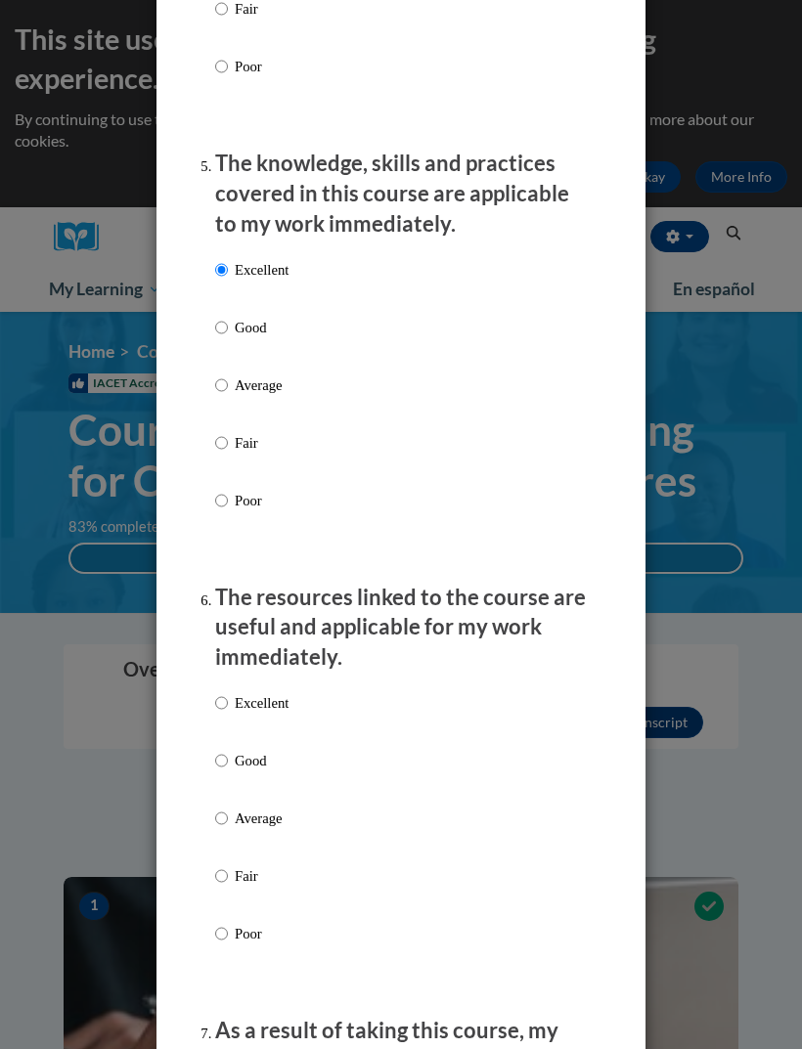
scroll to position [1962, 0]
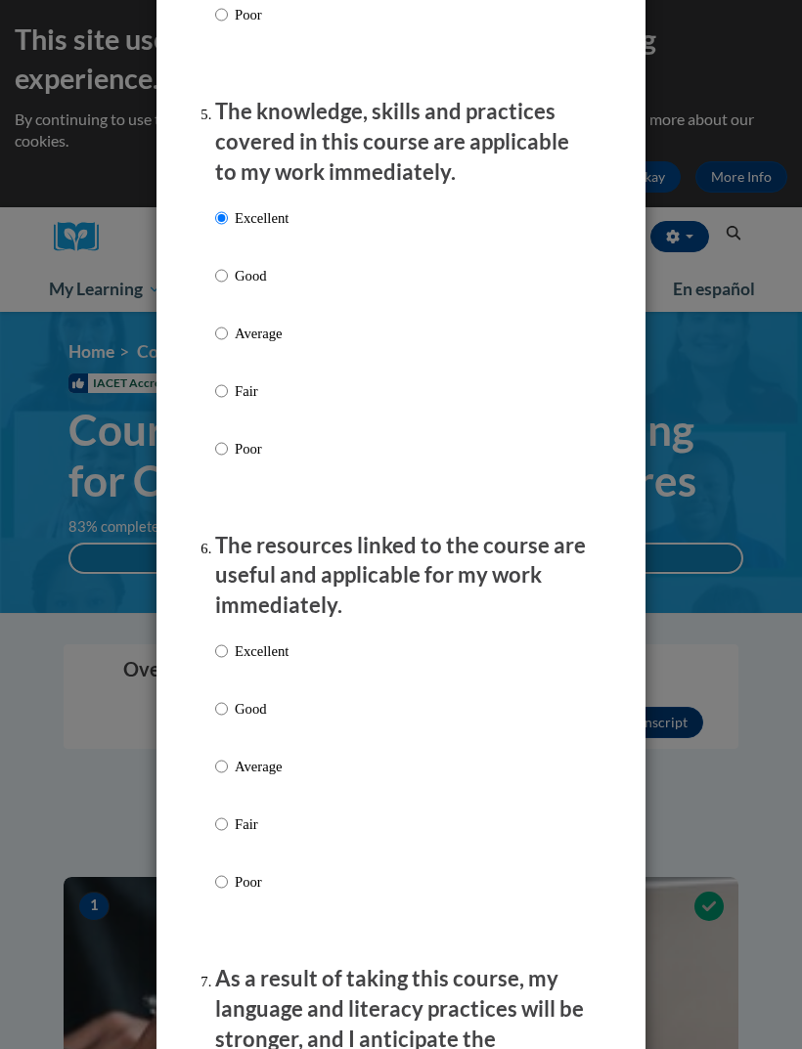
click at [258, 640] on p "Excellent" at bounding box center [262, 651] width 54 height 22
click at [228, 640] on input "Excellent" at bounding box center [221, 651] width 13 height 22
radio input "true"
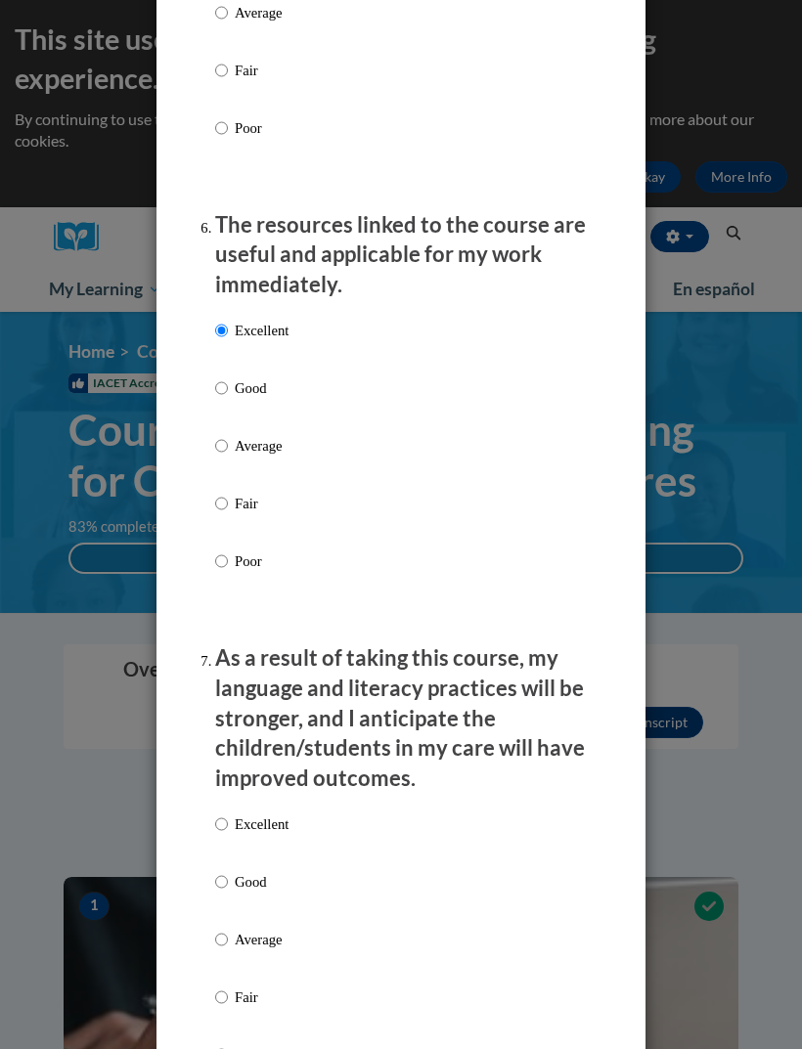
scroll to position [2290, 0]
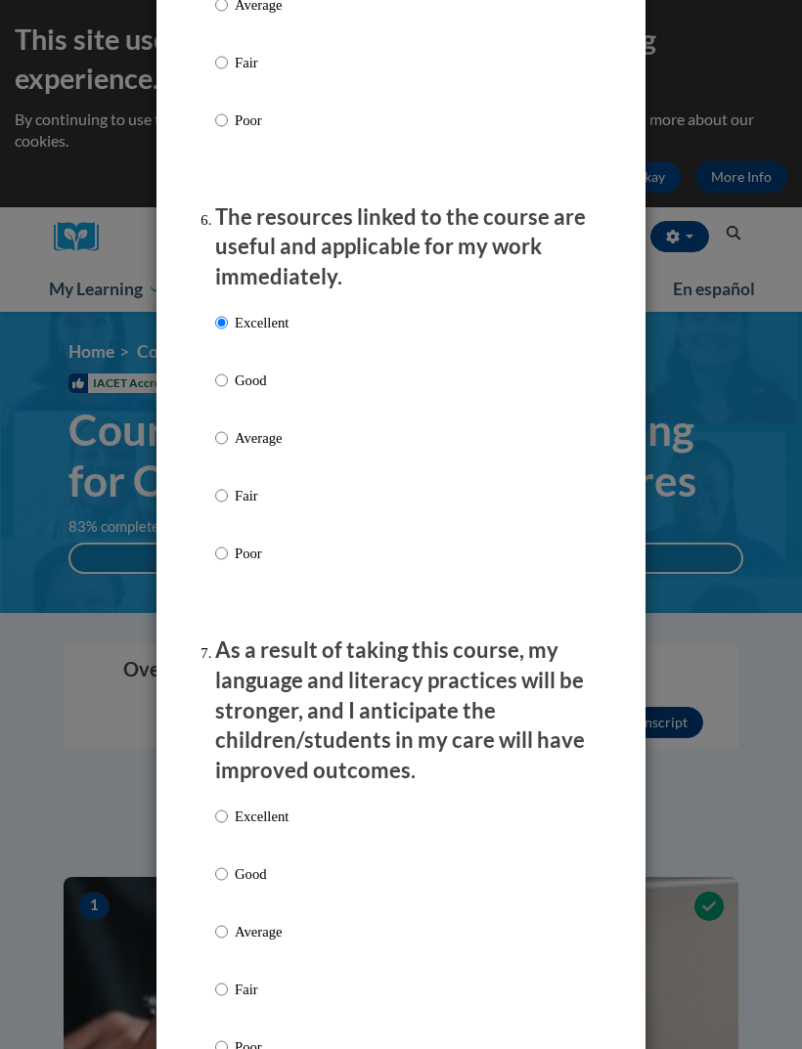
click at [248, 806] on p "Excellent" at bounding box center [262, 817] width 54 height 22
click at [228, 806] on input "Excellent" at bounding box center [221, 817] width 13 height 22
radio input "true"
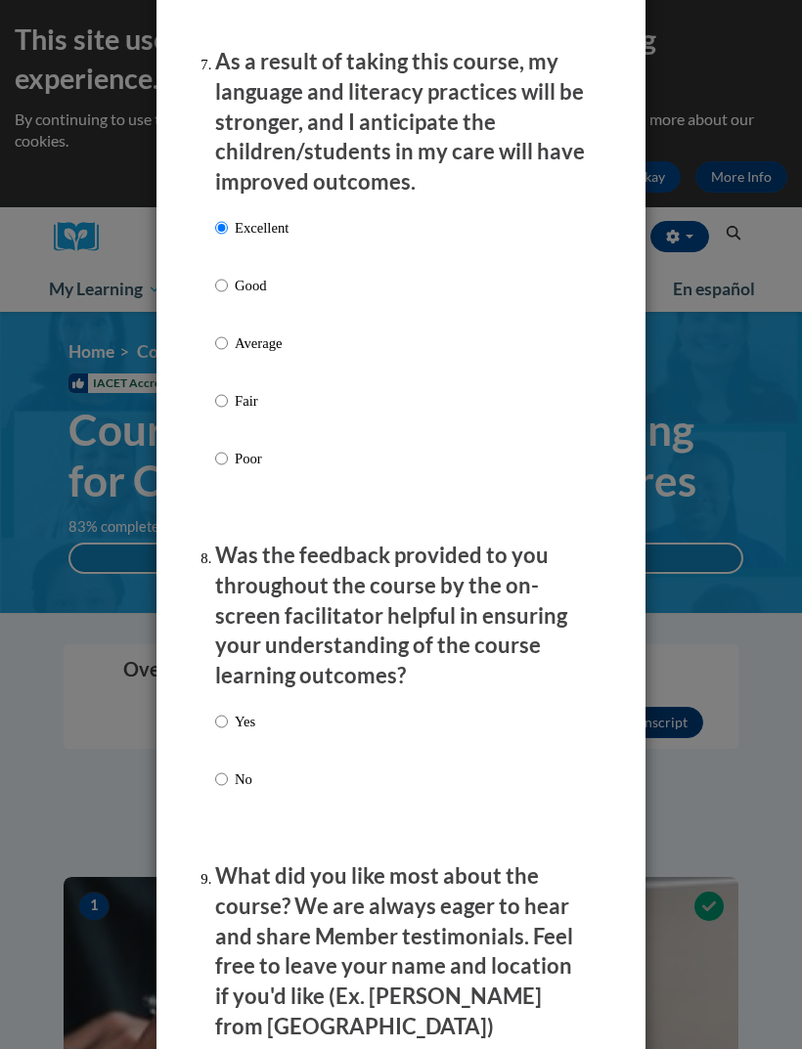
scroll to position [2880, 0]
click at [228, 710] on input "Yes" at bounding box center [221, 721] width 13 height 22
radio input "true"
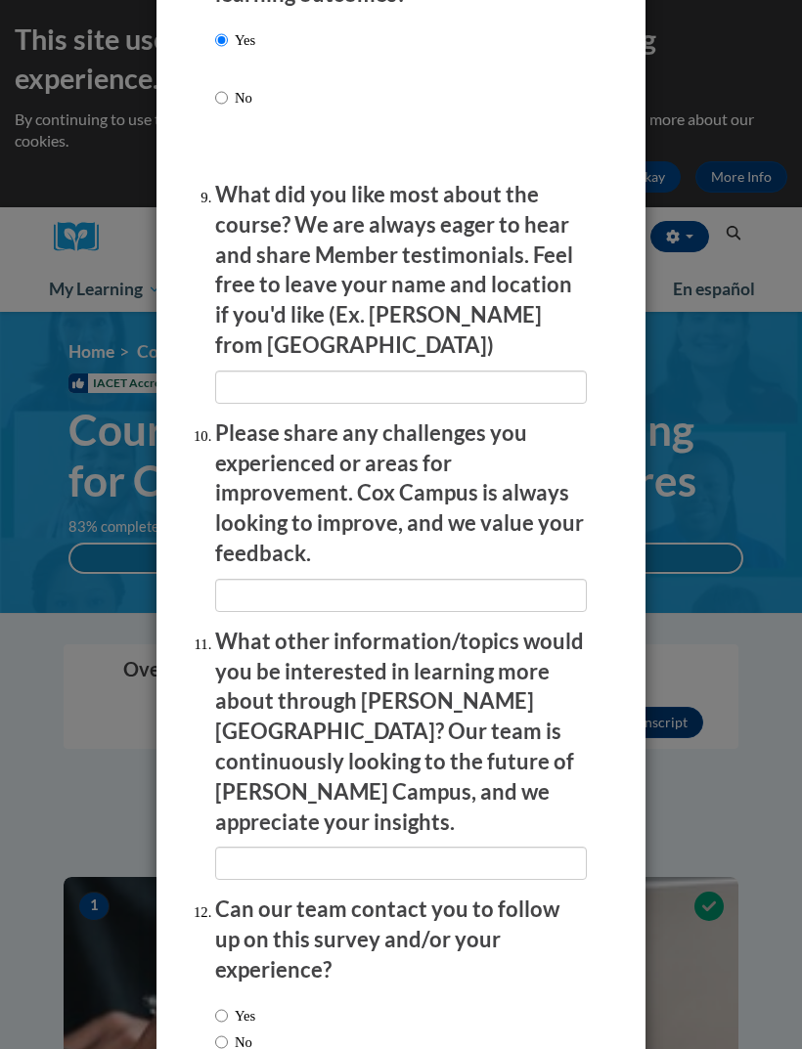
scroll to position [3559, 0]
click at [216, 1006] on label "Yes" at bounding box center [235, 1017] width 40 height 22
click at [216, 1006] on input "Yes" at bounding box center [221, 1017] width 13 height 22
radio input "true"
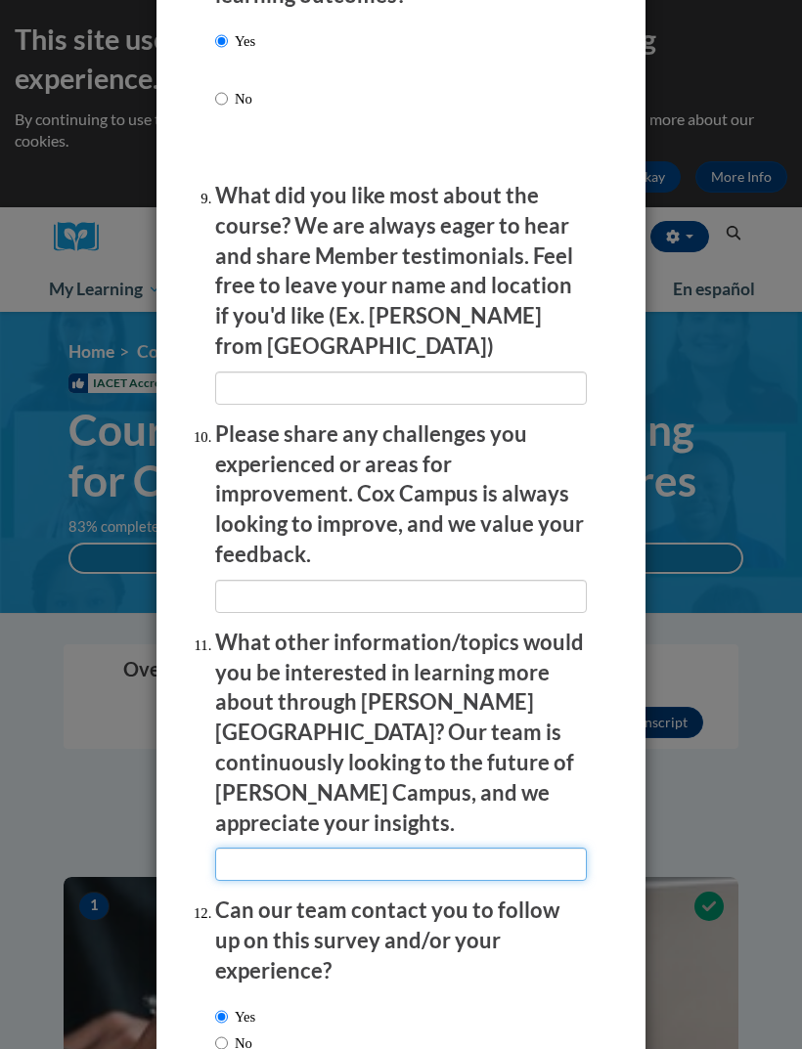
click at [243, 848] on input "textbox" at bounding box center [400, 864] width 371 height 33
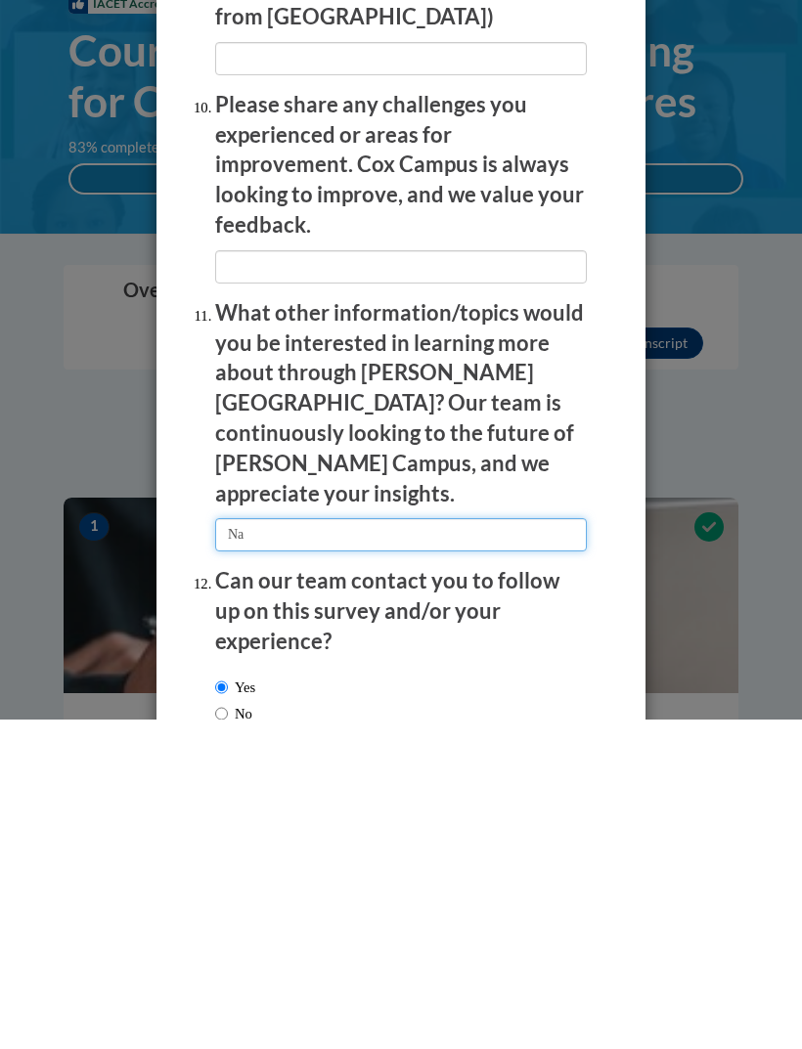
type input "Na"
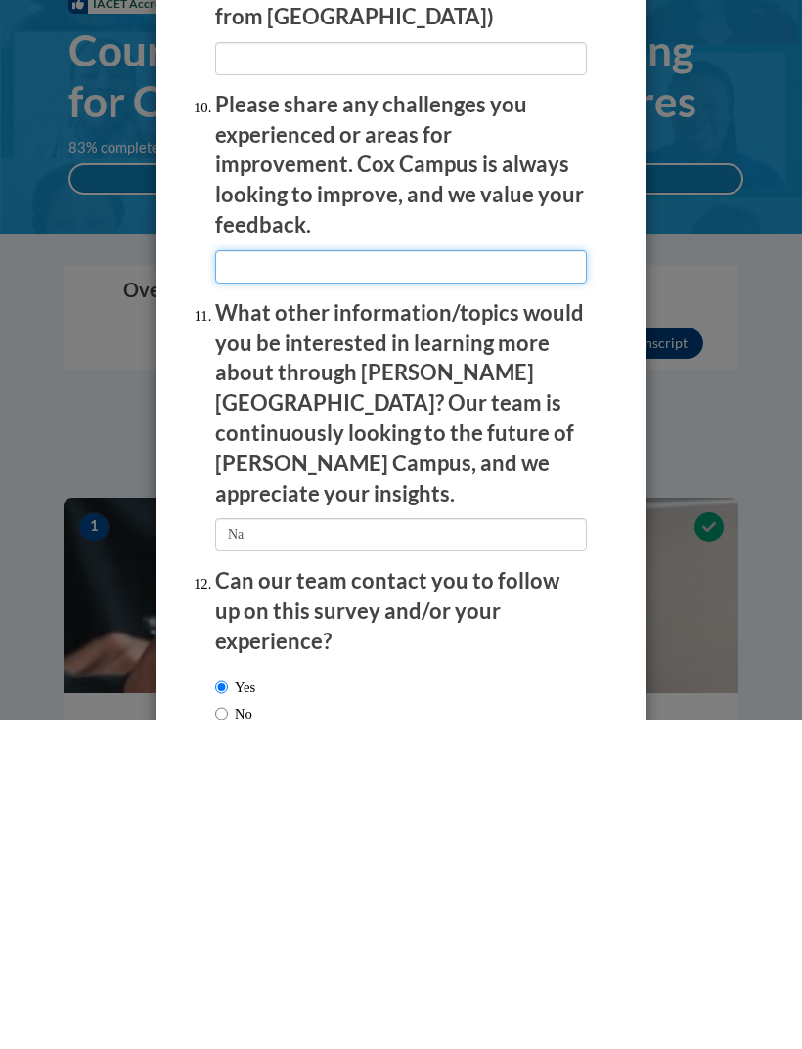
click at [236, 580] on input "textbox" at bounding box center [400, 596] width 371 height 33
click at [215, 580] on input "textbox" at bounding box center [400, 596] width 371 height 33
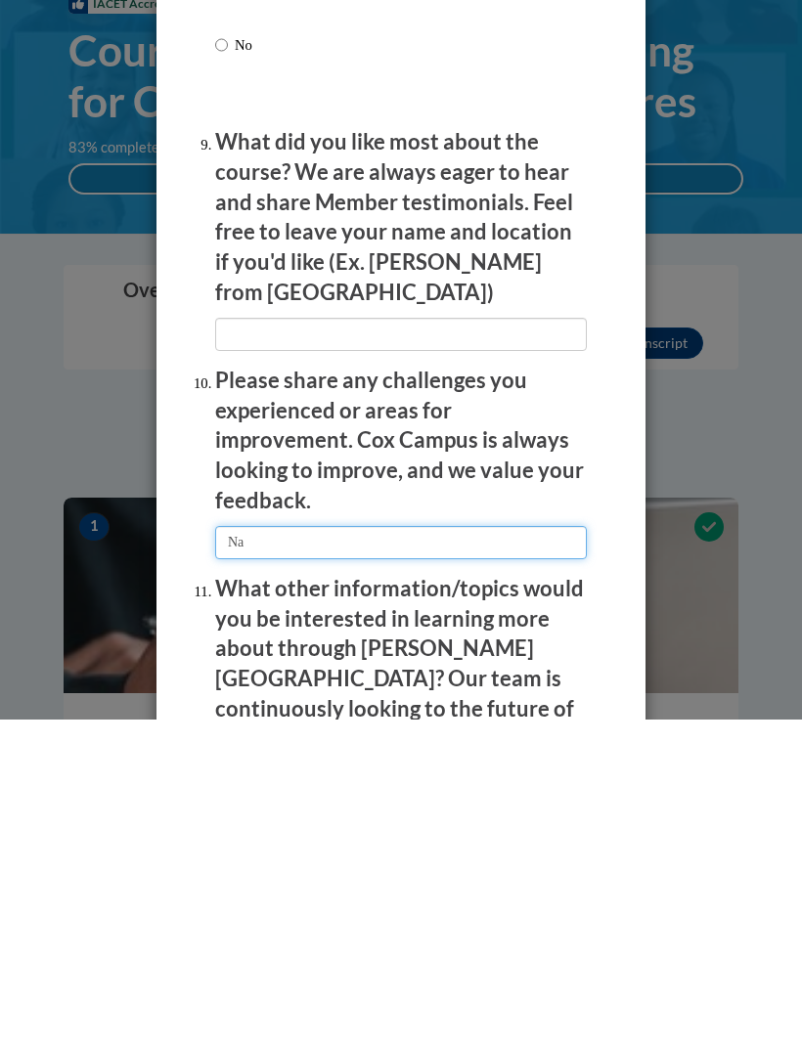
scroll to position [3281, 0]
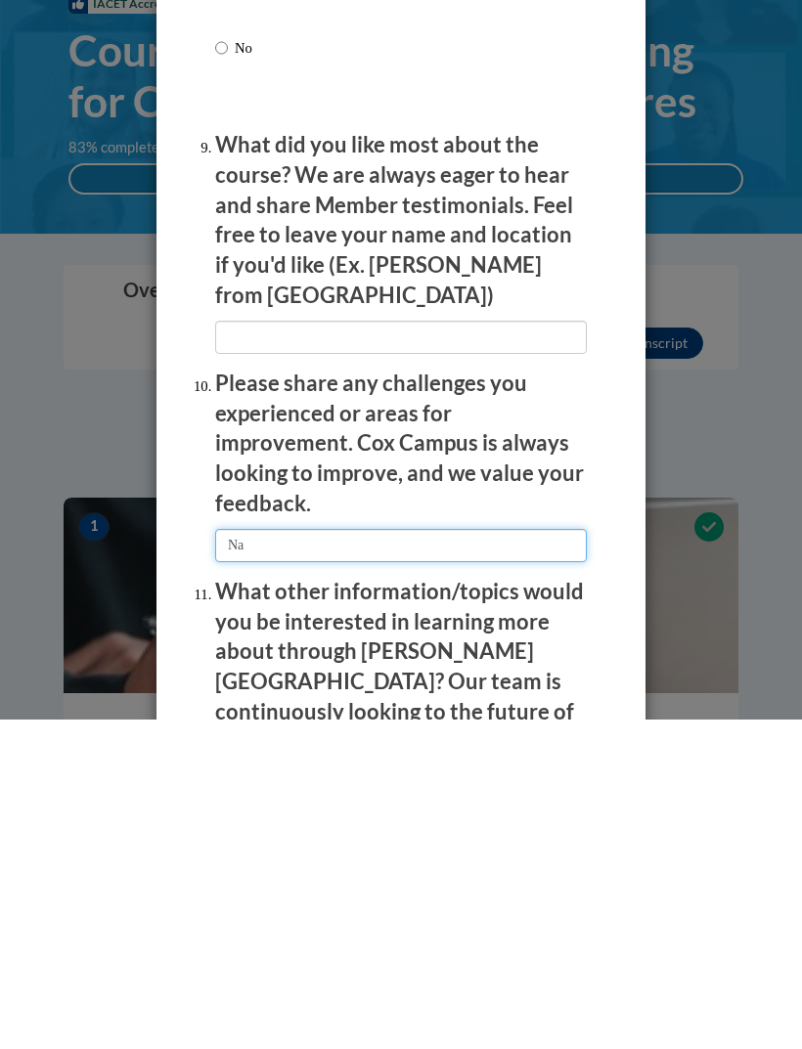
type input "Na"
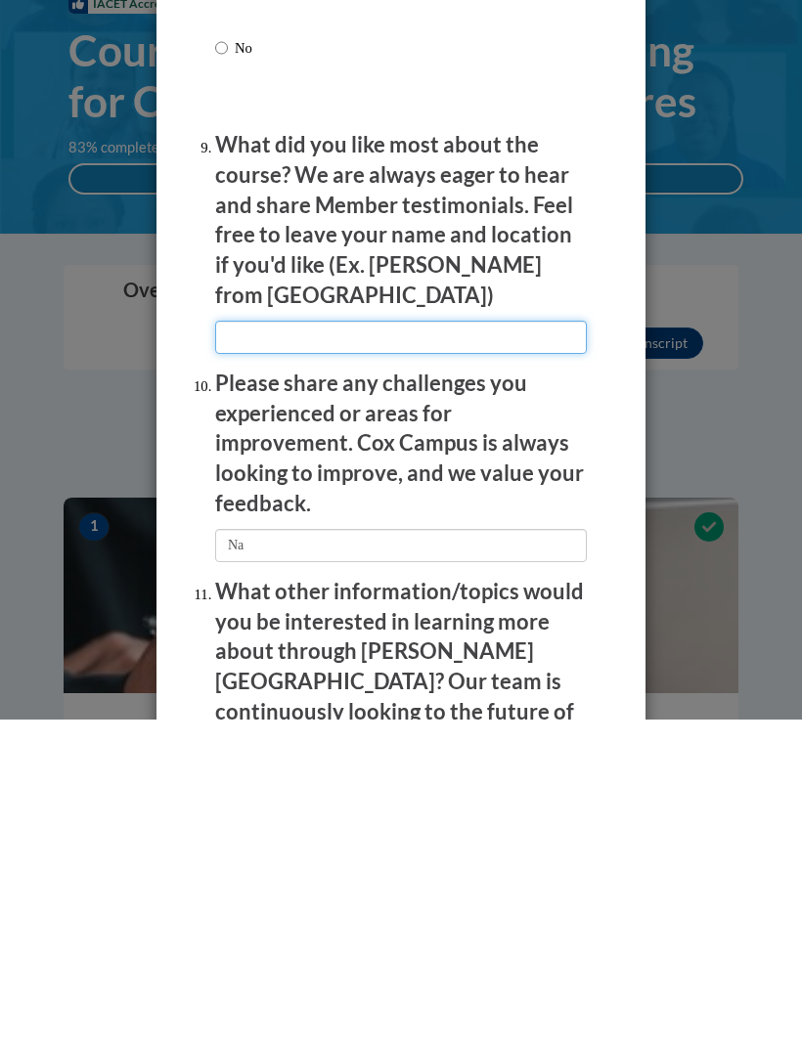
click at [265, 650] on input "textbox" at bounding box center [400, 666] width 371 height 33
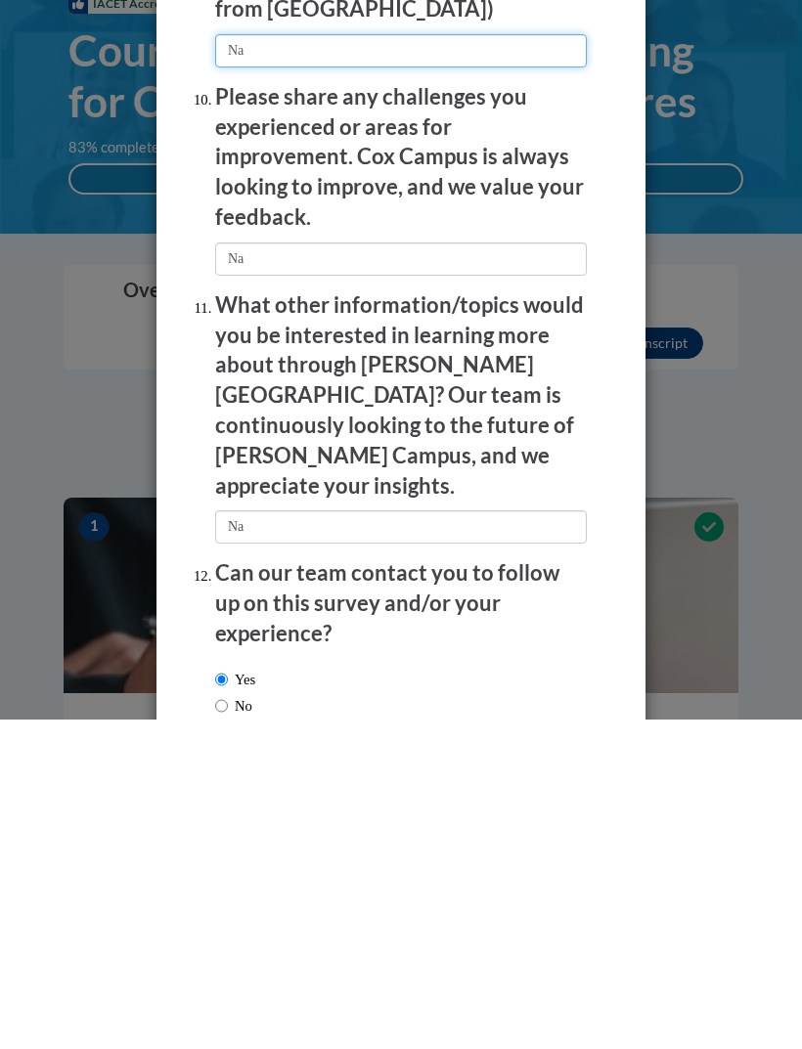
scroll to position [3562, 0]
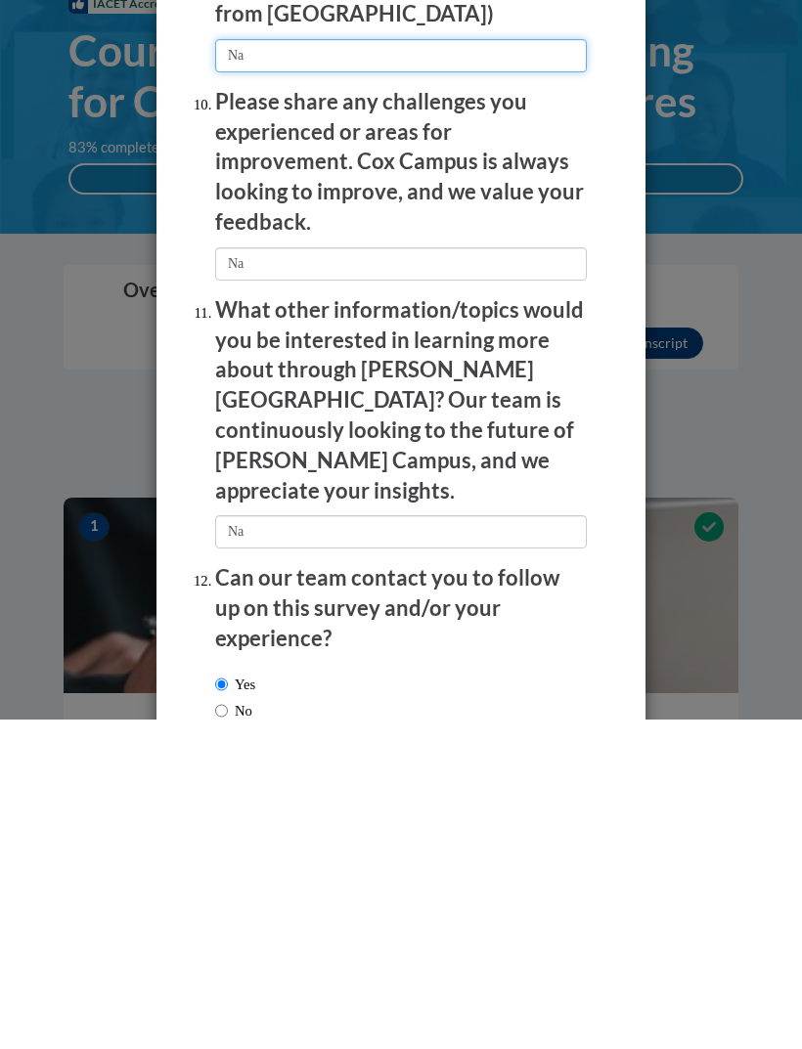
type input "Na"
